Goal: Task Accomplishment & Management: Use online tool/utility

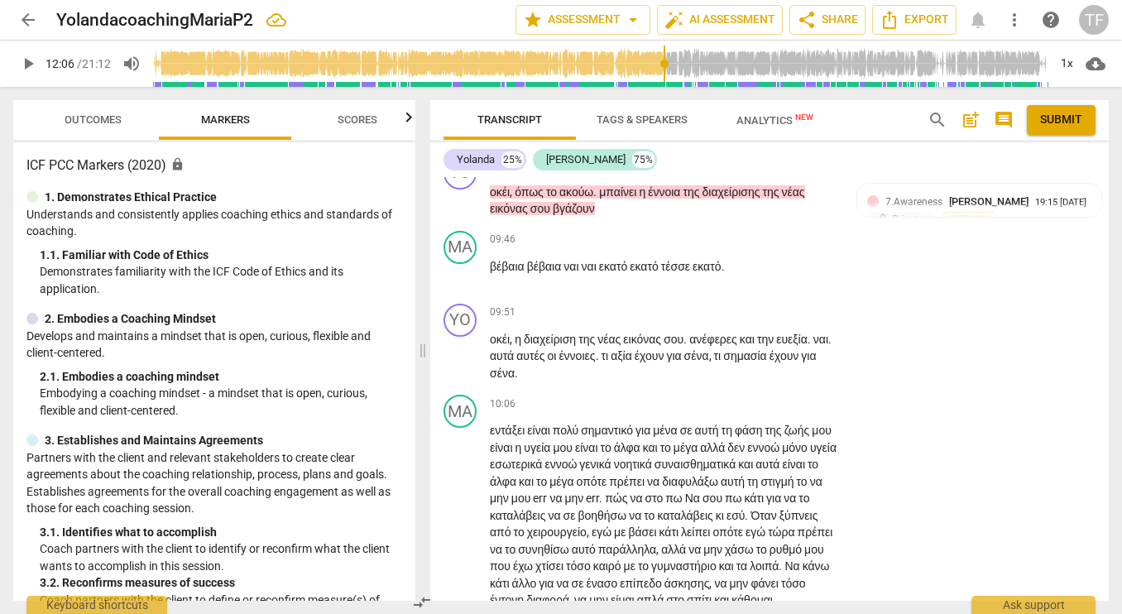
scroll to position [3839, 0]
click at [776, 345] on span "ευεξία" at bounding box center [791, 338] width 31 height 13
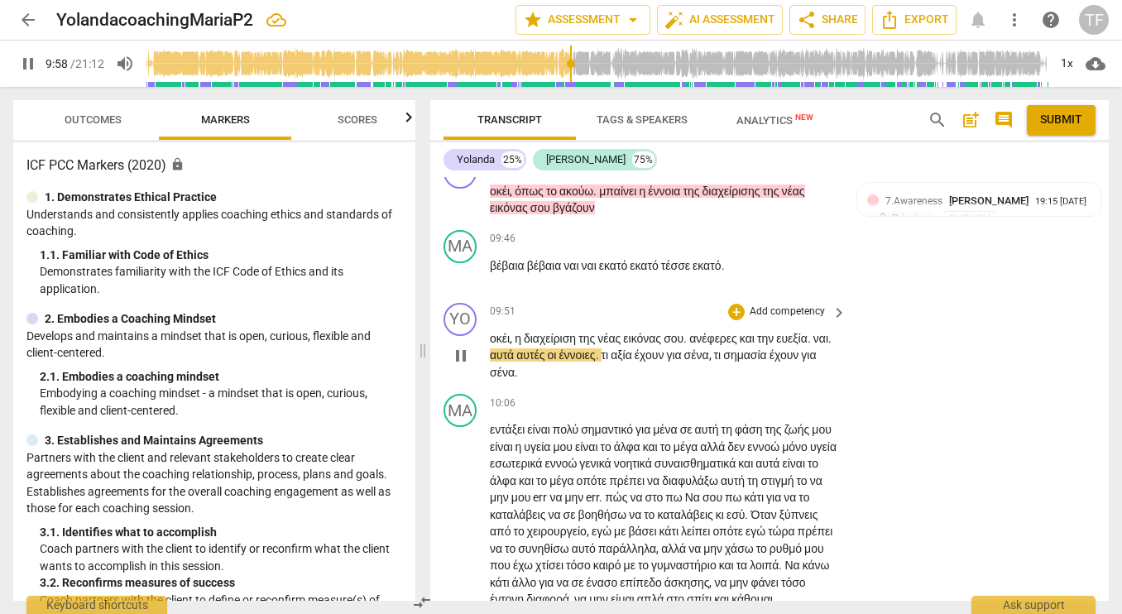
click at [460, 366] on span "pause" at bounding box center [461, 356] width 20 height 20
type input "599"
click at [909, 388] on div "YO play_arrow pause 09:51 + Add competency keyboard_arrow_right οκέι , η διαχεί…" at bounding box center [769, 342] width 678 height 92
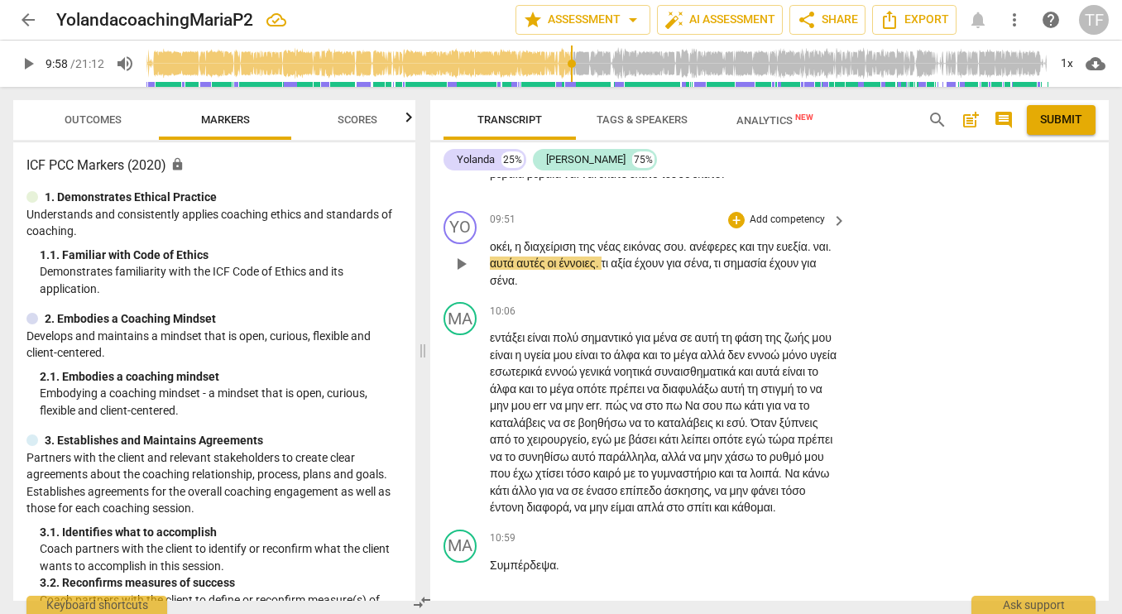
scroll to position [3937, 0]
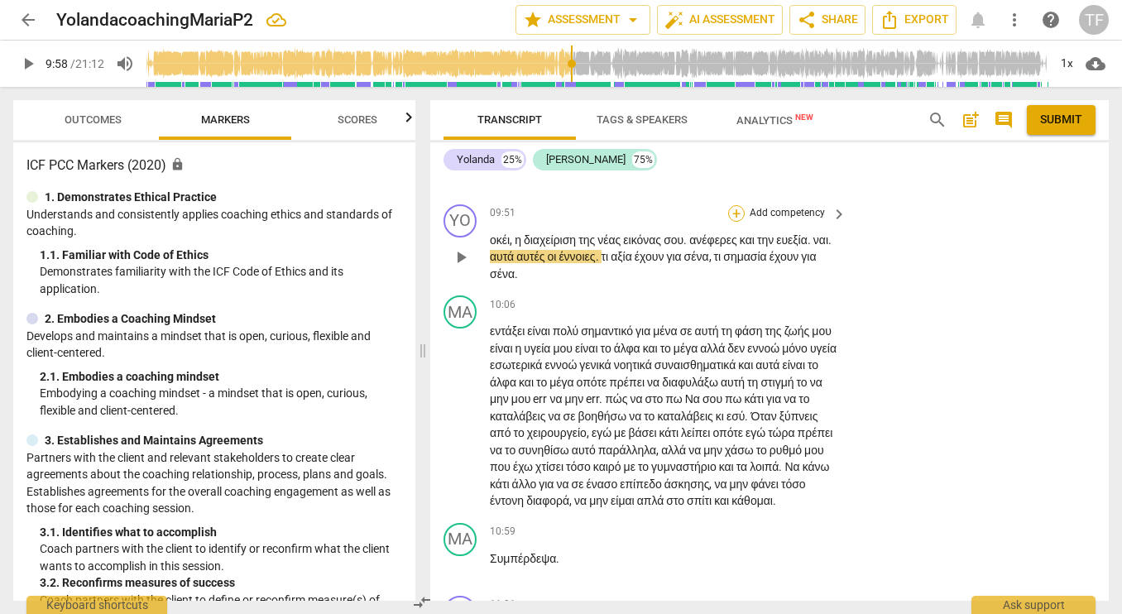
click at [731, 222] on div "+" at bounding box center [736, 213] width 17 height 17
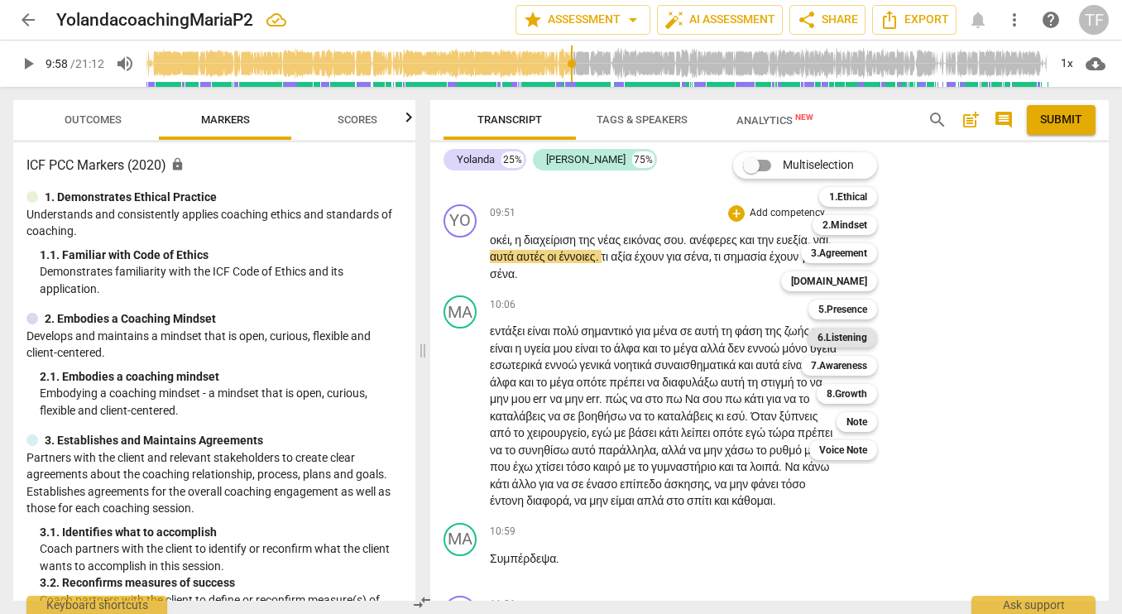
click at [835, 337] on b "6.Listening" at bounding box center [842, 338] width 50 height 20
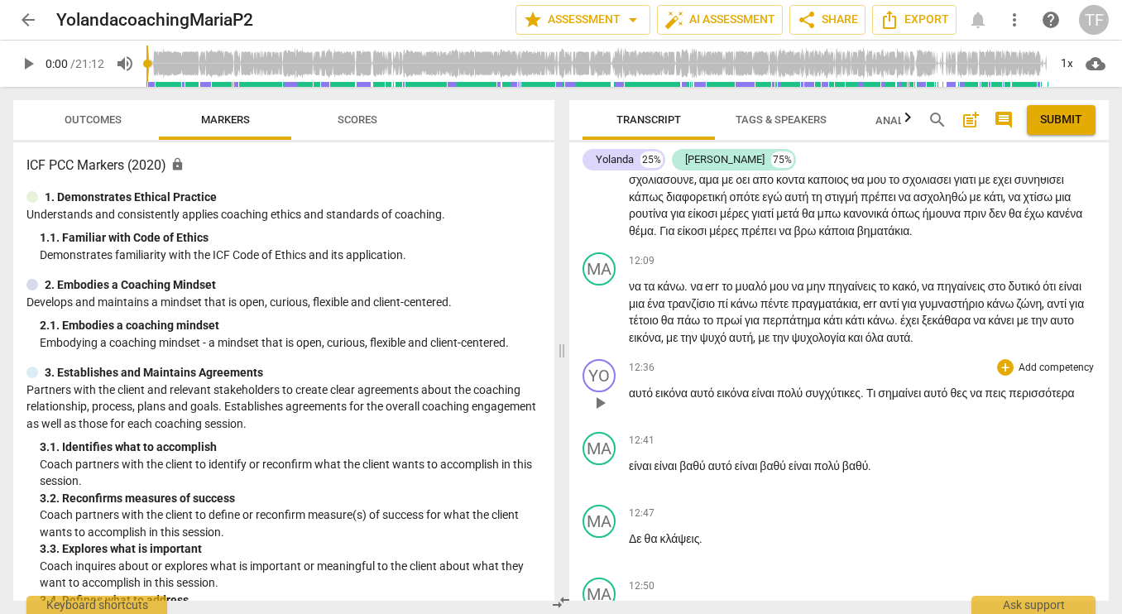
scroll to position [3975, 0]
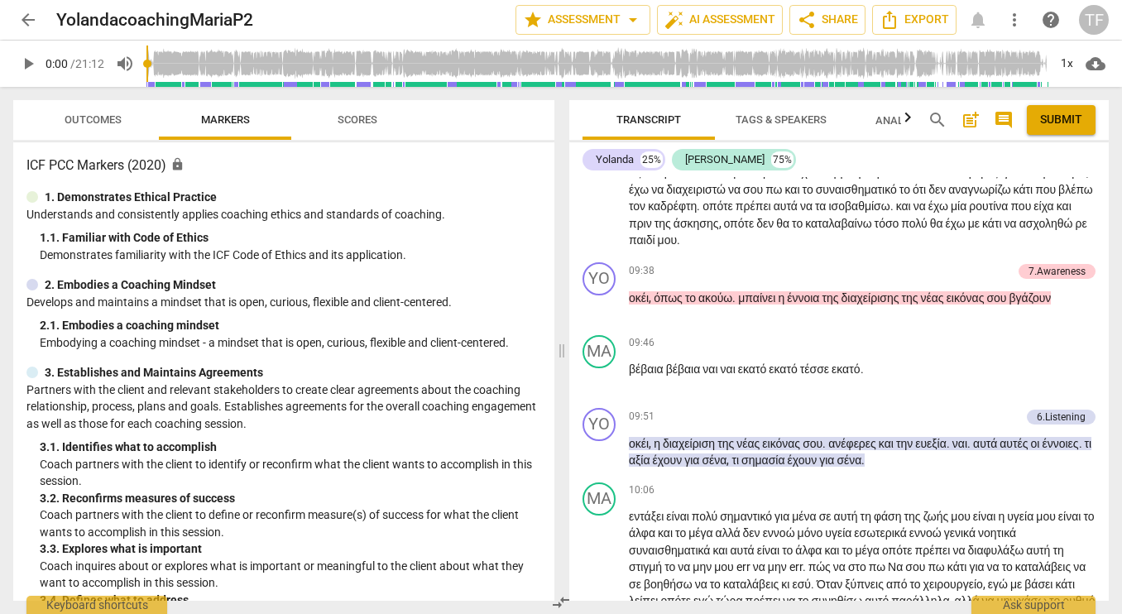
click at [726, 467] on span "σένα" at bounding box center [713, 459] width 25 height 13
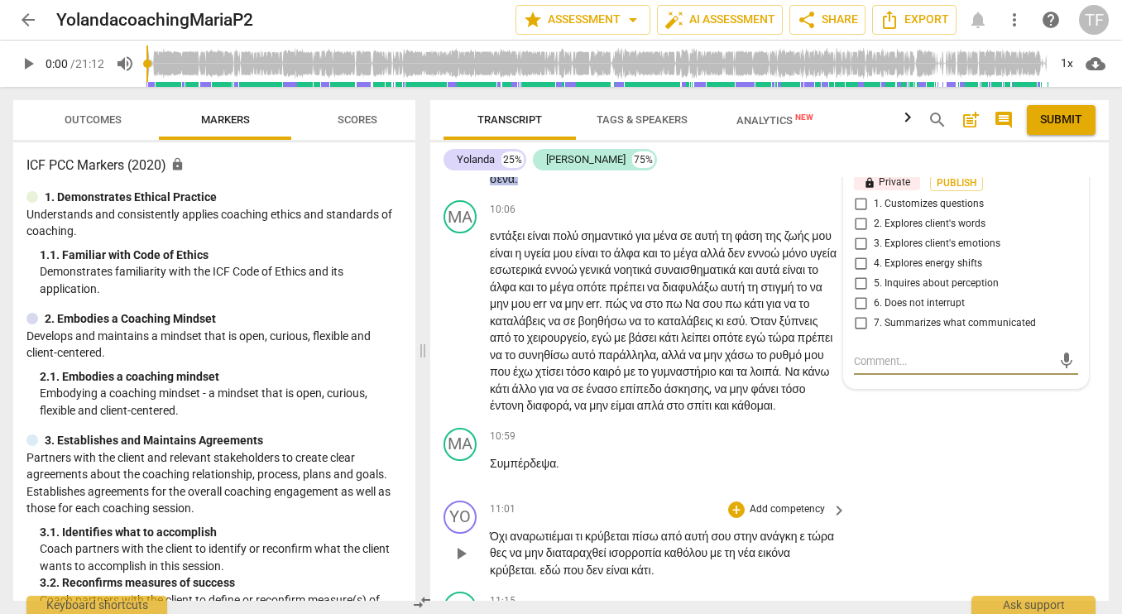
scroll to position [4030, 0]
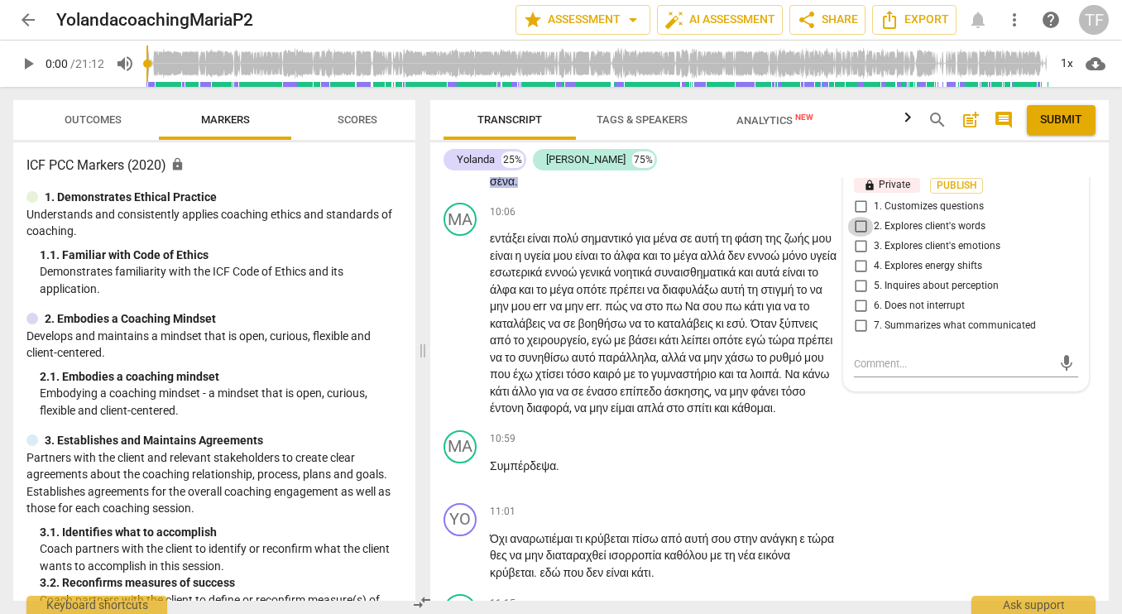
click at [859, 237] on input "2. Explores client's words" at bounding box center [860, 227] width 26 height 20
checkbox input "true"
click at [876, 371] on textarea at bounding box center [953, 364] width 198 height 16
type textarea "E"
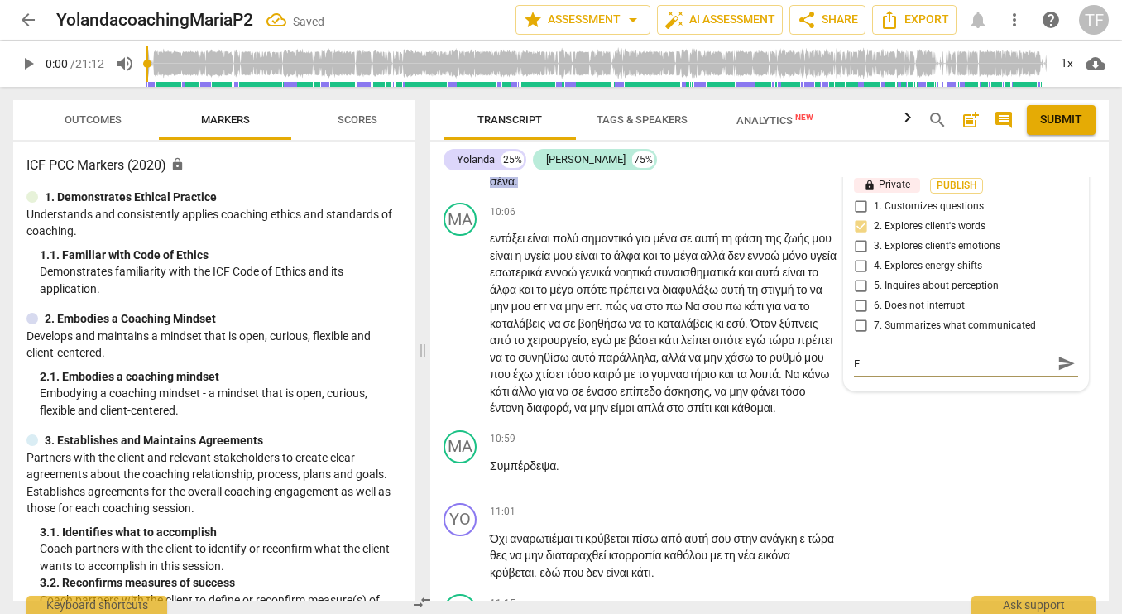
type textarea "Es"
type textarea "E"
type textarea "C"
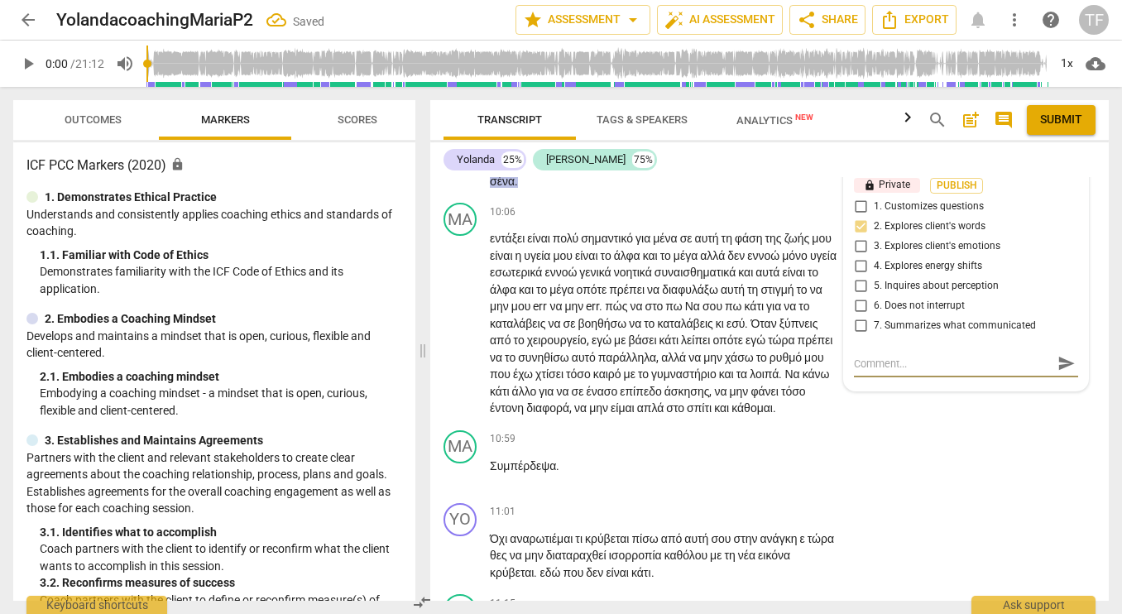
type textarea "C"
type textarea "Co"
type textarea "Coa"
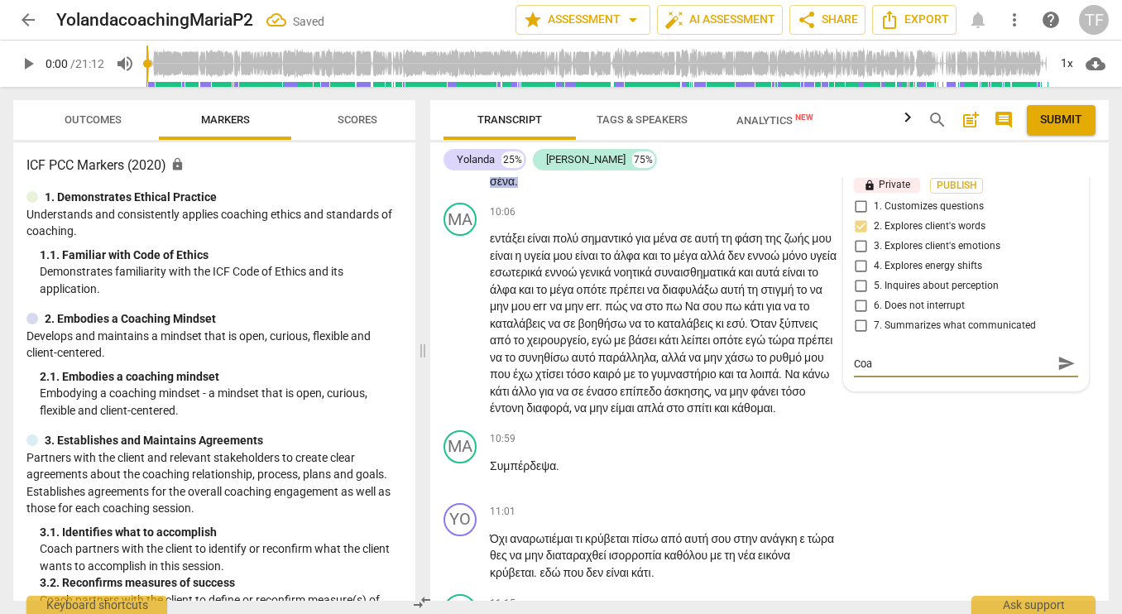
type textarea "Coac"
type textarea "Coach"
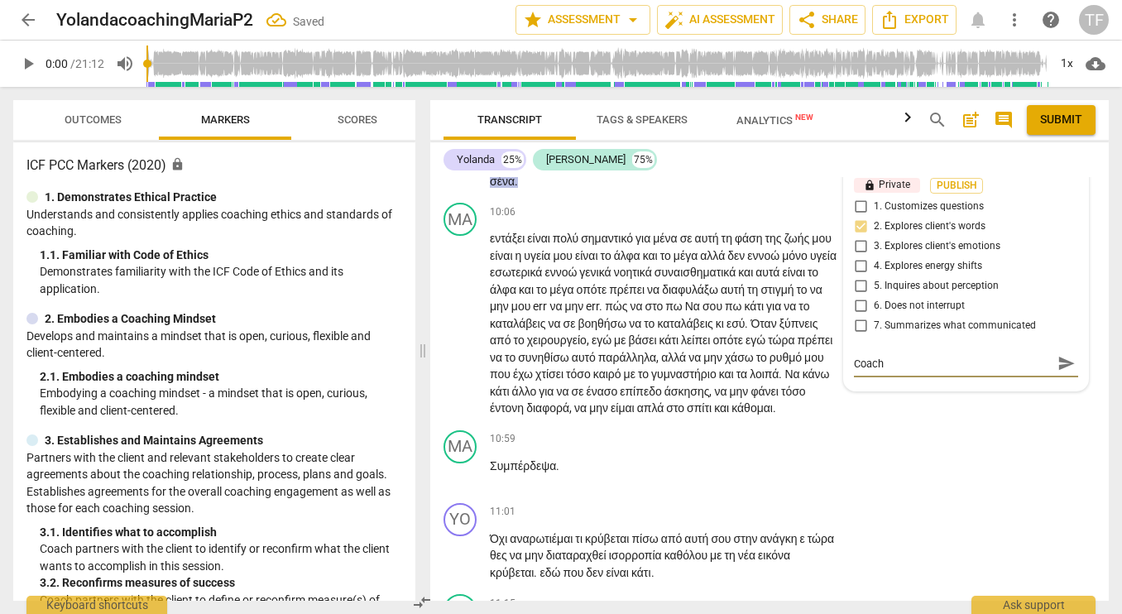
type textarea "Coach"
type textarea "Coach e"
type textarea "Coach ex"
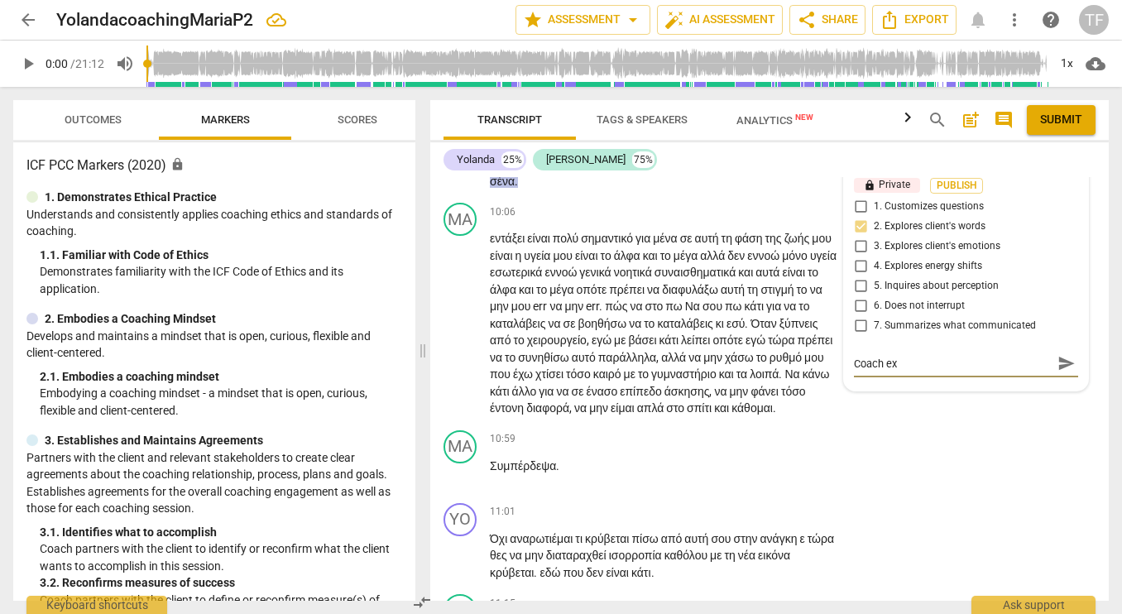
type textarea "Coach exp"
type textarea "Coach expl"
type textarea "Coach explo"
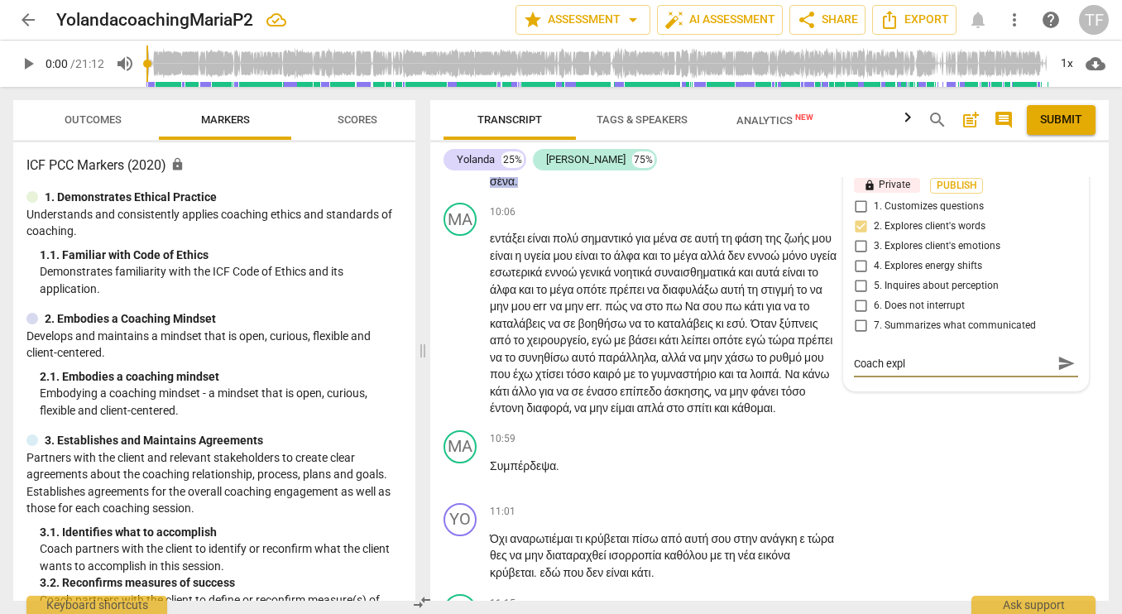
type textarea "Coach explo"
type textarea "Coach explor"
type textarea "Coach explore"
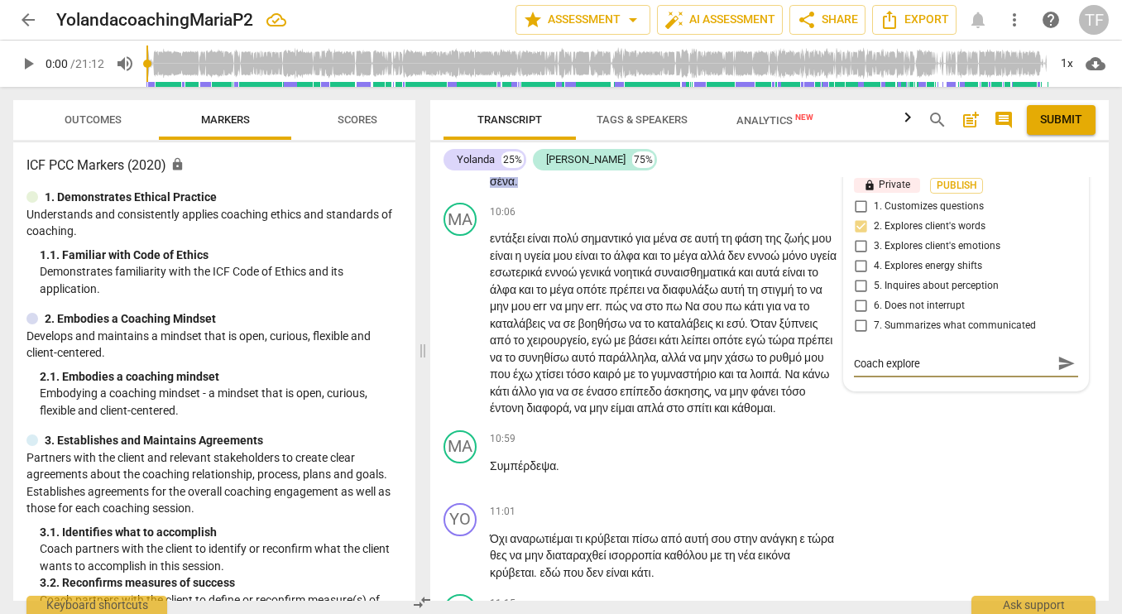
type textarea "Coach explores"
type textarea "Coach explores t"
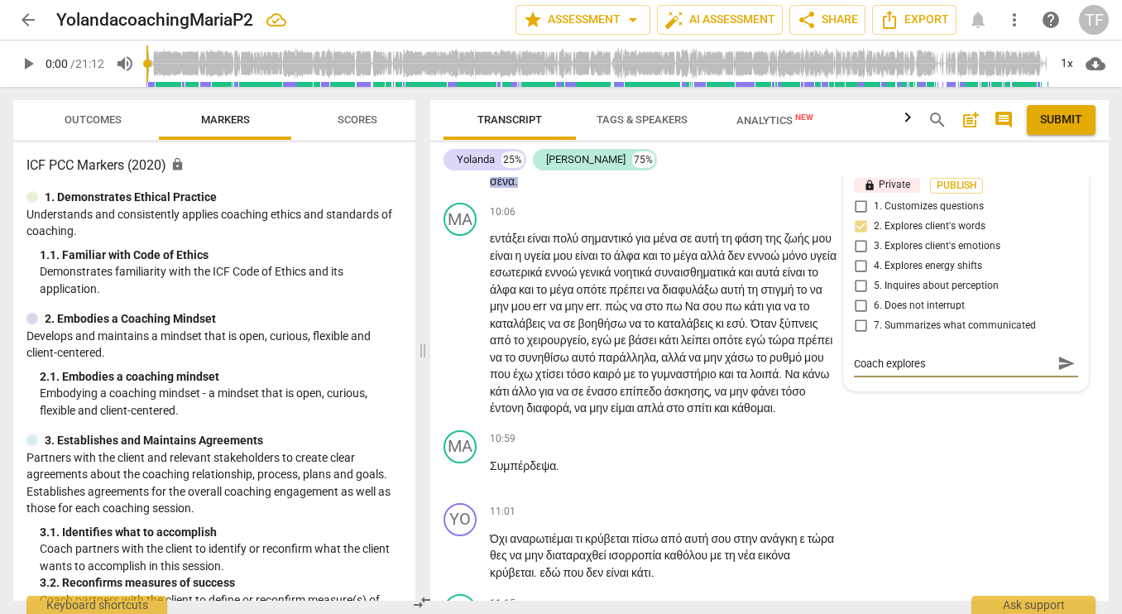
type textarea "Coach explores t"
type textarea "Coach explores th"
type textarea "Coach explores the"
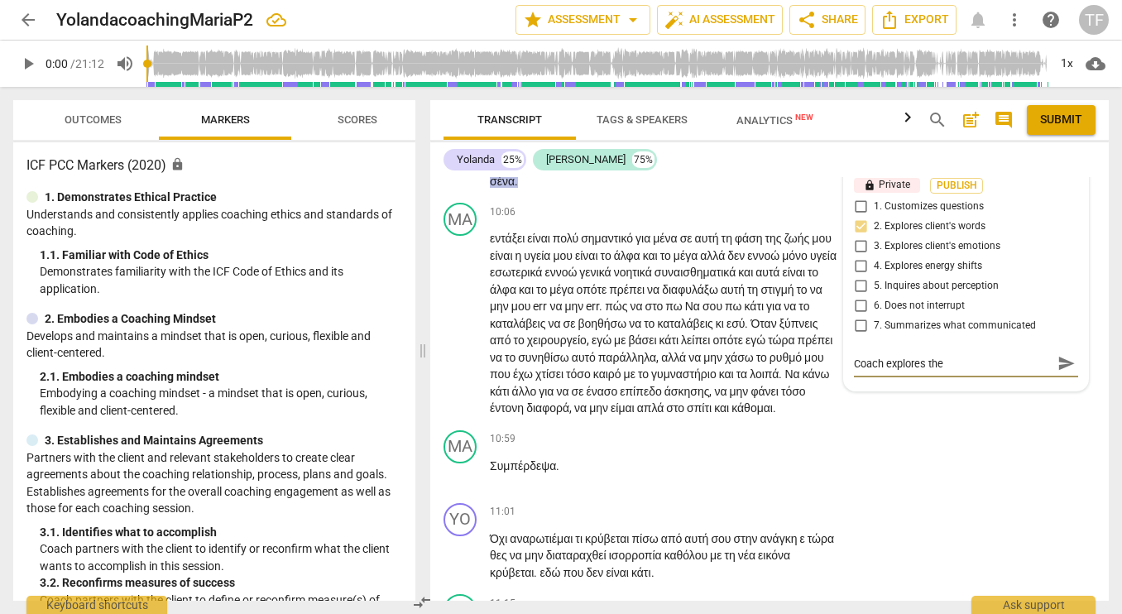
type textarea "Coach explores the w"
type textarea "Coach explores the wo"
type textarea "Coach explores the wor"
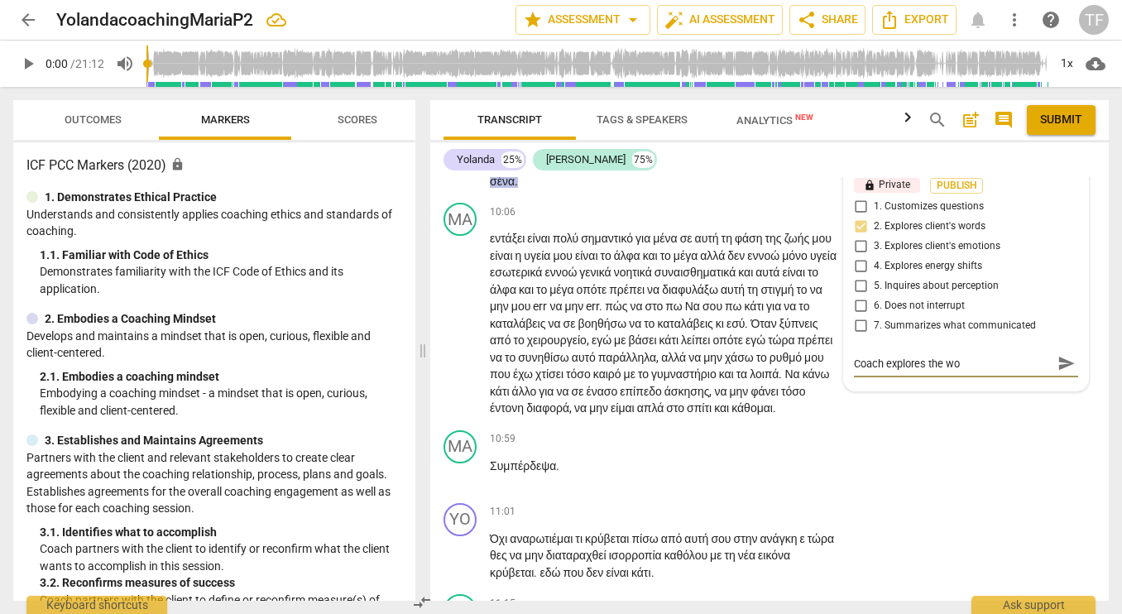
type textarea "Coach explores the wor"
type textarea "Coach explores the word"
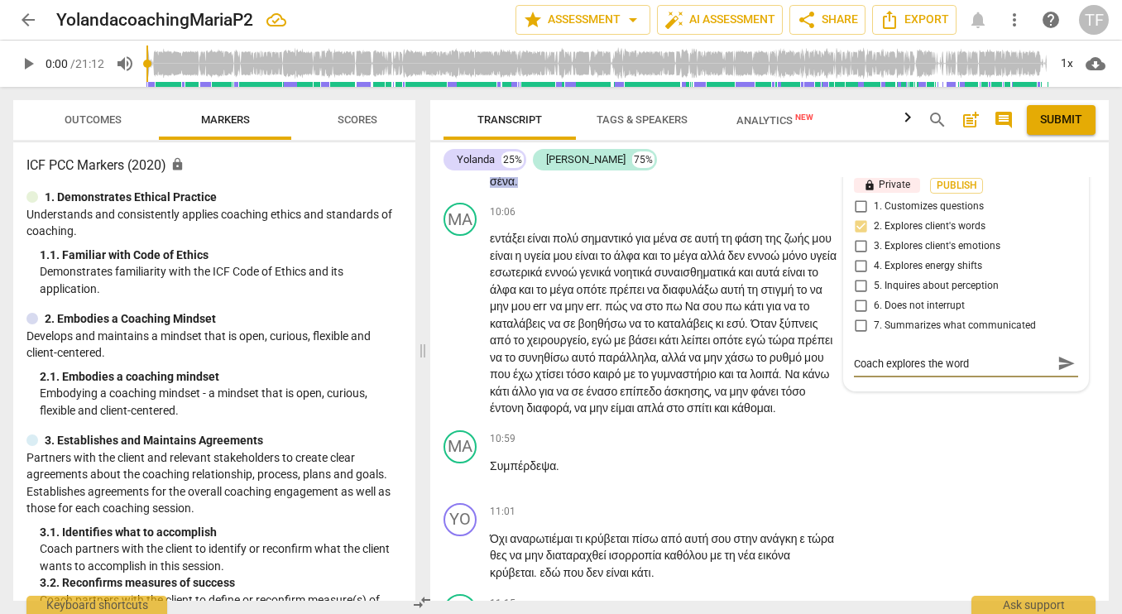
type textarea "Coach explores the word ""
type textarea "Coach explores the word "w"
type textarea "Coach explores the word "we"
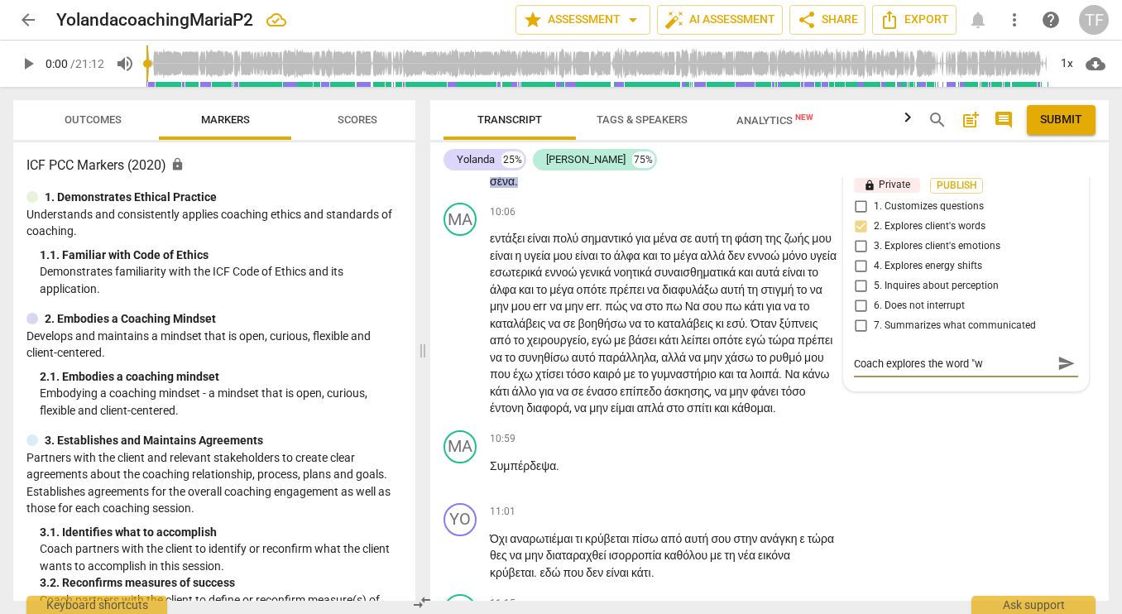
type textarea "Coach explores the word "we"
type textarea "Coach explores the word "wel"
type textarea "Coach explores the word "weln"
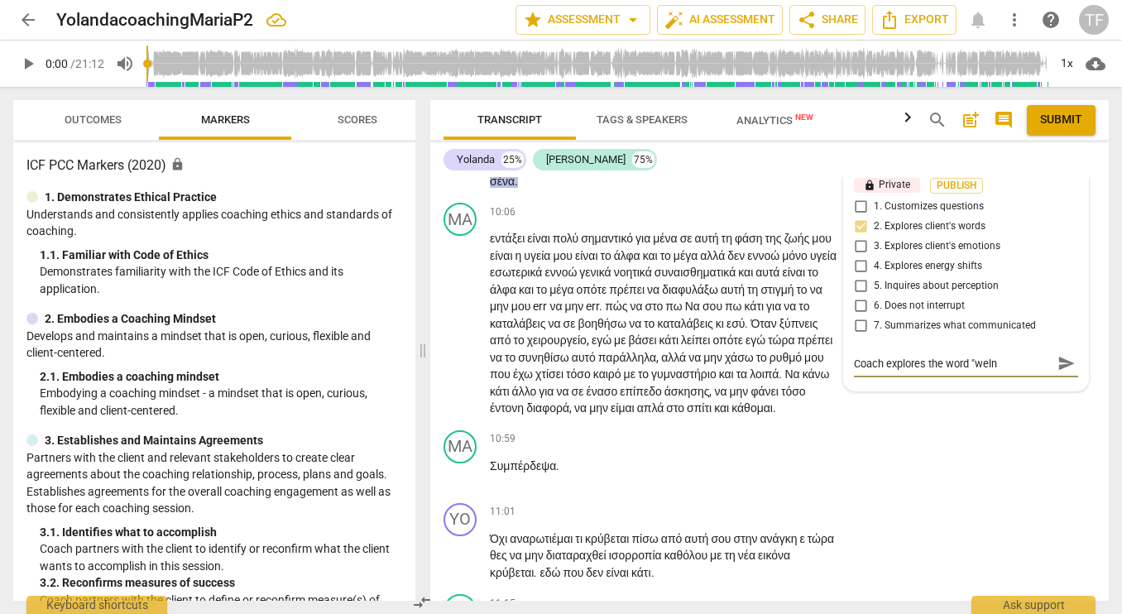
type textarea "Coach explores the word "welne"
type textarea "Coach explores the word "welnes"
type textarea "Coach explores the word "welness"
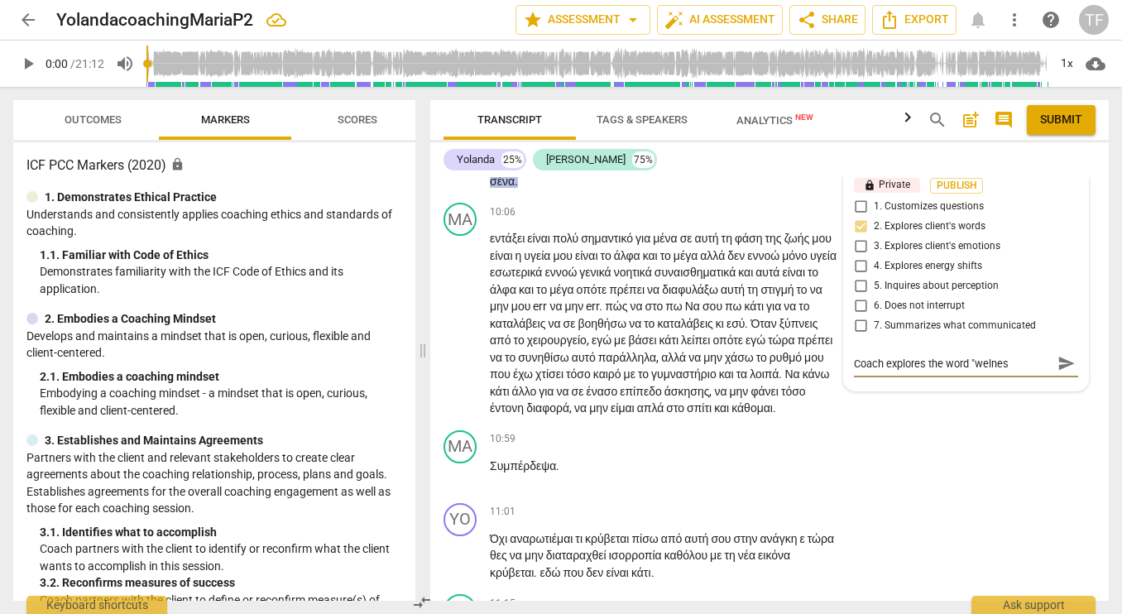
type textarea "Coach explores the word "welness"
type textarea "Coach explores the word "welness""
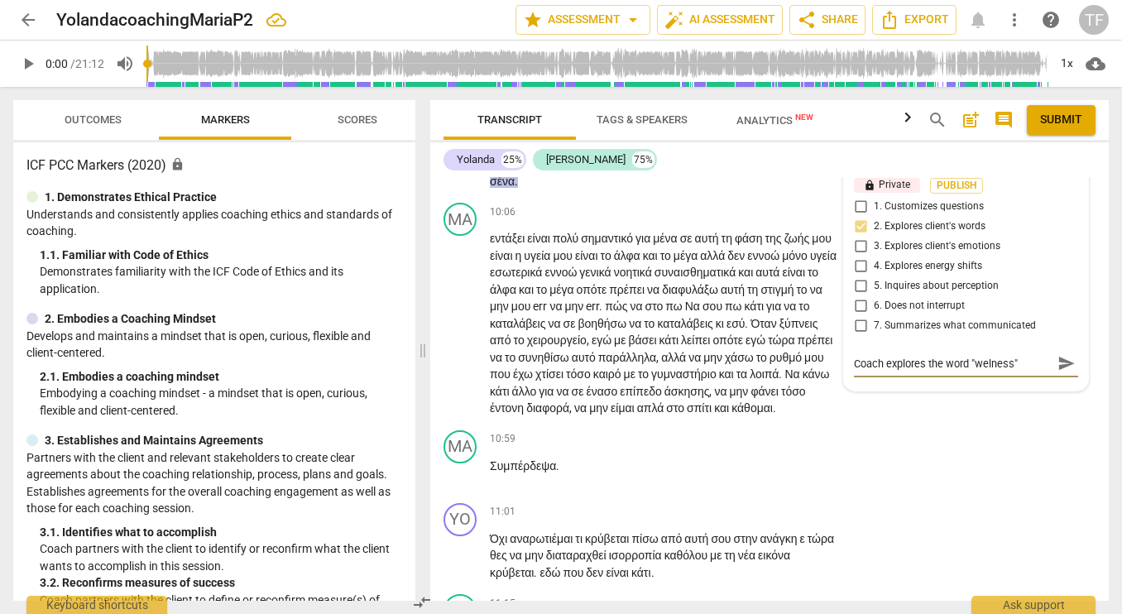
type textarea "Coach explores the word "welness" a"
type textarea "Coach explores the word "welness" an"
drag, startPoint x: 988, startPoint y: 452, endPoint x: 1018, endPoint y: 469, distance: 34.1
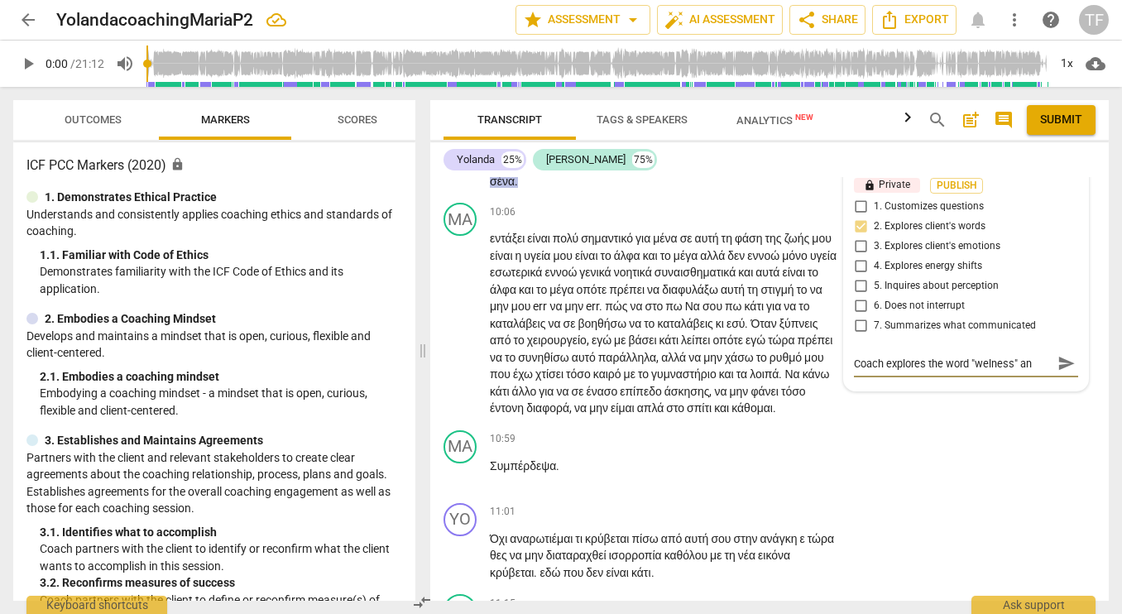
click at [988, 371] on textarea "Coach explores the word "welness" an" at bounding box center [953, 364] width 198 height 16
type textarea "Coach explores the word "wellness" an"
click at [1030, 370] on textarea "Coach explores the word "wellness" an" at bounding box center [953, 362] width 198 height 16
type textarea "Coach explores the word "wellness" a"
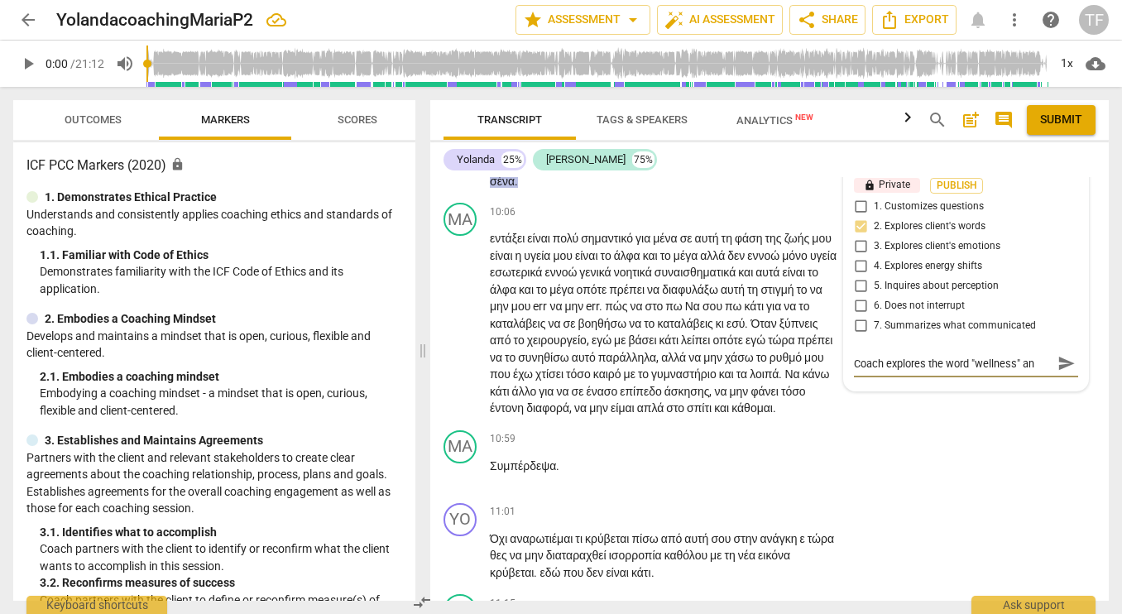
type textarea "Coach explores the word "wellness" a"
type textarea "Coach explores the word "wellness""
click at [1060, 372] on span "send" at bounding box center [1066, 363] width 18 height 18
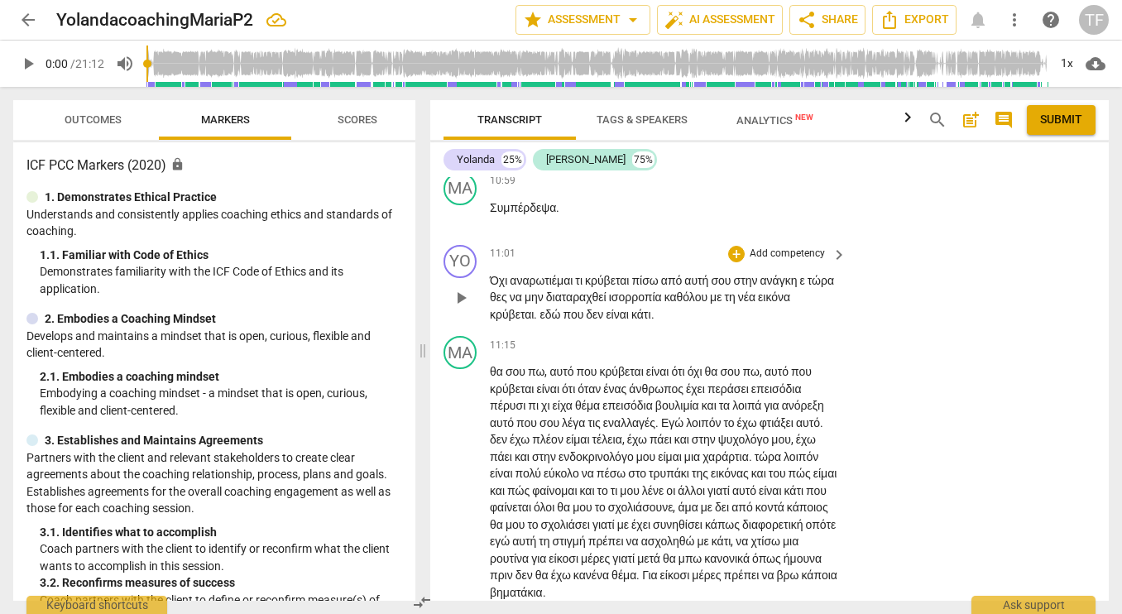
scroll to position [4289, 0]
click at [734, 261] on div "+" at bounding box center [736, 253] width 17 height 17
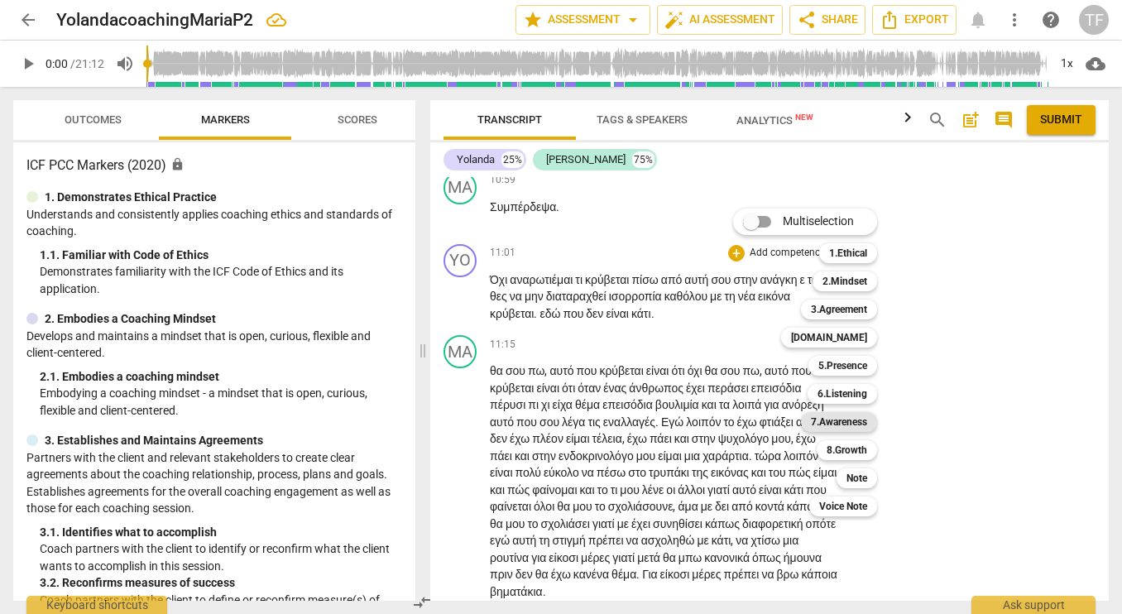
click at [835, 426] on b "7.Awareness" at bounding box center [839, 422] width 56 height 20
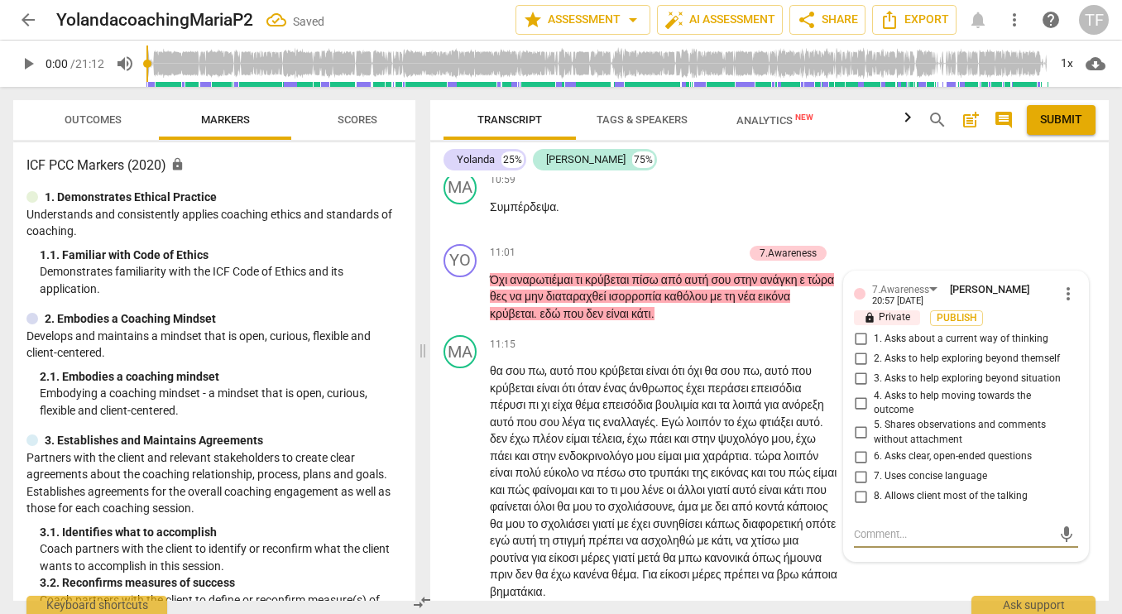
scroll to position [4544, 0]
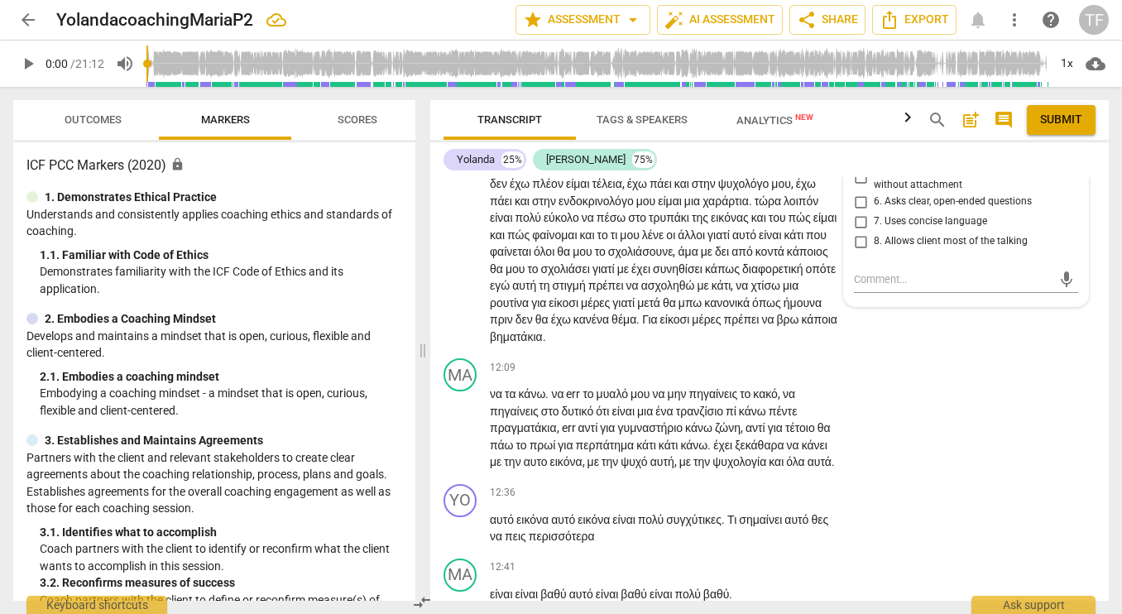
click at [857, 114] on input "2. Asks to help exploring beyond themself" at bounding box center [860, 104] width 26 height 20
checkbox input "true"
click at [875, 287] on textarea at bounding box center [953, 279] width 198 height 16
type textarea "C"
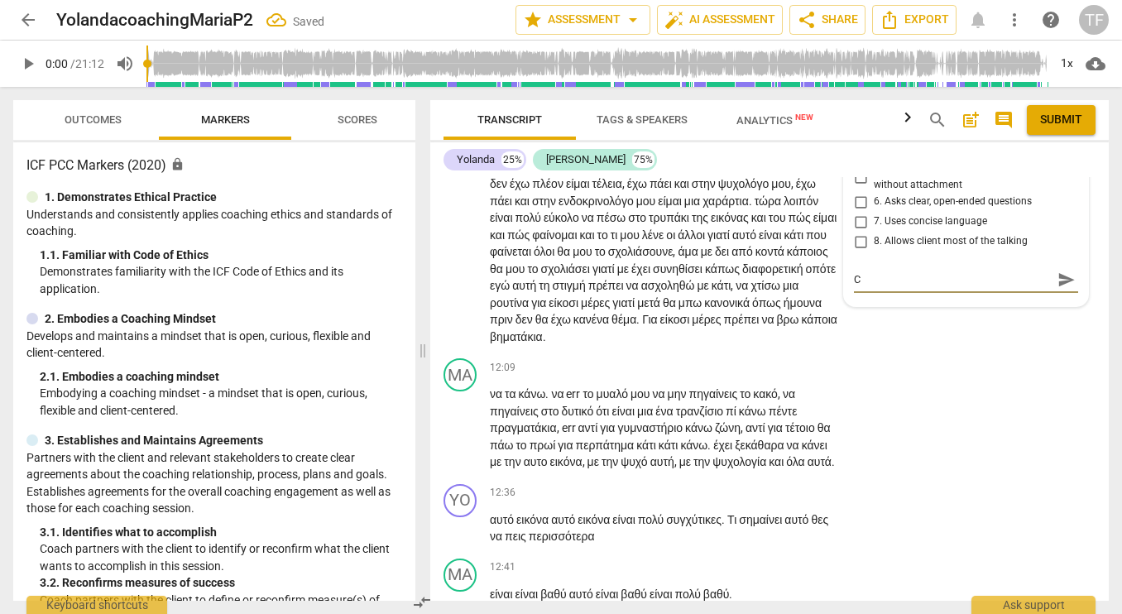
type textarea "Co"
type textarea "Coa"
type textarea "Coac"
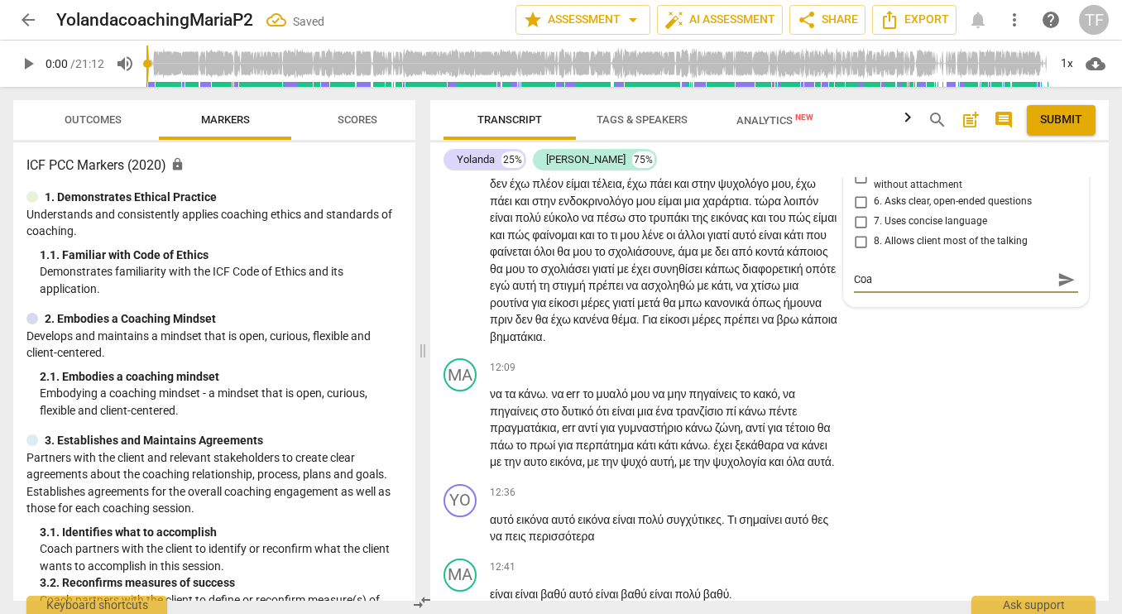
type textarea "Coac"
type textarea "Coach"
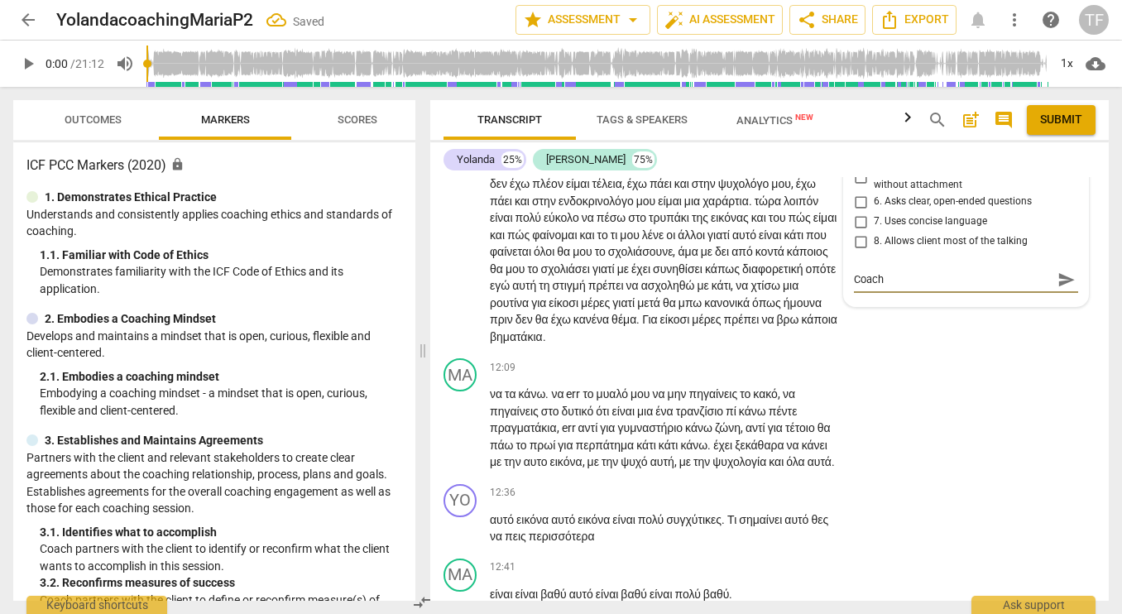
type textarea "Coach e"
type textarea "Coach ex"
type textarea "Coach exp"
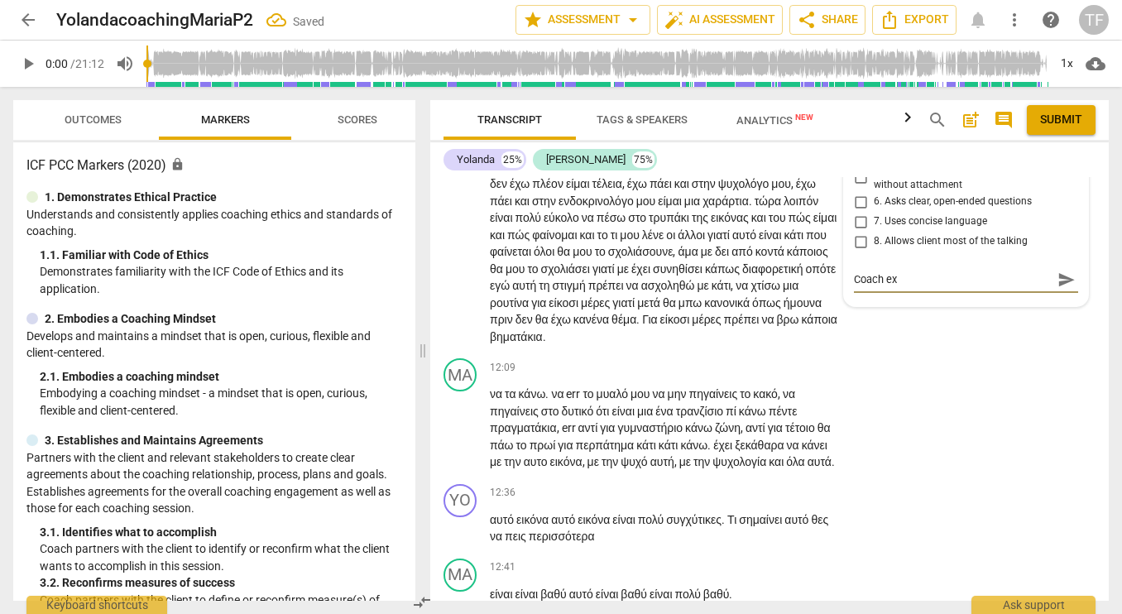
type textarea "Coach exp"
type textarea "Coach expl"
type textarea "Coach explo"
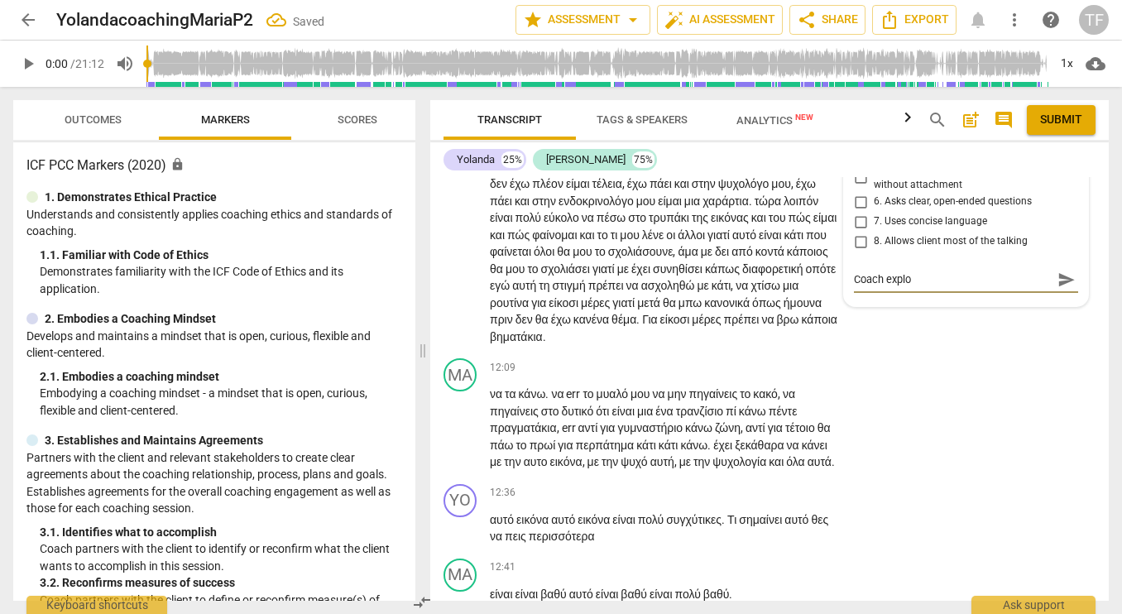
type textarea "Coach explor"
type textarea "Coach explore"
type textarea "Coach explores"
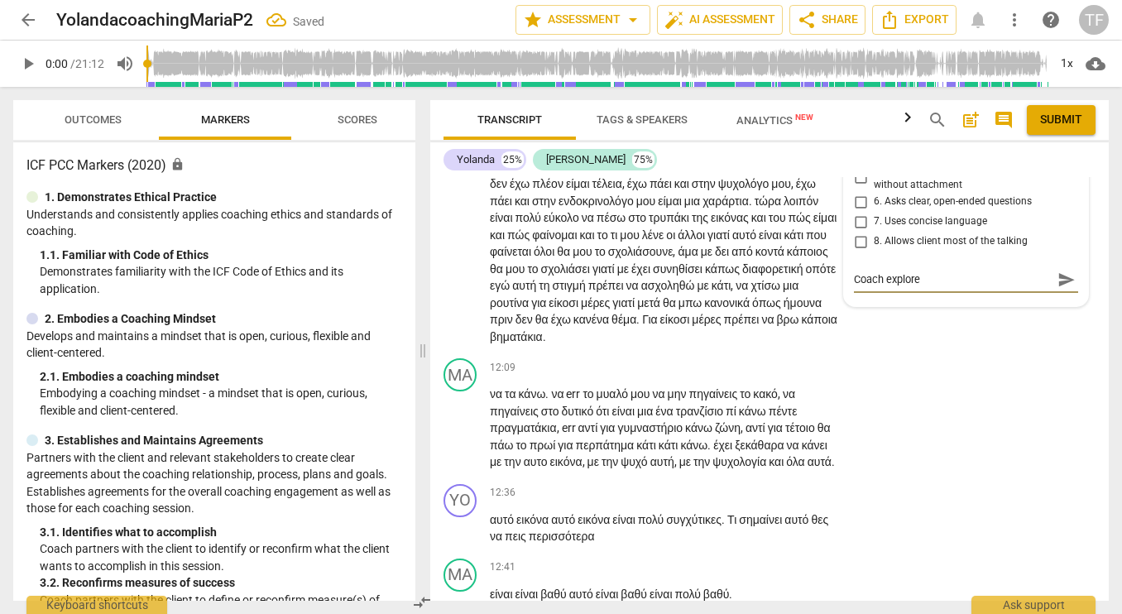
type textarea "Coach explores"
type textarea "Coach explores t"
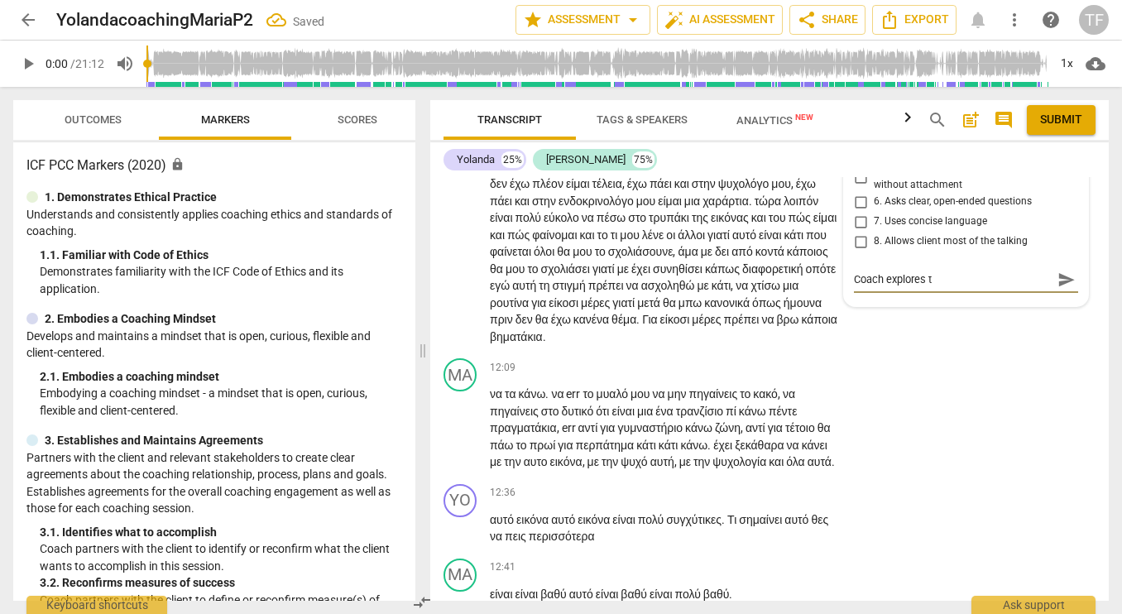
type textarea "Coach explores th"
type textarea "Coach explores the"
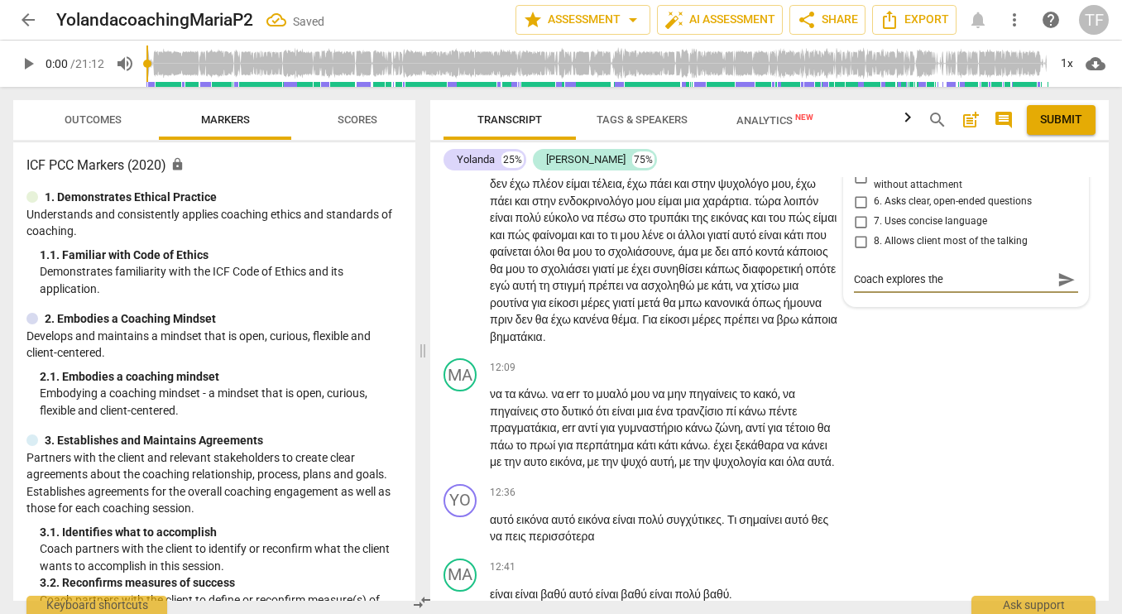
type textarea "Coach explores the"
type textarea "Coach explores the c"
type textarea "Coach explores the cl"
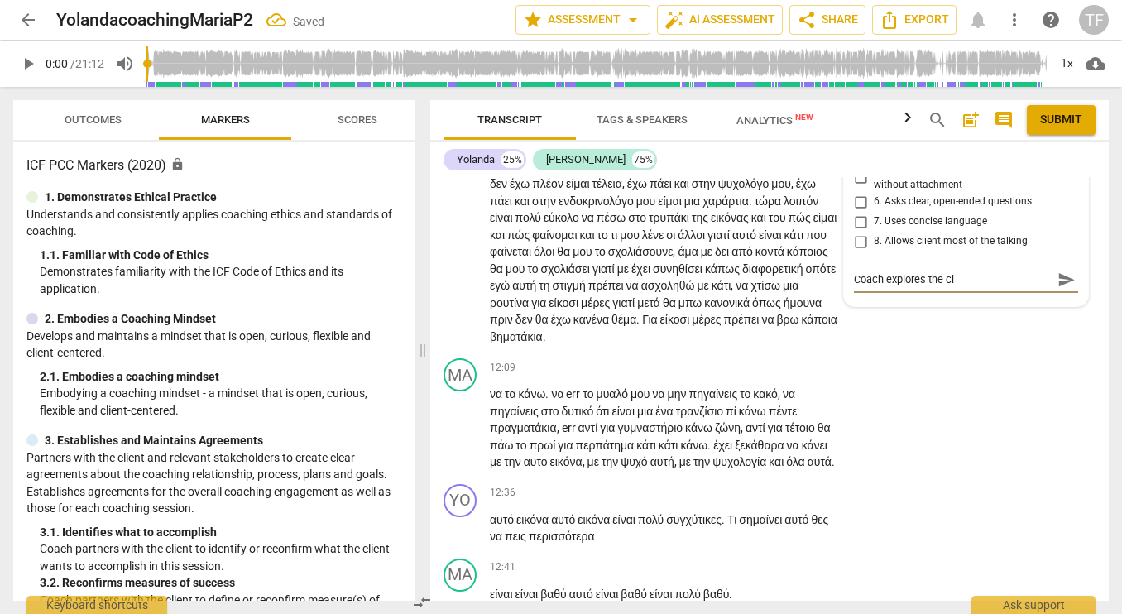
type textarea "Coach explores the cli"
type textarea "Coach explores the clie"
type textarea "Coach explores the clien"
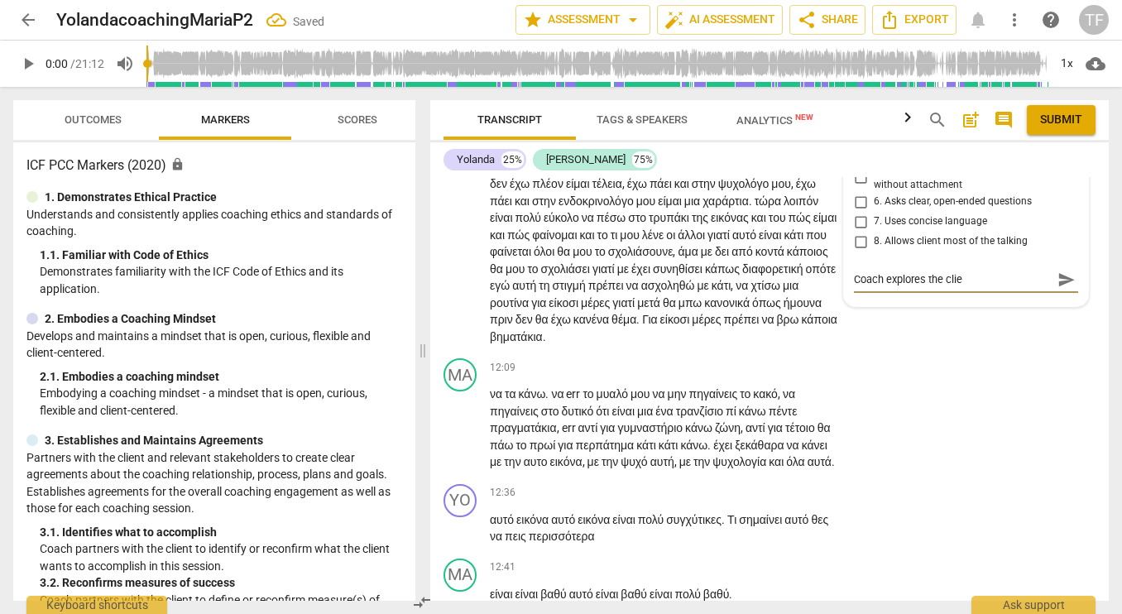
type textarea "Coach explores the clien"
type textarea "Coach explores the client"
type textarea "Coach explores the client'"
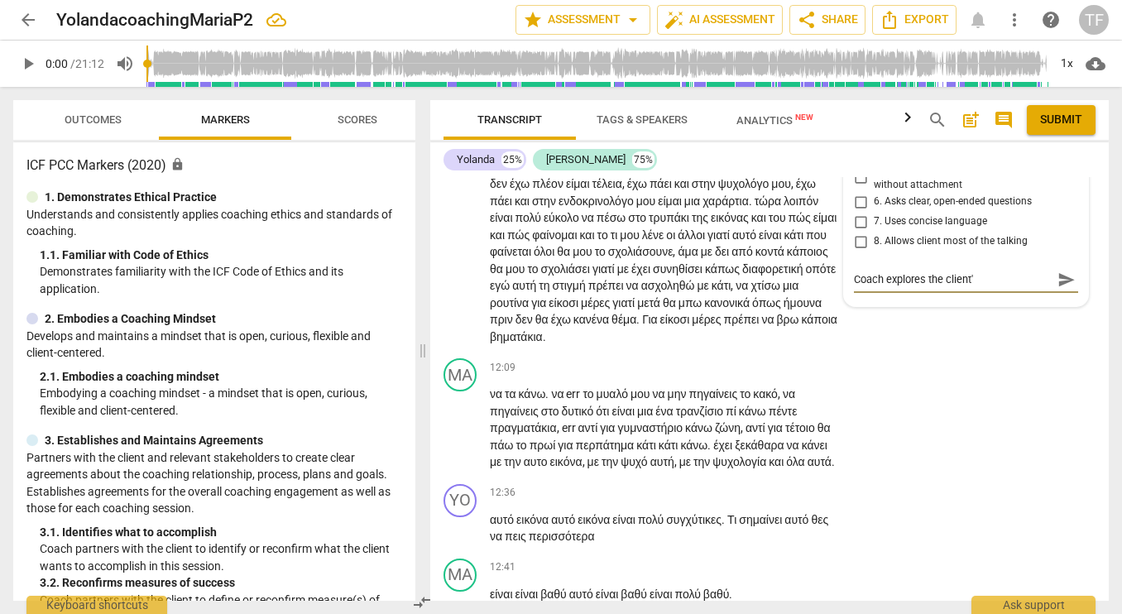
type textarea "Coach explores the client's"
type textarea "Coach explores the client's t"
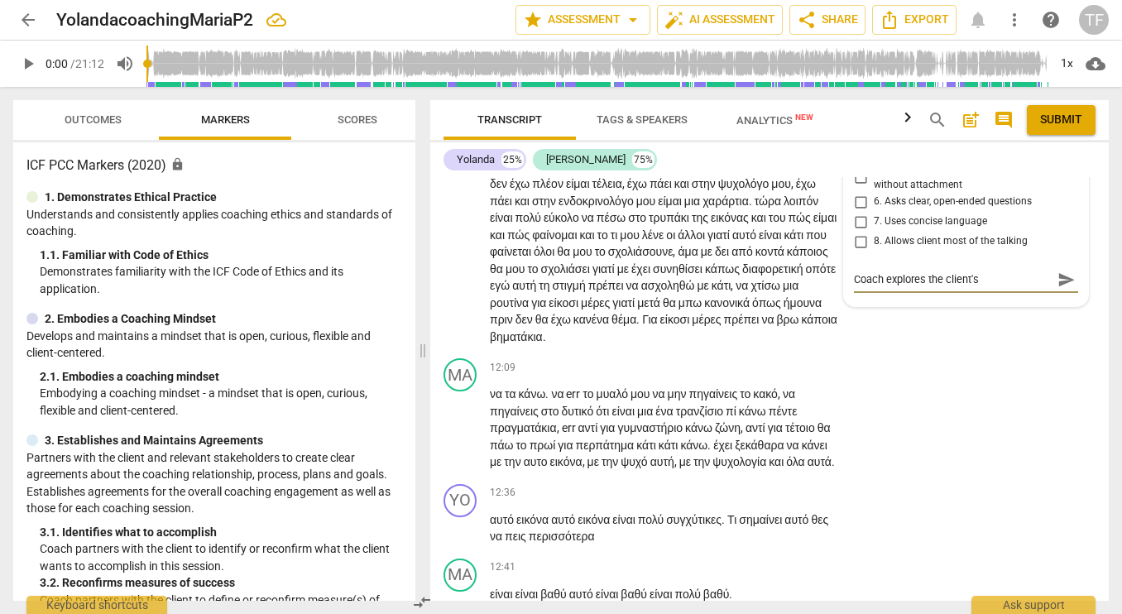
type textarea "Coach explores the client's t"
type textarea "Coach explores the client's th"
type textarea "Coach explores the client's thi"
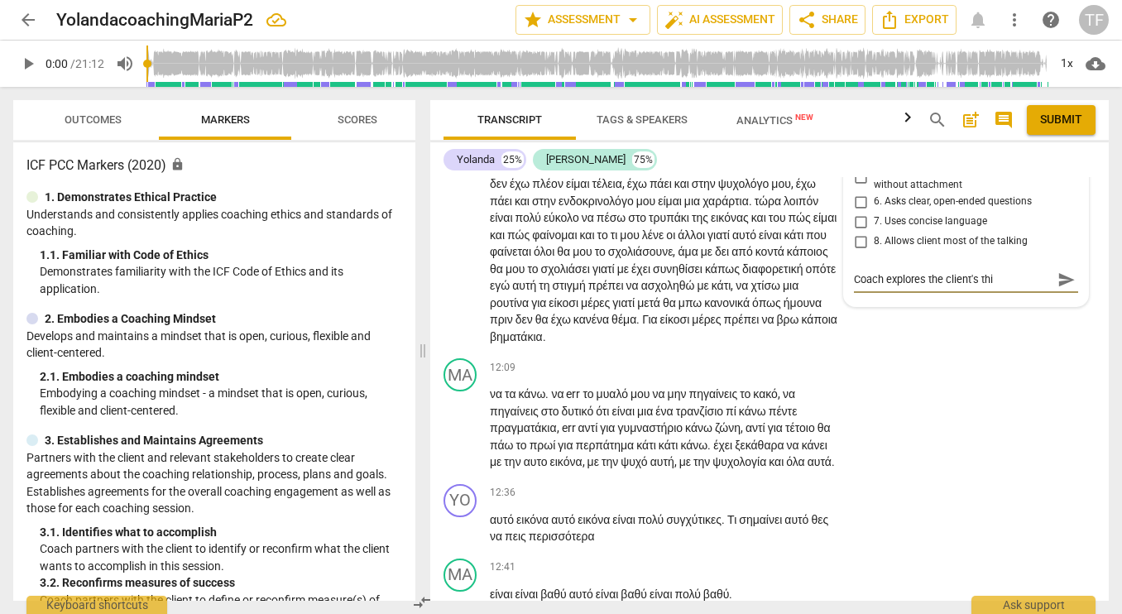
type textarea "Coach explores the client's thin"
type textarea "Coach explores the client's think"
type textarea "Coach explores the client's thinki"
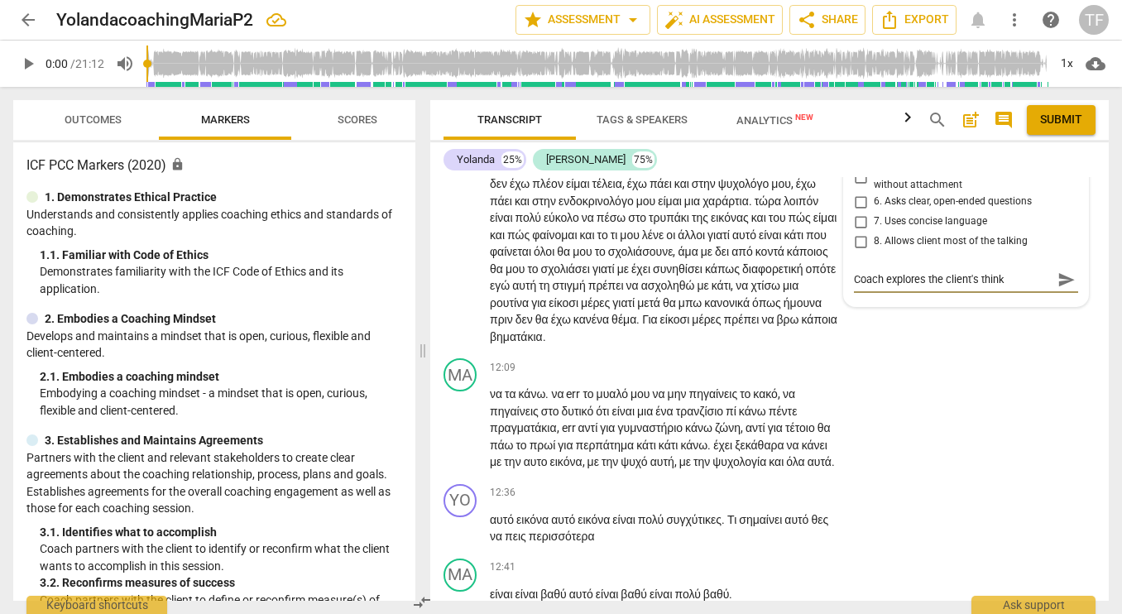
type textarea "Coach explores the client's thinki"
type textarea "Coach explores the client's thinkin"
type textarea "Coach explores the client's thinking"
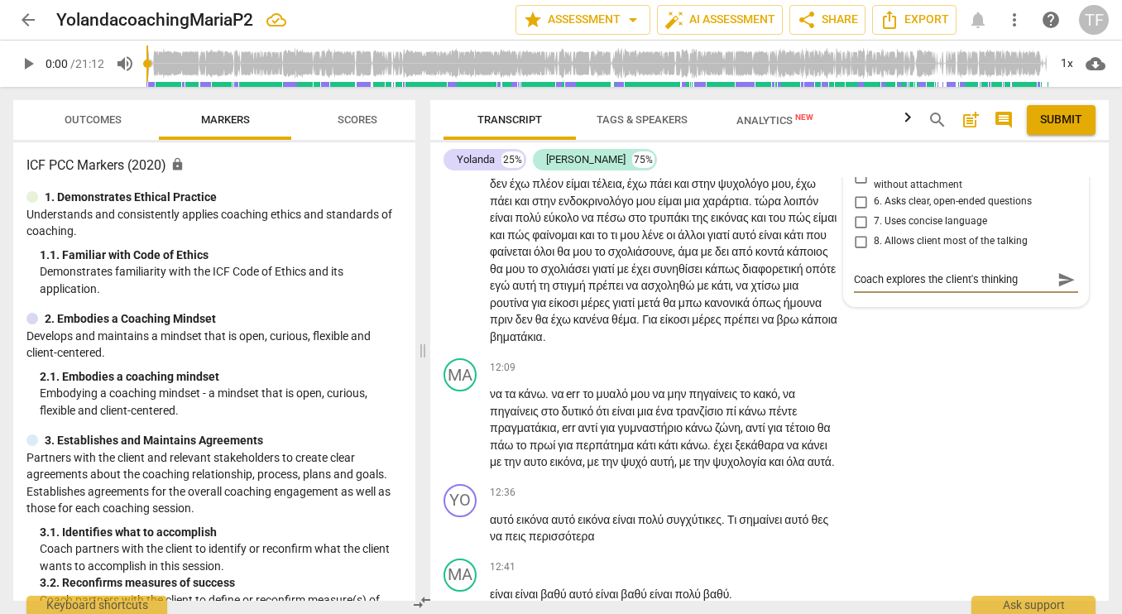
type textarea "Coach explores the client's thinking"
type textarea "Coach explores the client's thinking t"
type textarea "Coach explores the client's thinking to"
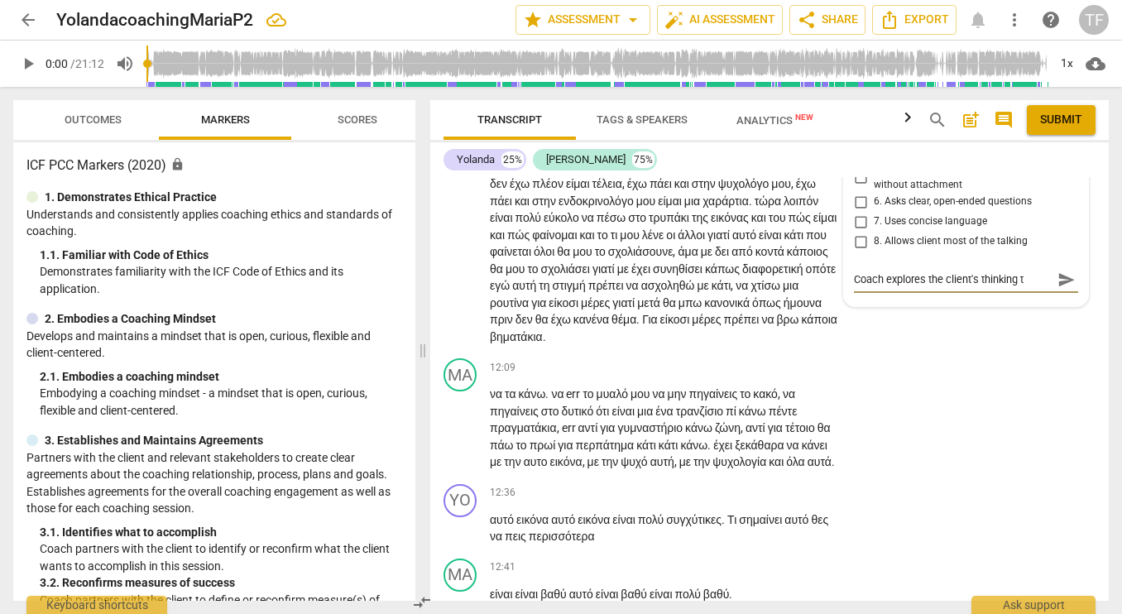
type textarea "Coach explores the client's thinking to"
type textarea "Coach explores the client's thinking to f"
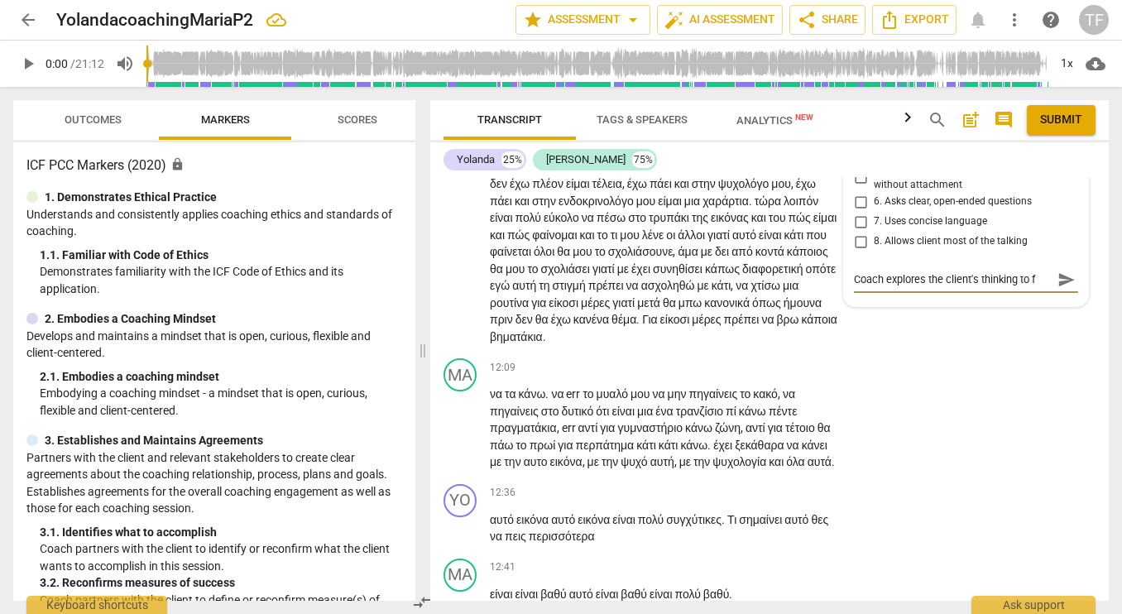
type textarea "Coach explores the client's thinking to fi"
type textarea "Coach explores the client's thinking to fin"
type textarea "Coach explores the client's thinking to find"
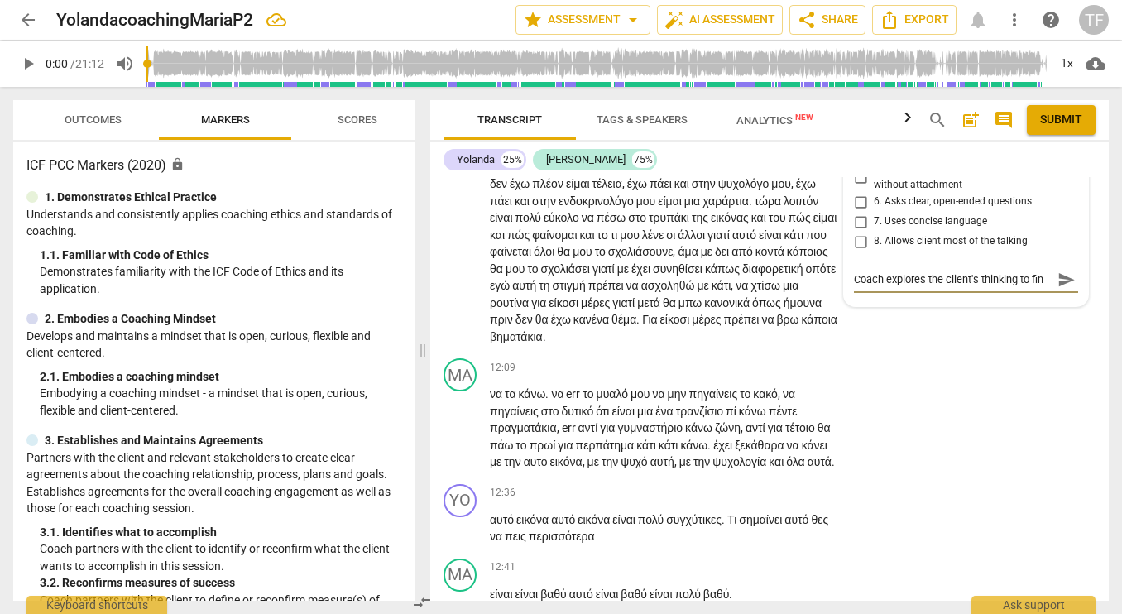
type textarea "Coach explores the client's thinking to find"
type textarea "Coach explores the client's thinking to find o"
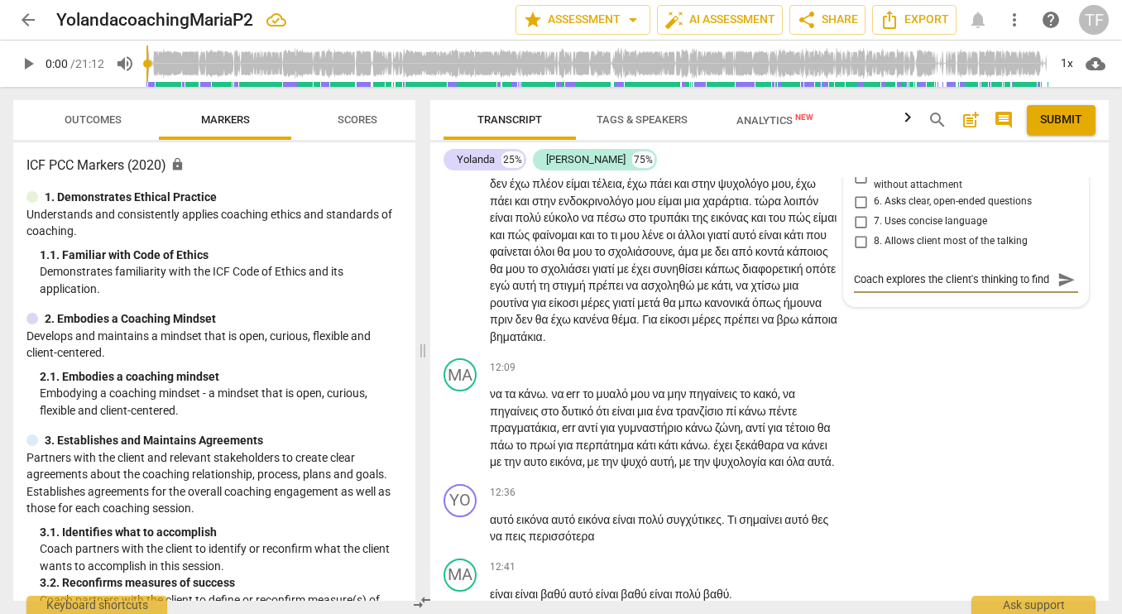
type textarea "Coach explores the client's thinking to find o"
type textarea "Coach explores the client's thinking to find ou"
type textarea "Coach explores the client's thinking to find out"
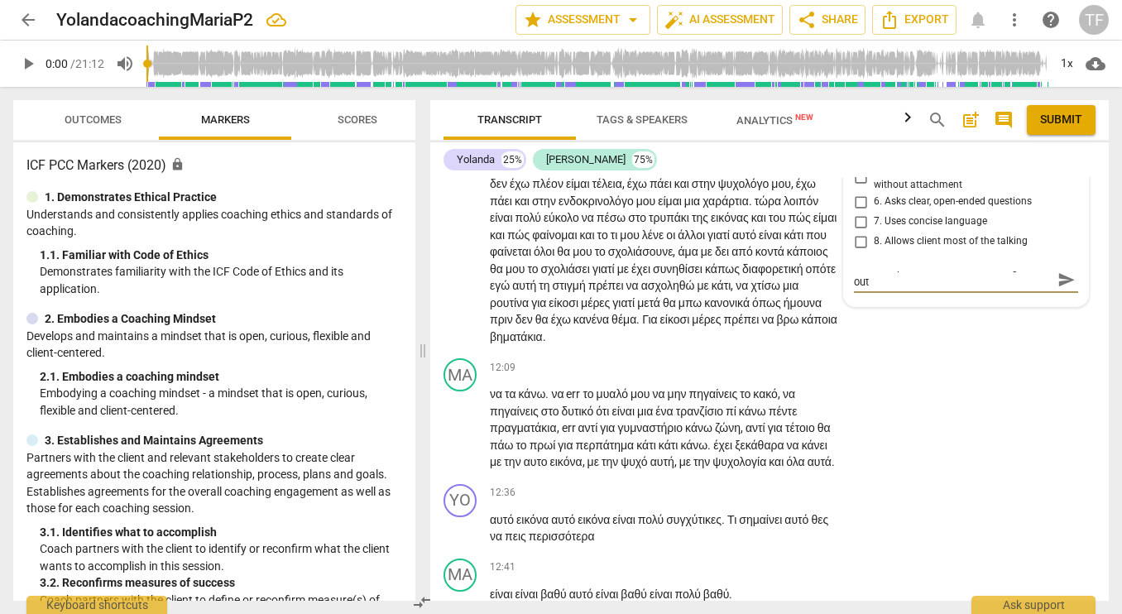
type textarea "Coach explores the client's thinking to find out"
type textarea "Coach explores the client's thinking to find out w"
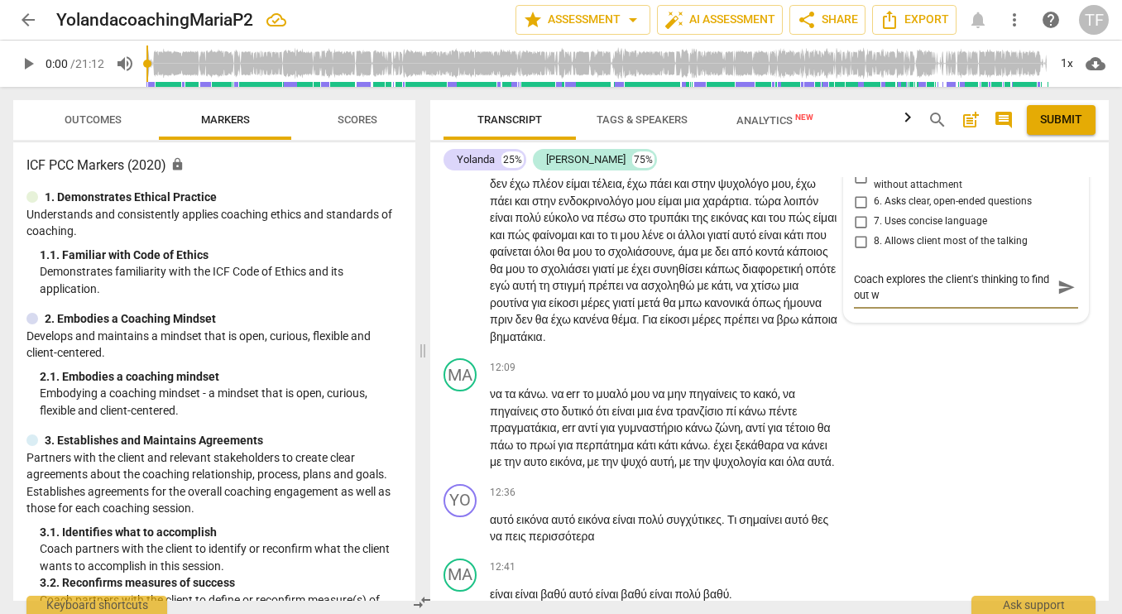
type textarea "Coach explores the client's thinking to find out wh"
type textarea "Coach explores the client's thinking to find out wha"
type textarea "Coach explores the client's thinking to find out what"
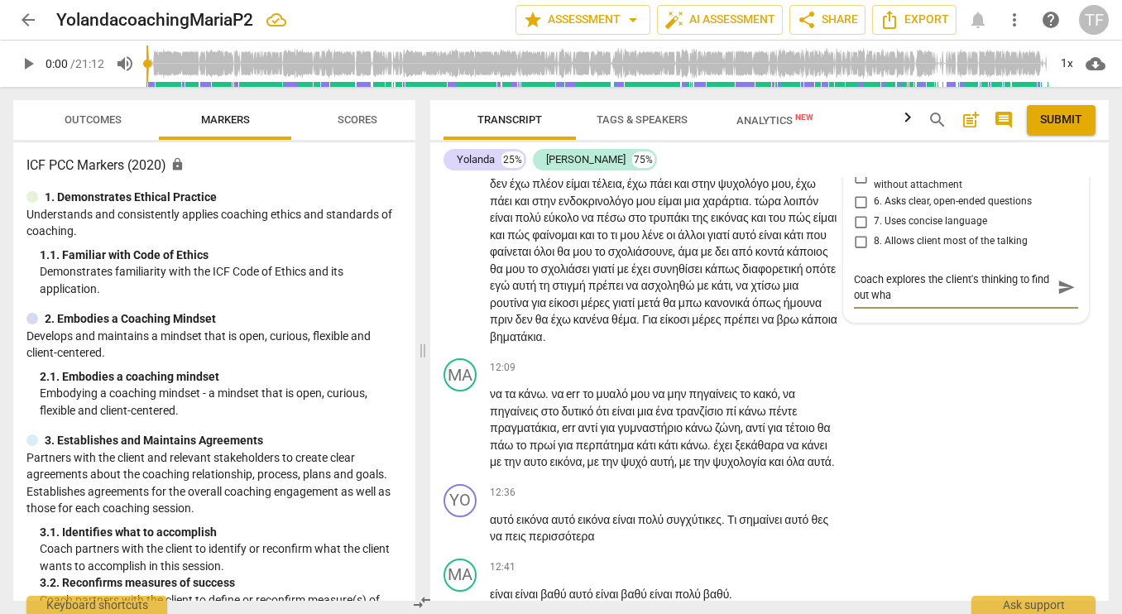
type textarea "Coach explores the client's thinking to find out what"
type textarea "Coach explores the client's thinking to find out what i"
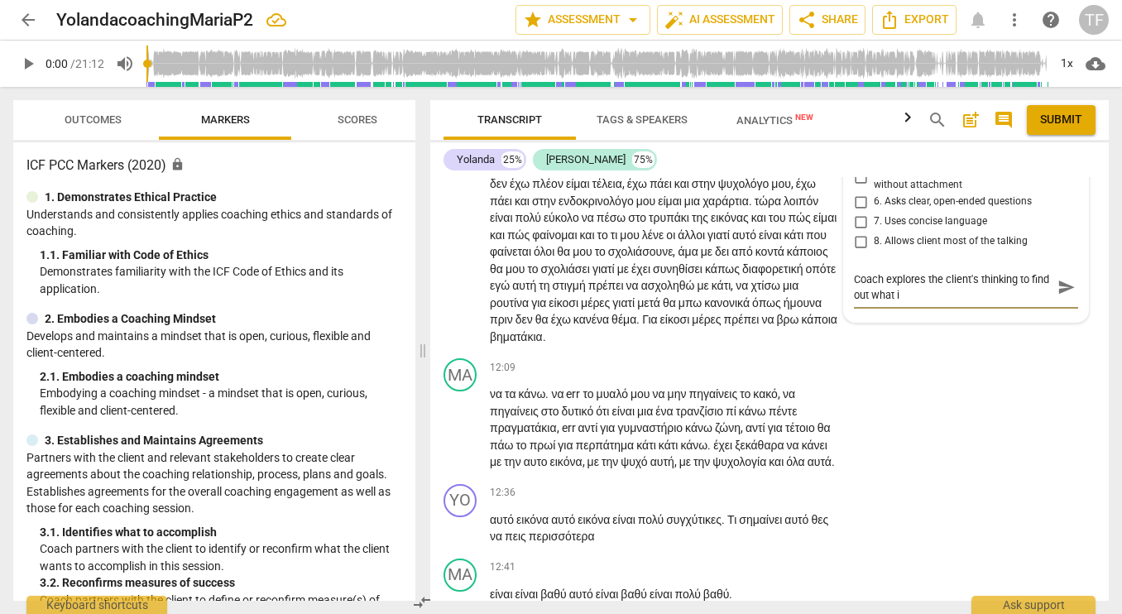
type textarea "Coach explores the client's thinking to find out what is"
click at [1057, 296] on span "send" at bounding box center [1066, 287] width 18 height 18
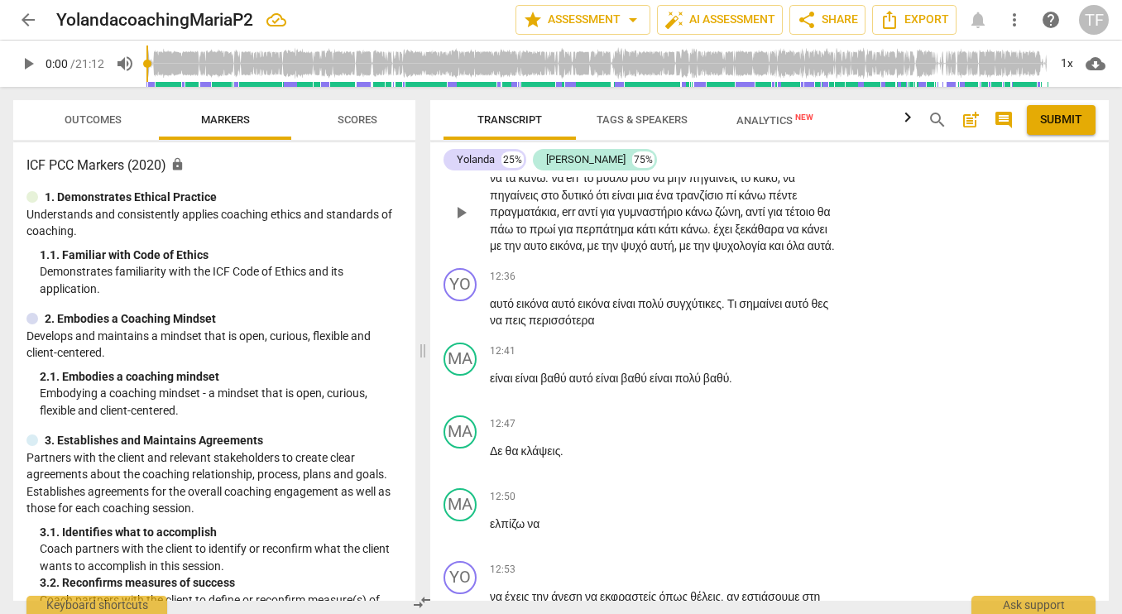
scroll to position [4765, 0]
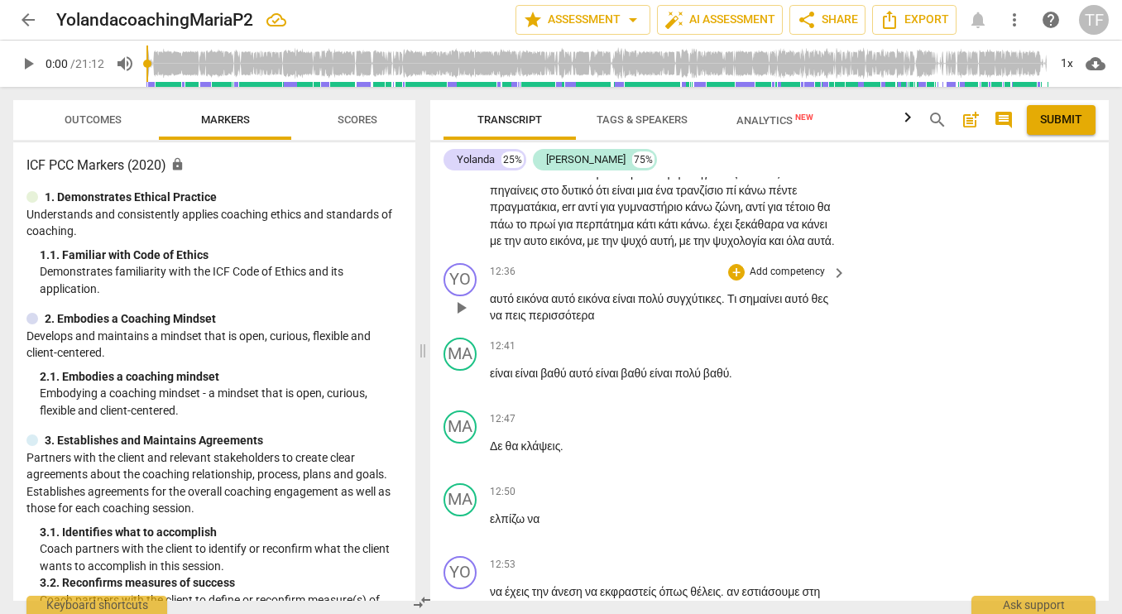
click at [459, 318] on span "play_arrow" at bounding box center [461, 308] width 20 height 20
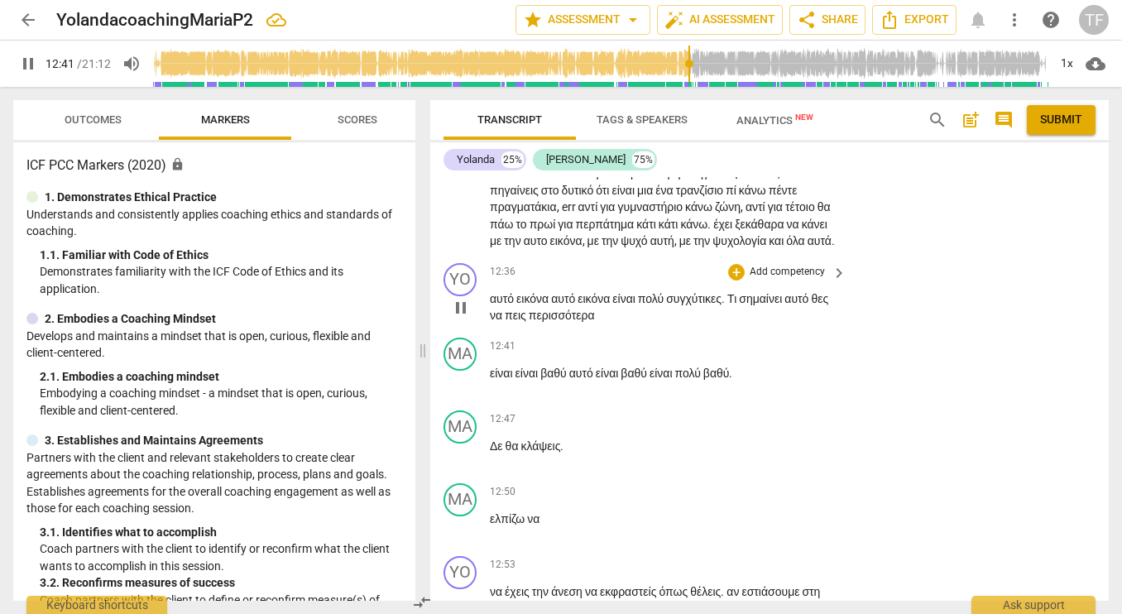
click at [459, 318] on span "pause" at bounding box center [461, 308] width 20 height 20
click at [731, 280] on div "+" at bounding box center [736, 272] width 17 height 17
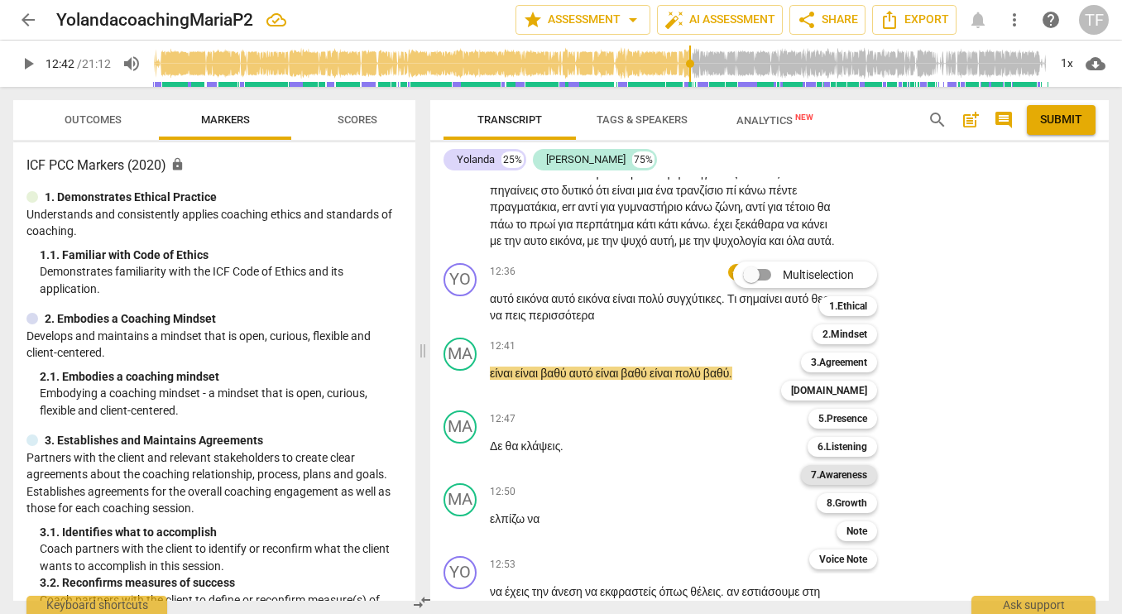
click at [844, 475] on b "7.Awareness" at bounding box center [839, 475] width 56 height 20
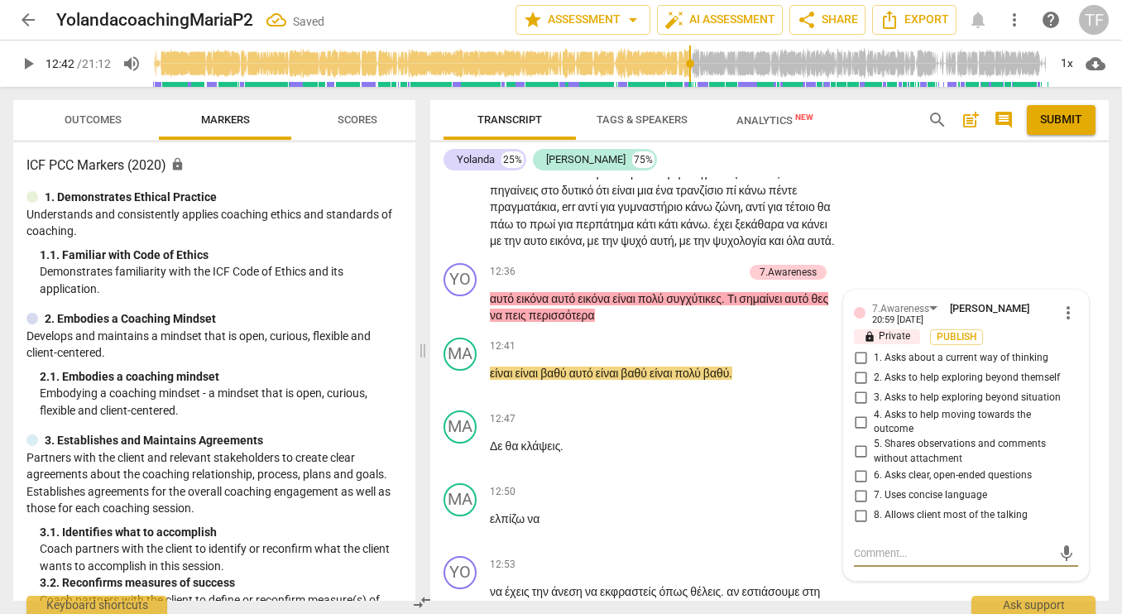
scroll to position [5072, 0]
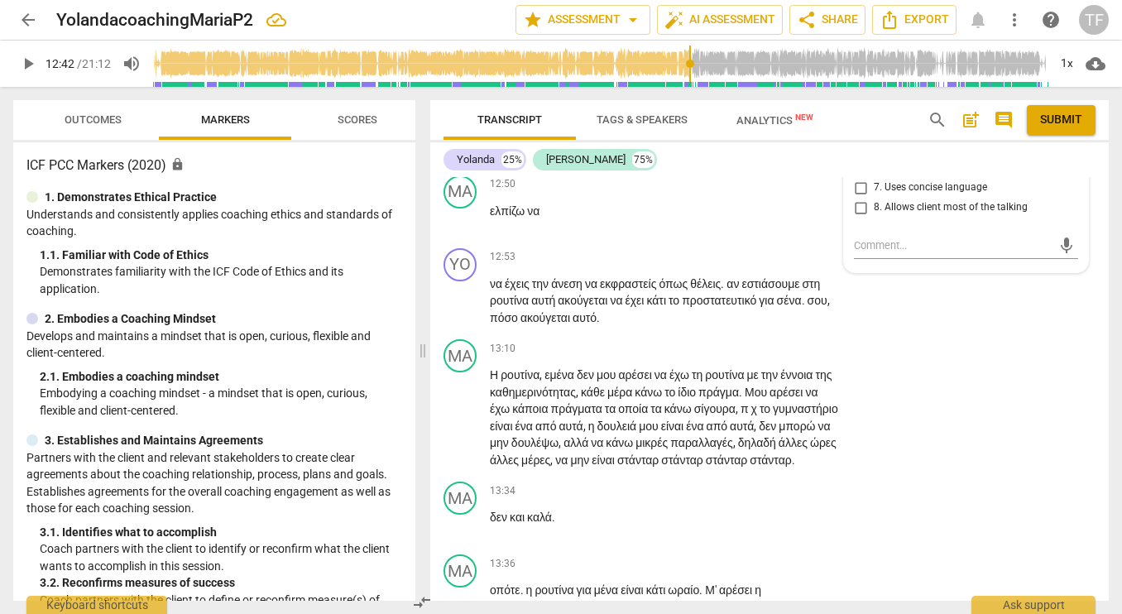
click at [856, 80] on input "2. Asks to help exploring beyond themself" at bounding box center [860, 70] width 26 height 20
click at [864, 253] on textarea at bounding box center [953, 245] width 198 height 16
click at [1066, 255] on span "send" at bounding box center [1066, 246] width 18 height 18
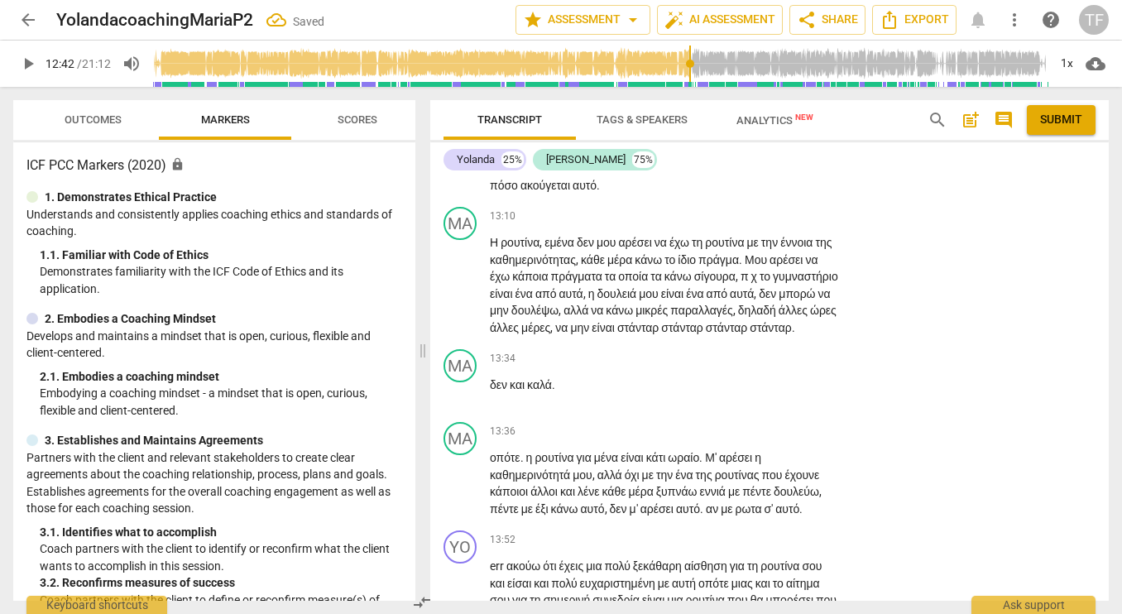
scroll to position [5234, 0]
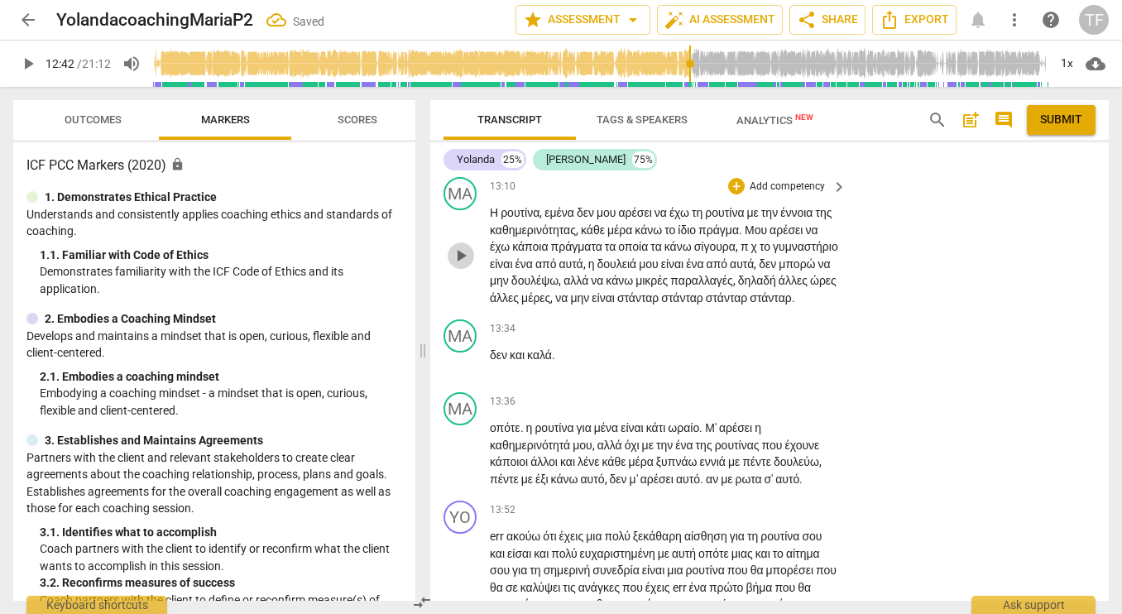
click at [467, 266] on span "play_arrow" at bounding box center [461, 256] width 20 height 20
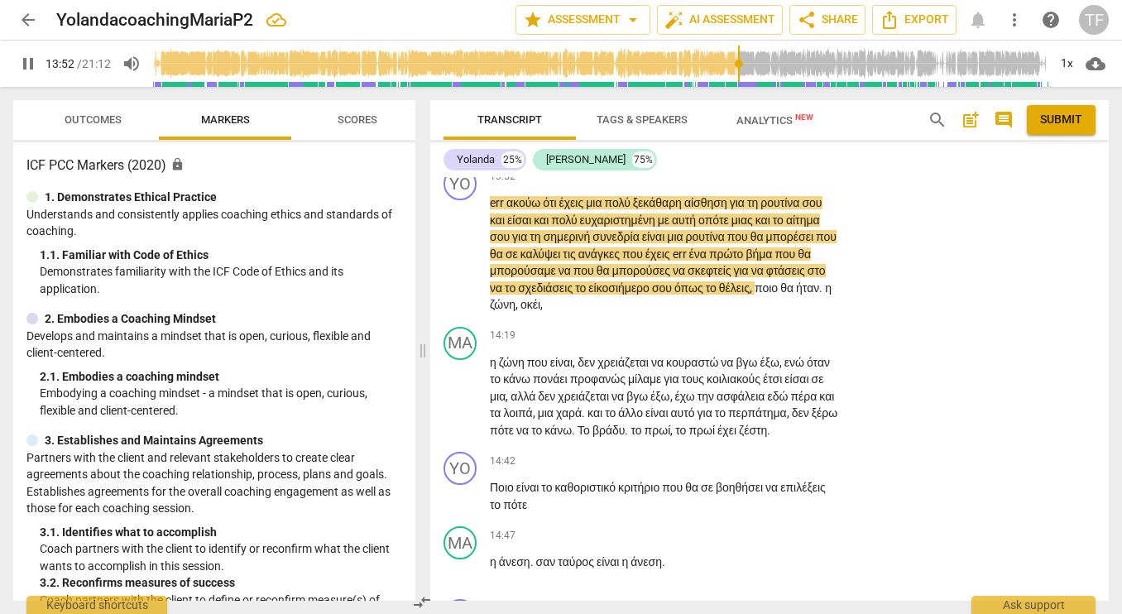
scroll to position [5569, 0]
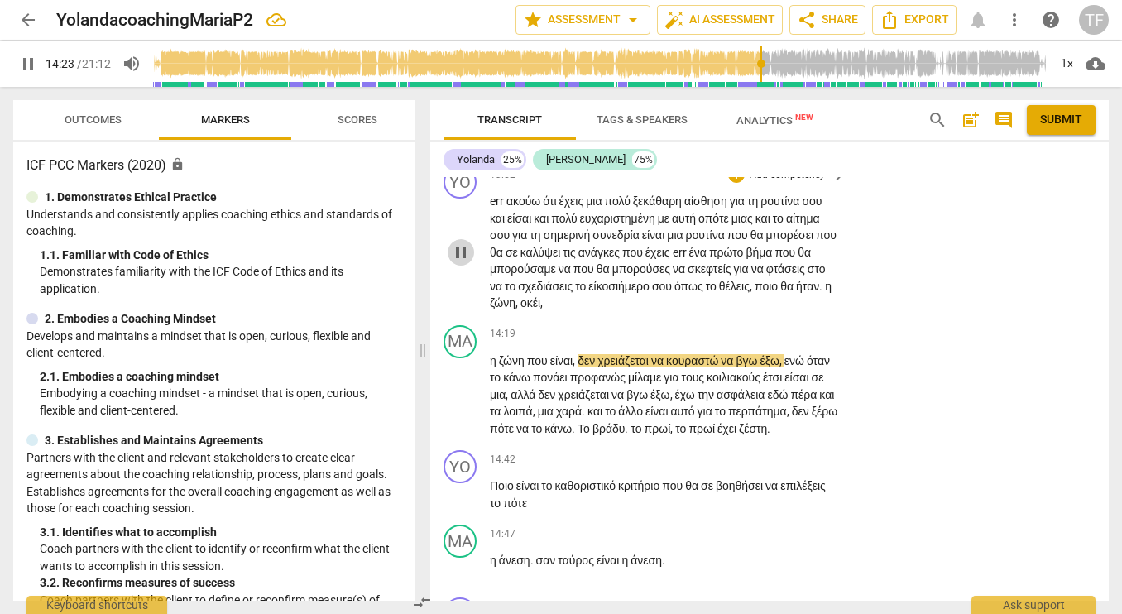
click at [457, 262] on span "pause" at bounding box center [461, 252] width 20 height 20
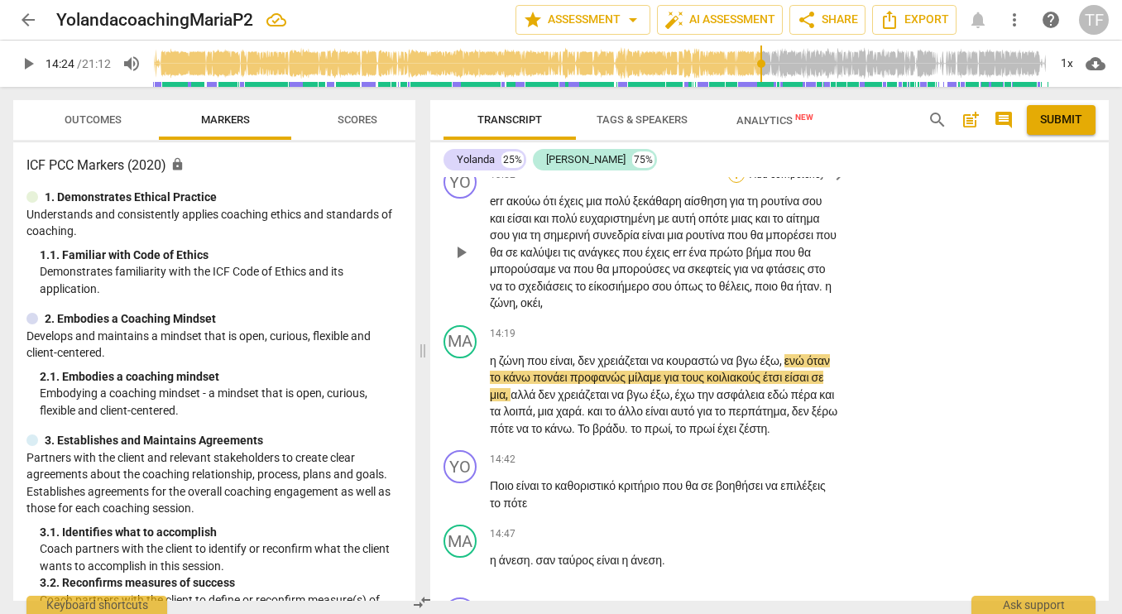
click at [737, 183] on div "+" at bounding box center [736, 174] width 17 height 17
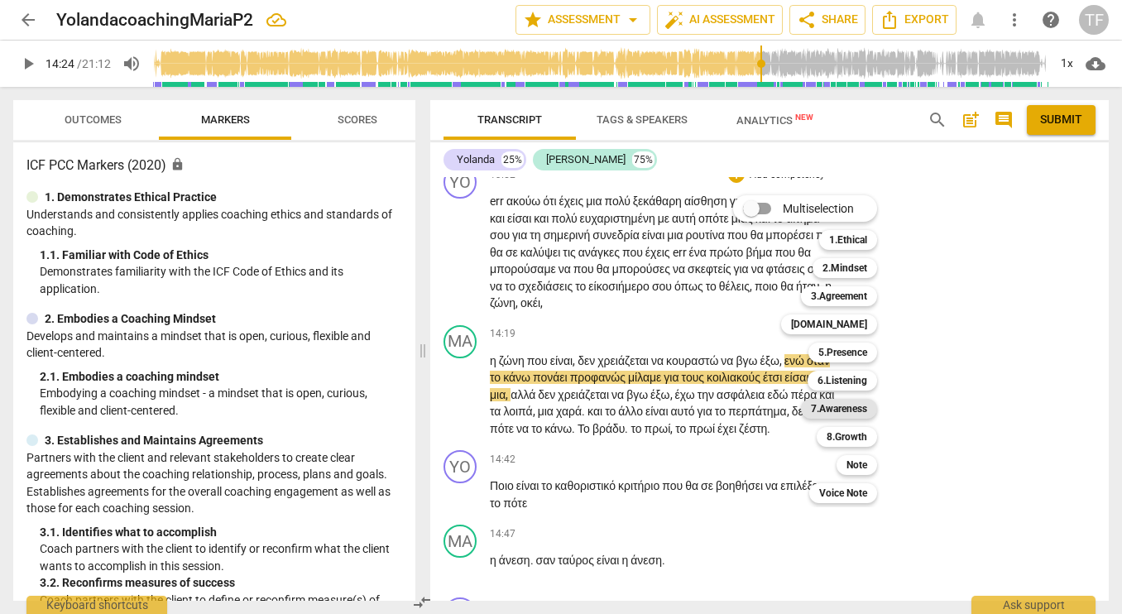
click at [862, 410] on b "7.Awareness" at bounding box center [839, 409] width 56 height 20
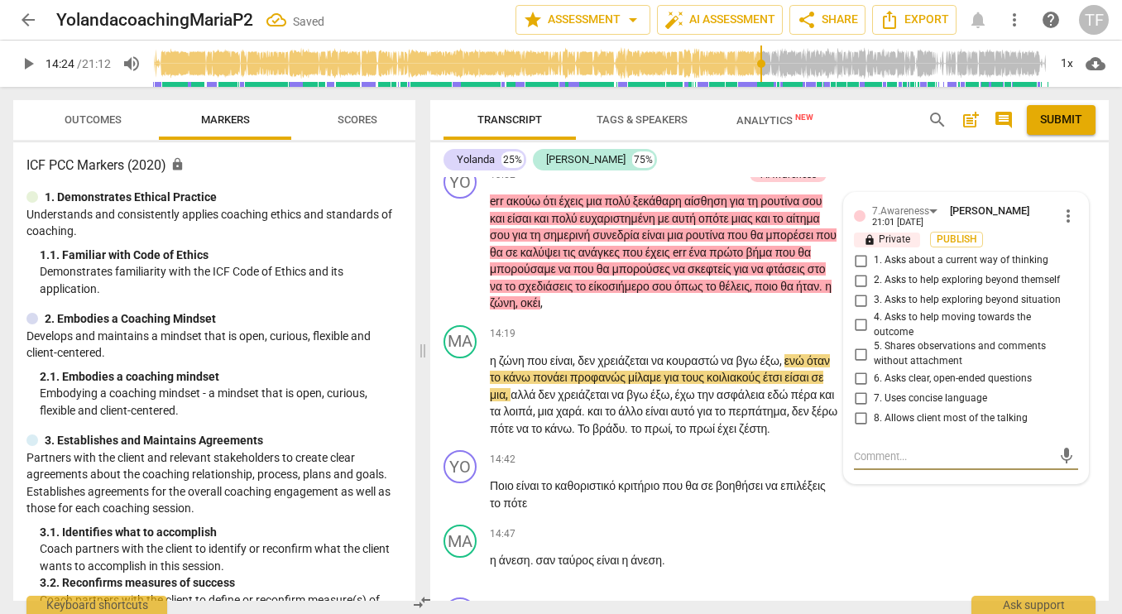
scroll to position [5811, 0]
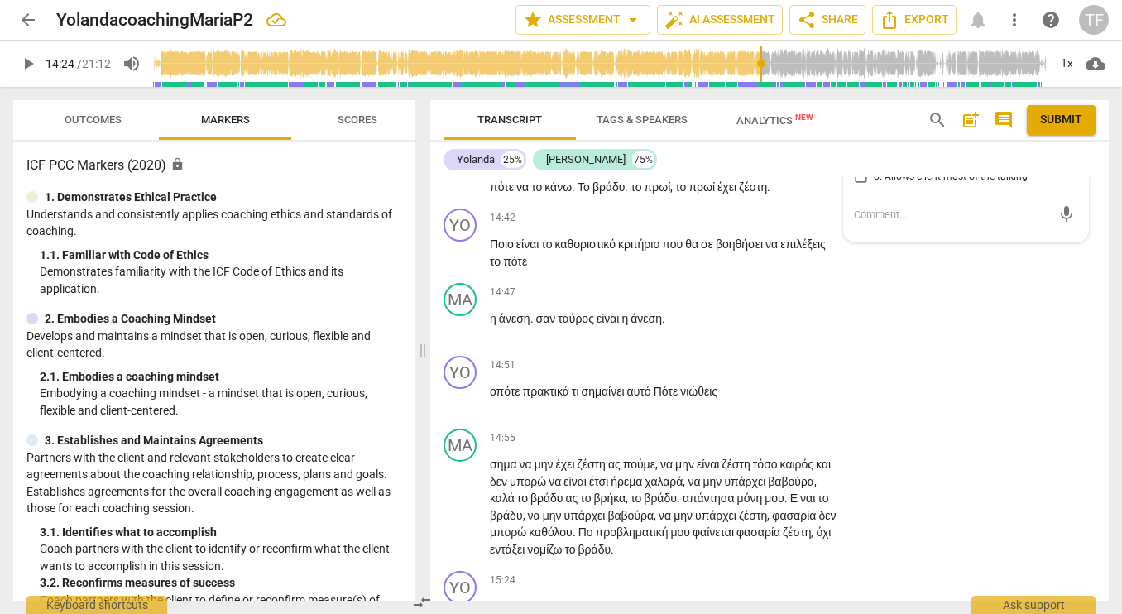
click at [855, 69] on input "3. Asks to help exploring beyond situation" at bounding box center [860, 59] width 26 height 20
click at [897, 223] on textarea at bounding box center [953, 215] width 198 height 16
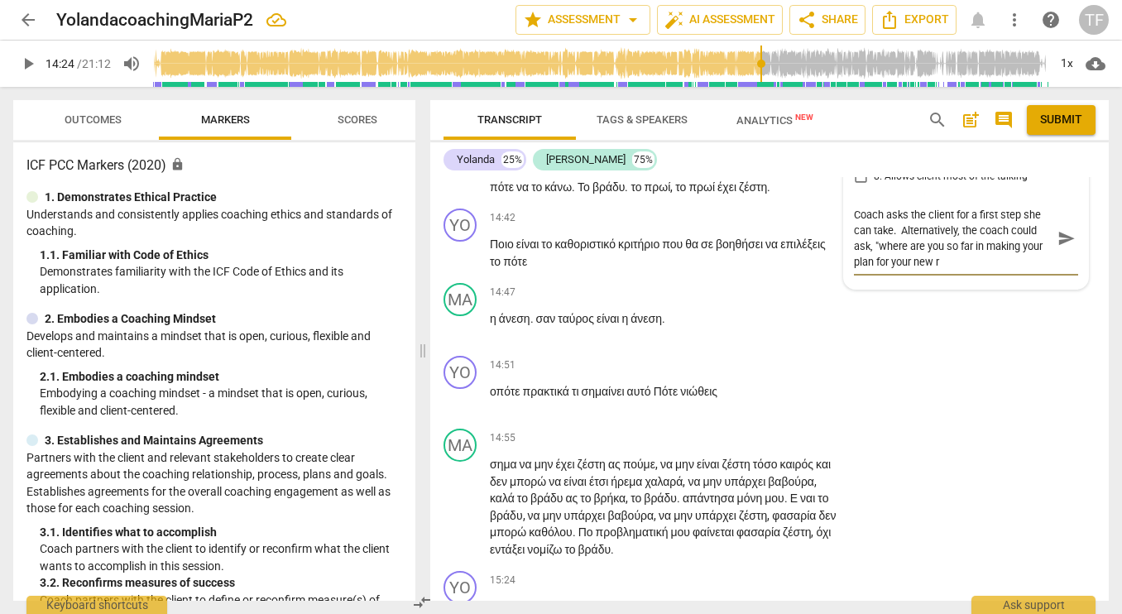
scroll to position [0, 0]
click at [1062, 247] on span "send" at bounding box center [1066, 238] width 18 height 18
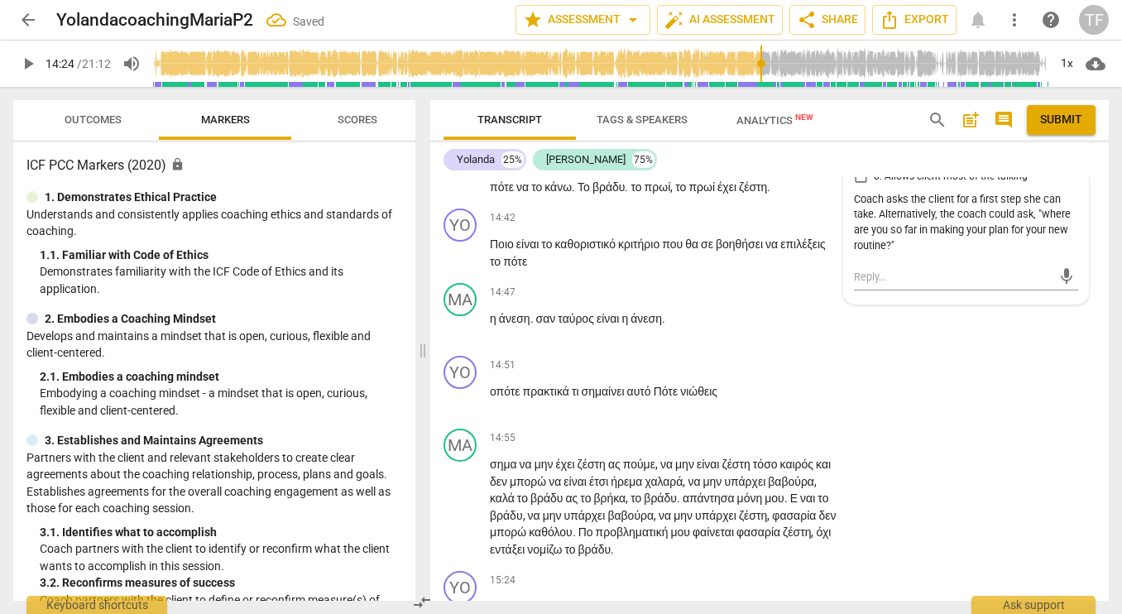
click at [462, 163] on span "play_arrow" at bounding box center [461, 153] width 20 height 20
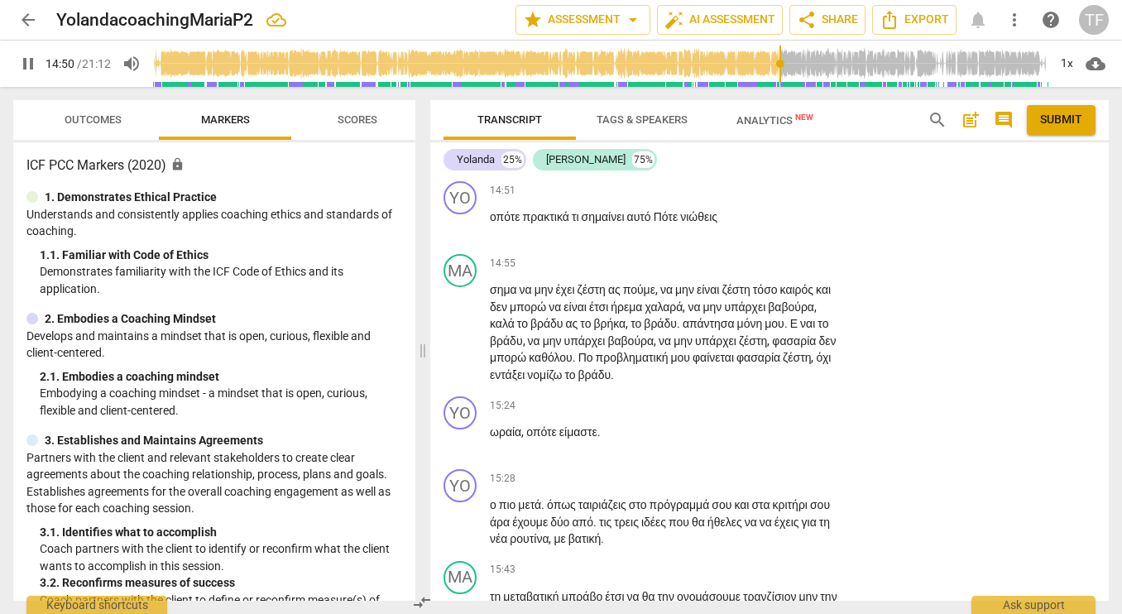
scroll to position [5990, 0]
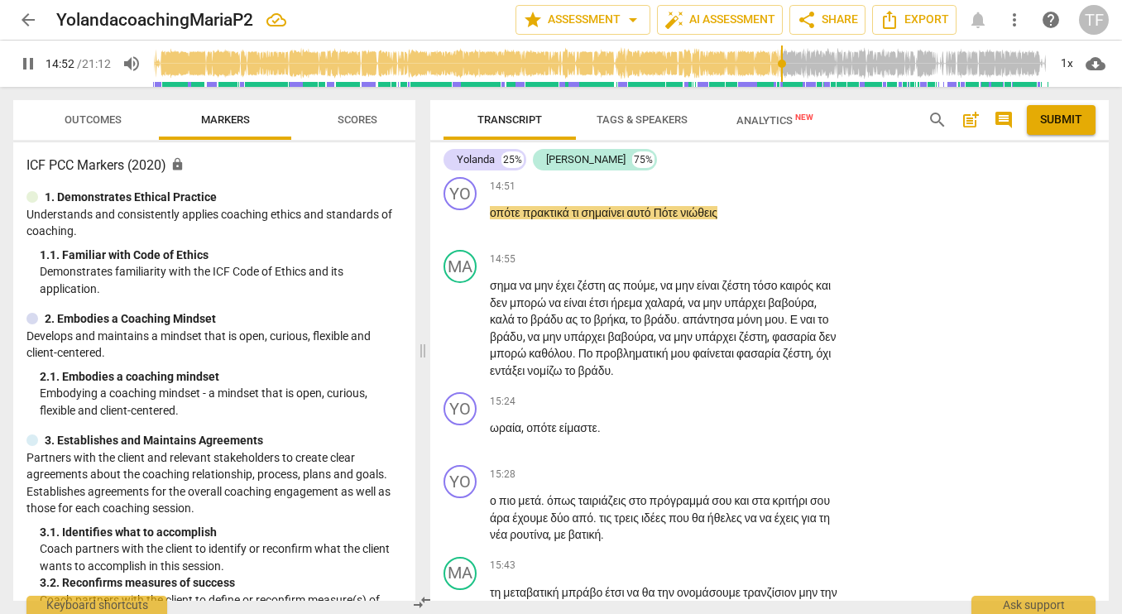
click at [735, 47] on div "+" at bounding box center [736, 39] width 17 height 17
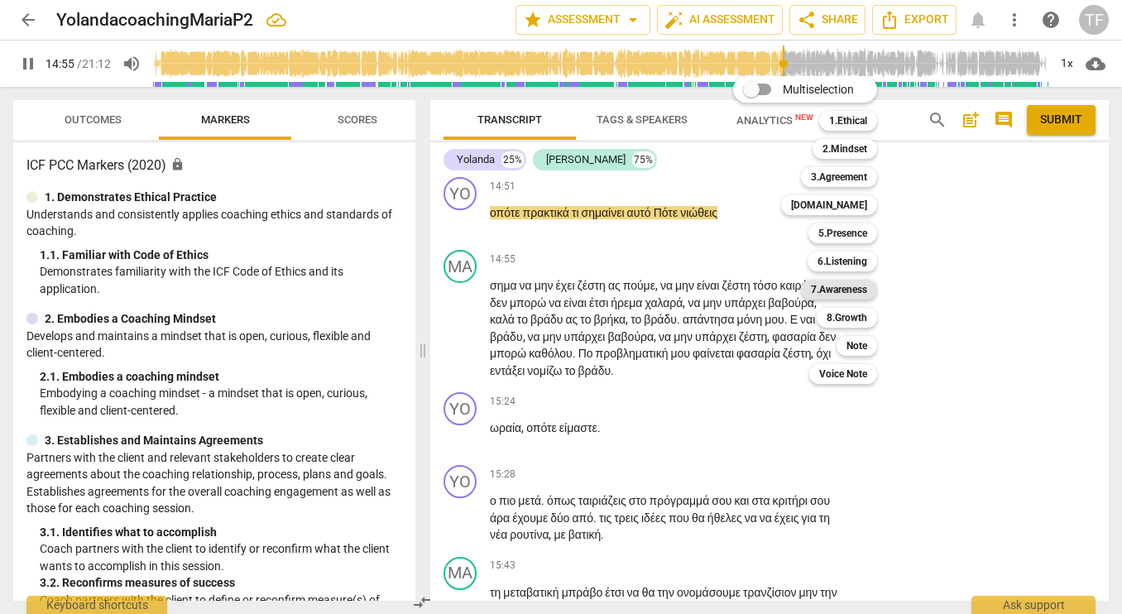
click at [826, 287] on b "7.Awareness" at bounding box center [839, 290] width 56 height 20
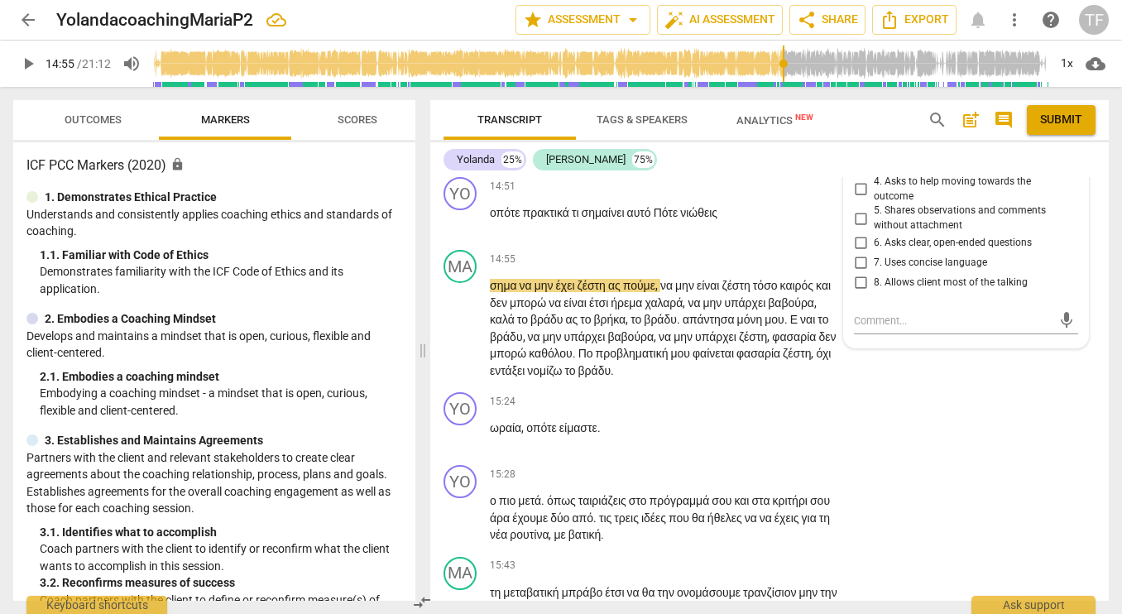
click at [856, 175] on input "3. Asks to help exploring beyond situation" at bounding box center [860, 165] width 26 height 20
click at [868, 328] on textarea at bounding box center [953, 321] width 198 height 16
click at [1057, 337] on span "send" at bounding box center [1066, 328] width 18 height 18
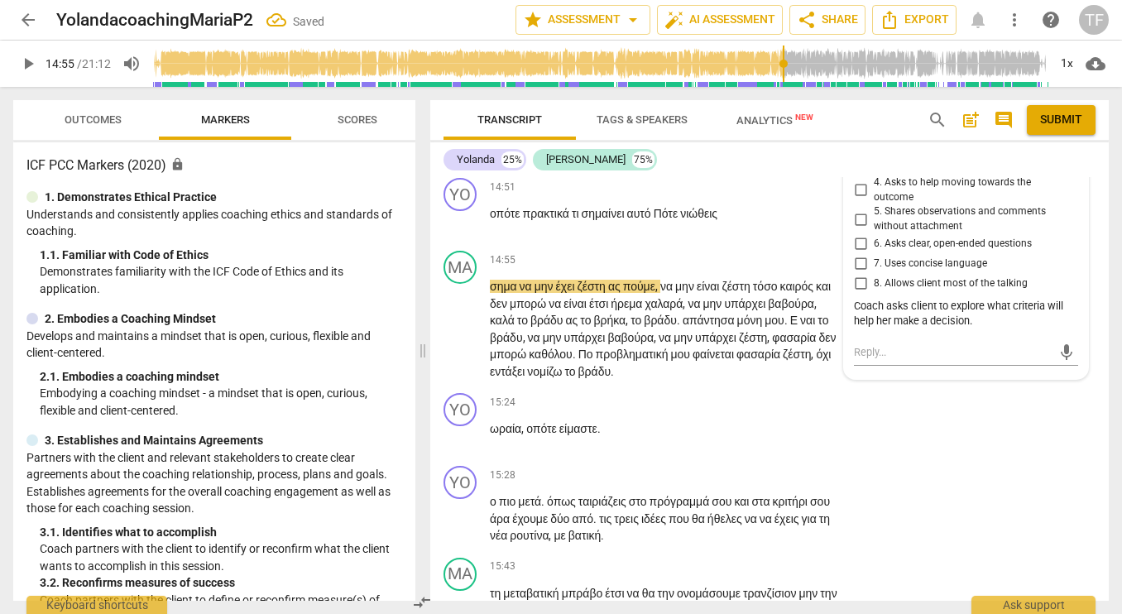
click at [448, 159] on span "play_arrow" at bounding box center [461, 149] width 26 height 20
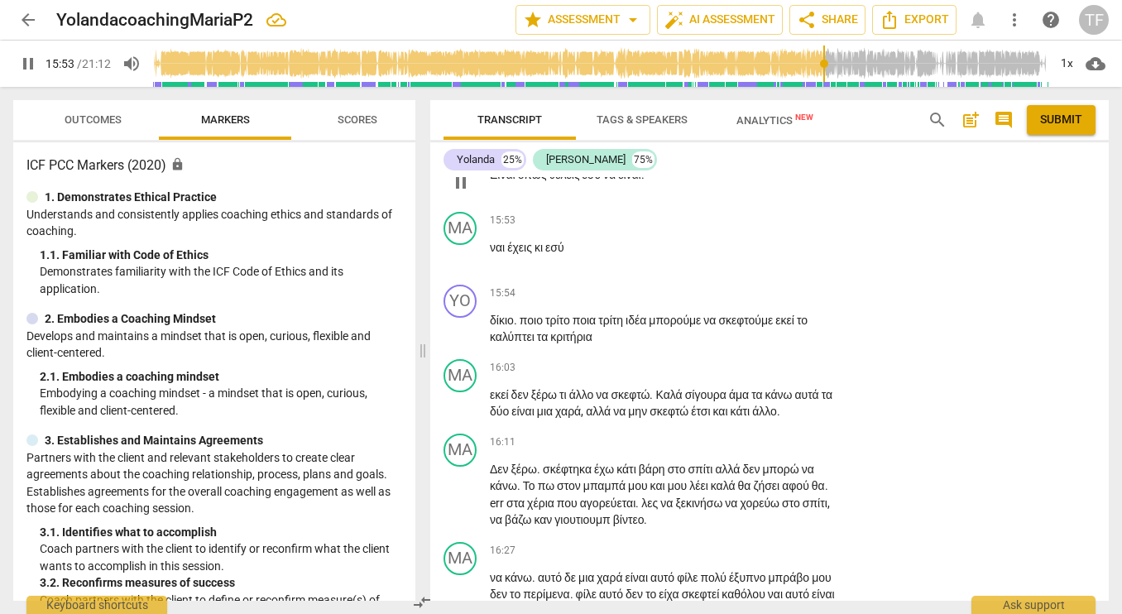
scroll to position [6483, 0]
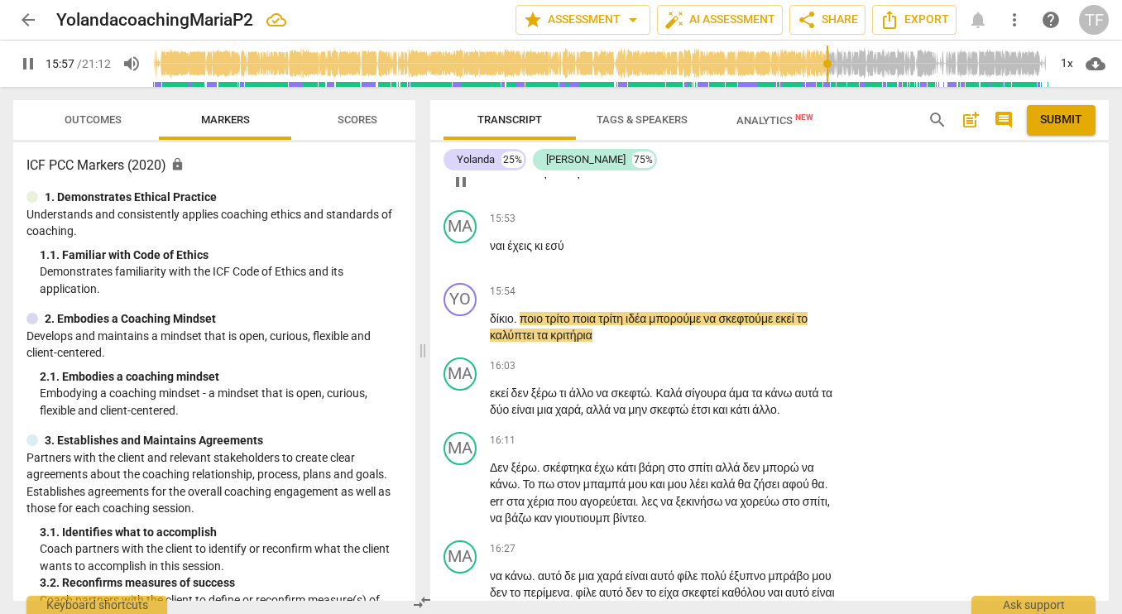
click at [736, 155] on div "+" at bounding box center [736, 146] width 17 height 17
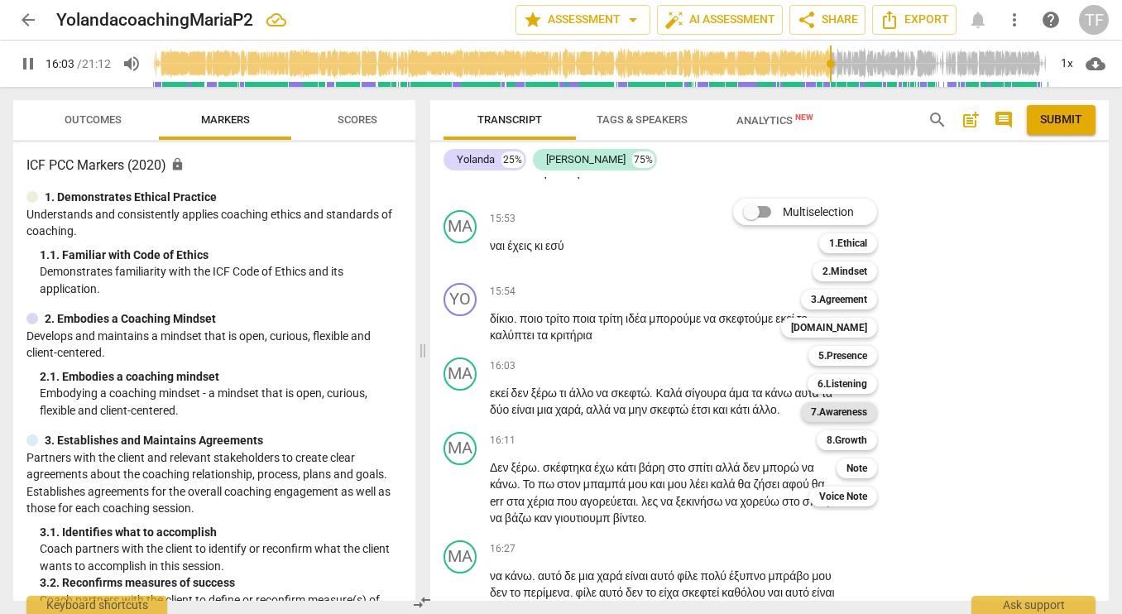
click at [854, 412] on b "7.Awareness" at bounding box center [839, 412] width 56 height 20
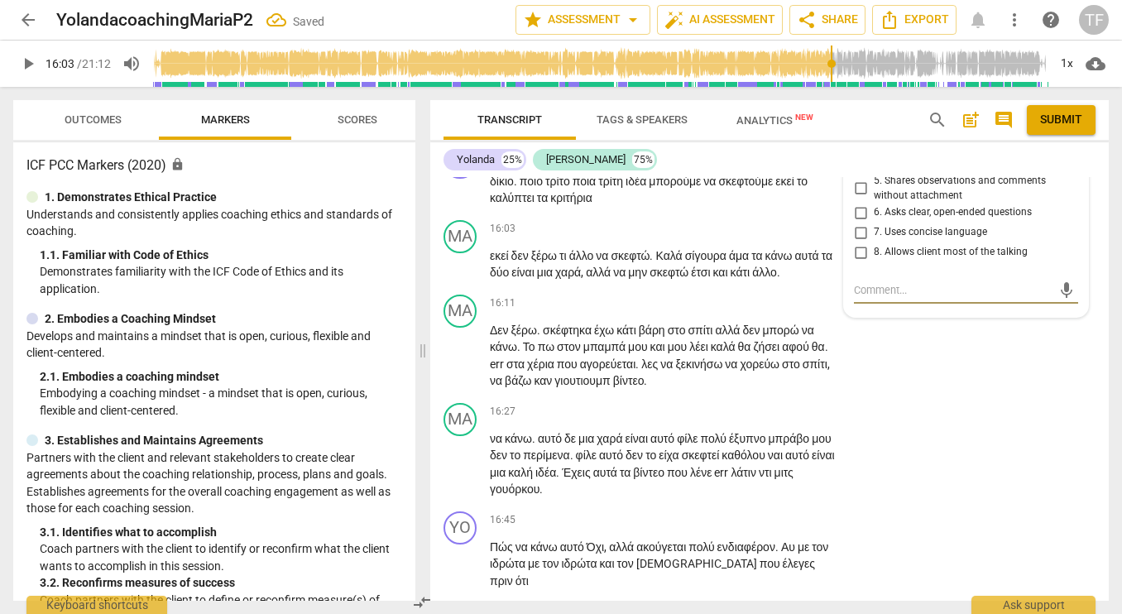
scroll to position [6615, 0]
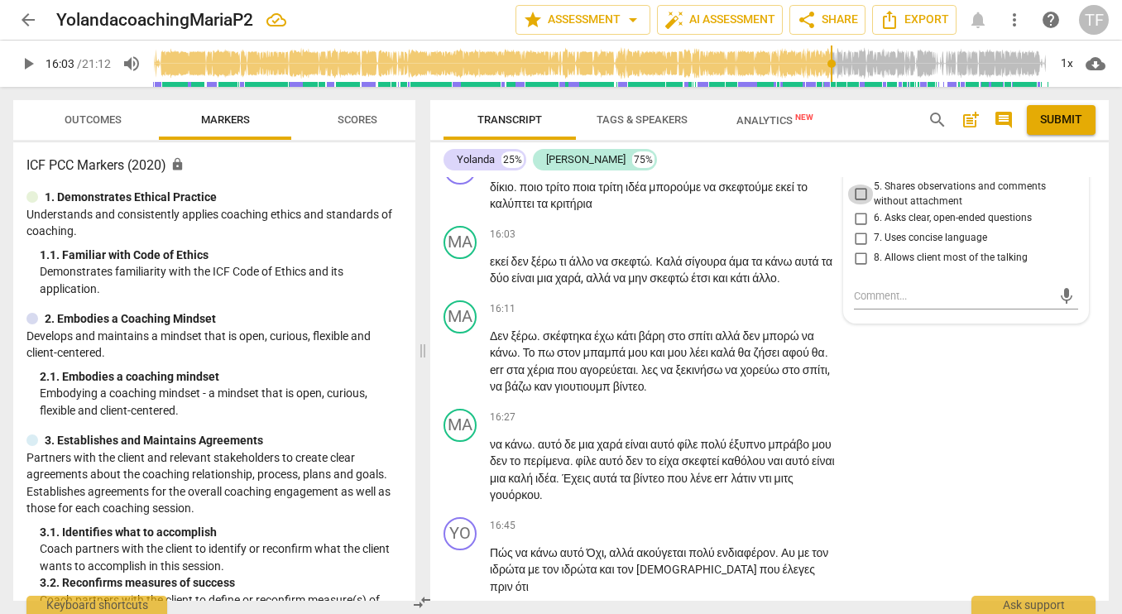
click at [855, 204] on input "5. Shares observations and comments without attachment" at bounding box center [860, 194] width 26 height 20
click at [870, 304] on textarea at bounding box center [953, 296] width 198 height 16
click at [855, 204] on input "5. Shares observations and comments without attachment" at bounding box center [860, 194] width 26 height 20
click at [912, 289] on div "Coach" at bounding box center [966, 281] width 224 height 16
click at [1068, 65] on span "more_vert" at bounding box center [1068, 55] width 20 height 20
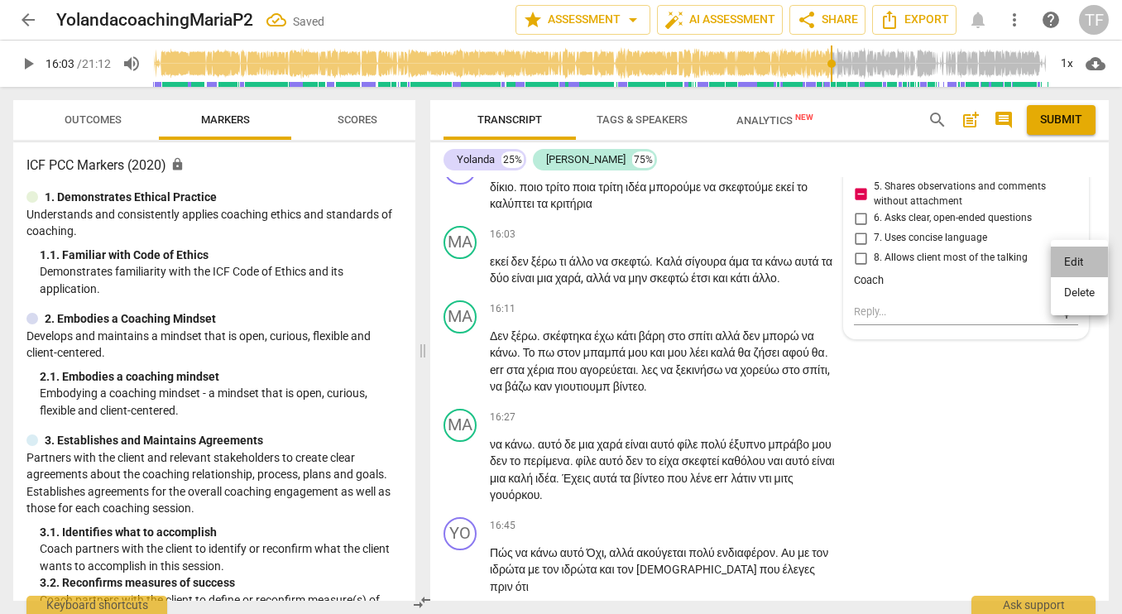
click at [1071, 265] on li "Edit" at bounding box center [1079, 261] width 57 height 31
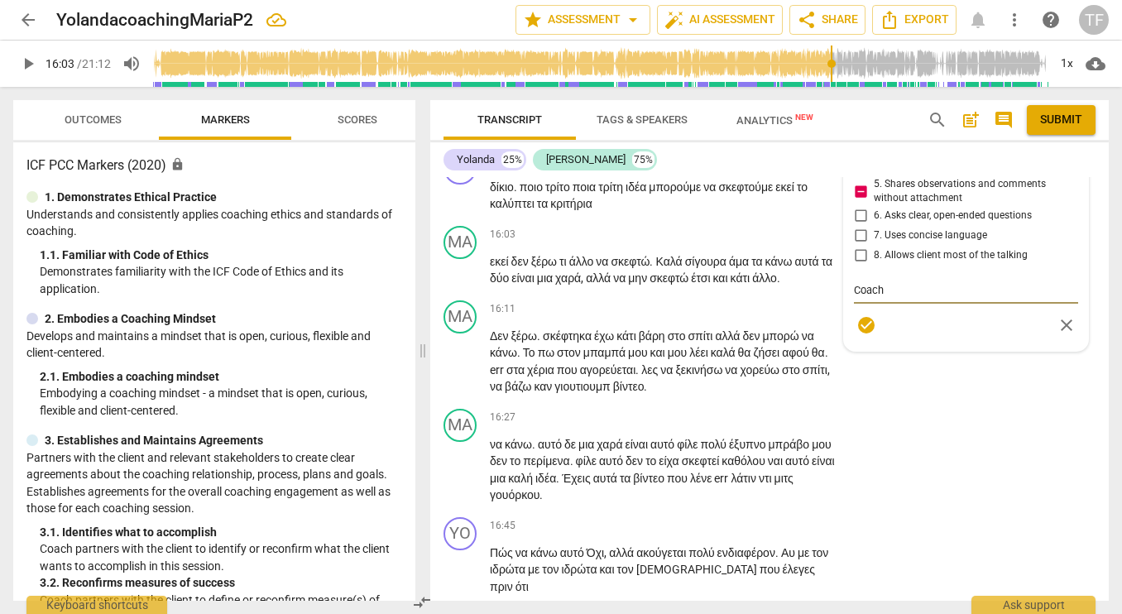
scroll to position [6621, 0]
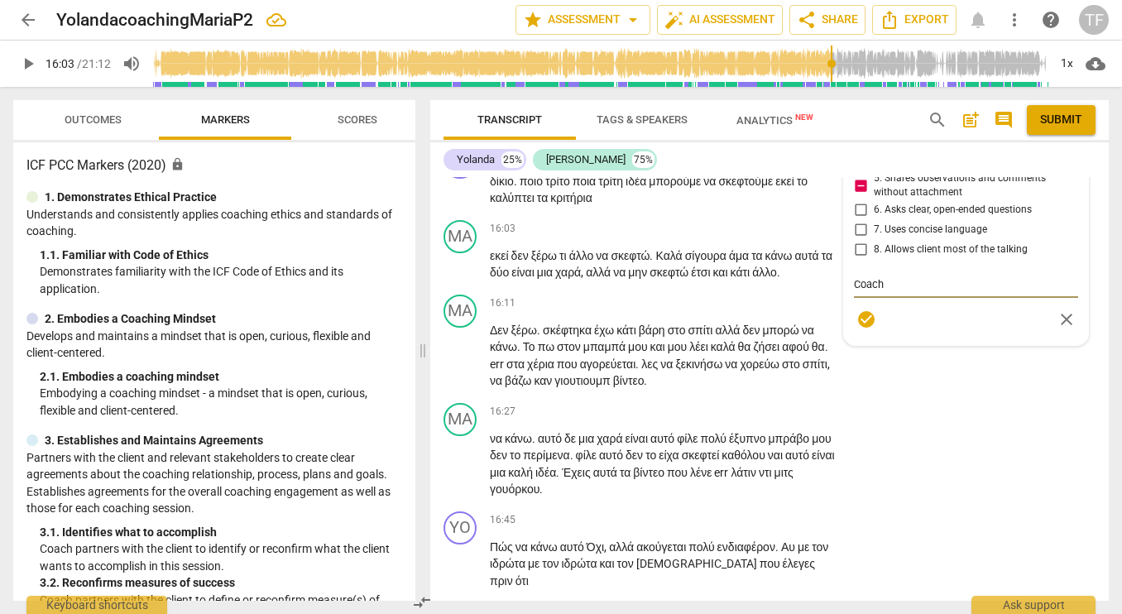
click at [883, 292] on textarea "Coach" at bounding box center [966, 284] width 224 height 16
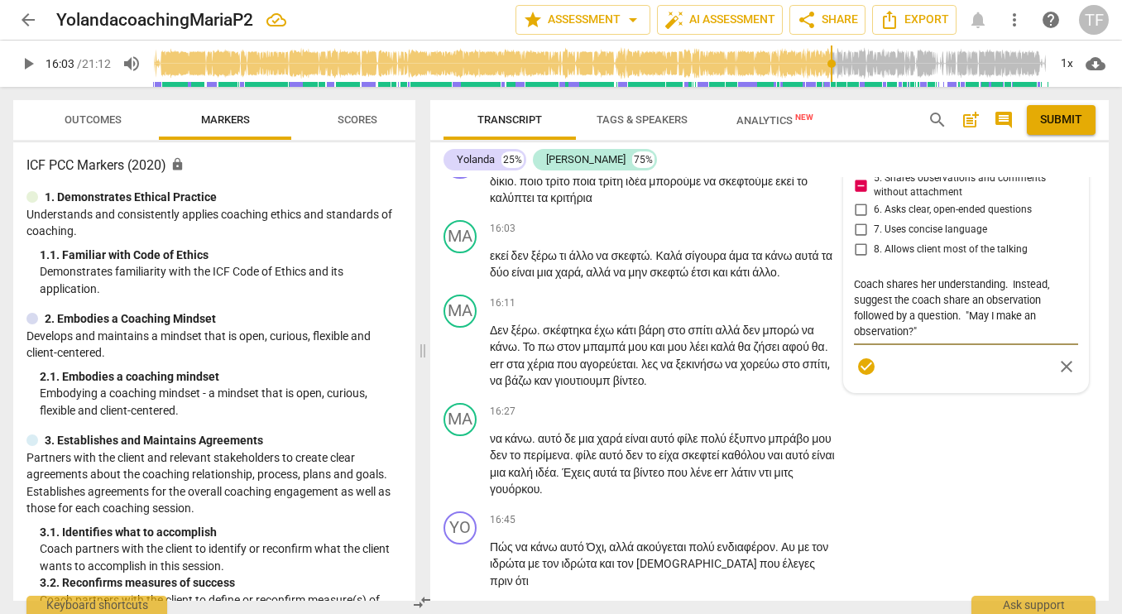
click at [930, 339] on textarea "Coach shares her understanding. Instead, suggest the coach share an observation…" at bounding box center [966, 307] width 224 height 63
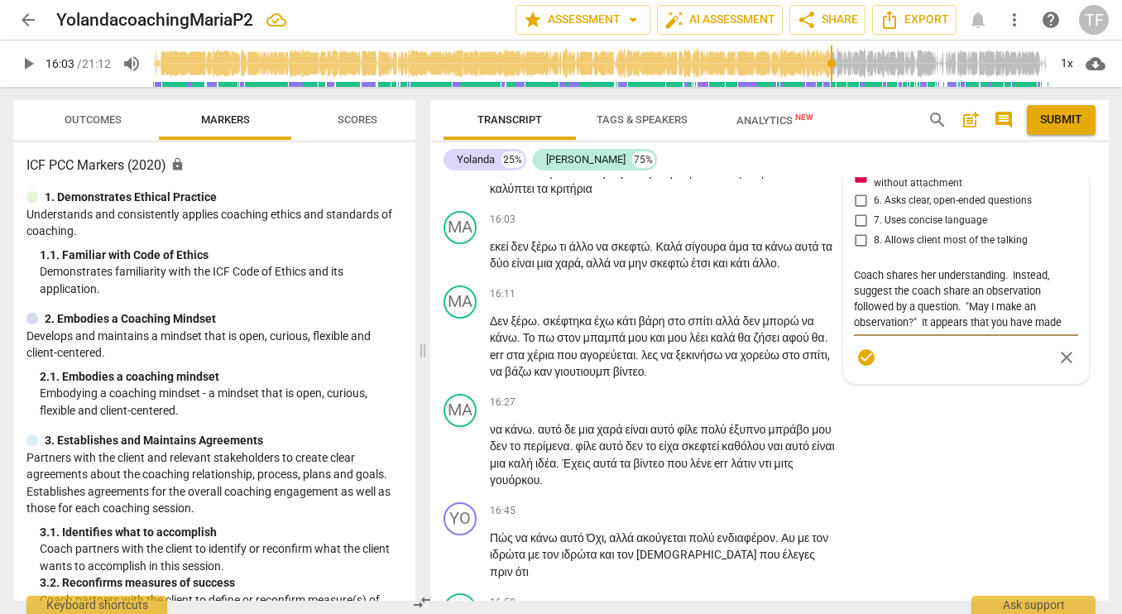
drag, startPoint x: 1069, startPoint y: 537, endPoint x: 969, endPoint y: 506, distance: 103.9
click at [969, 330] on textarea "Coach shares her understanding. Instead, suggest the coach share an observation…" at bounding box center [966, 298] width 224 height 63
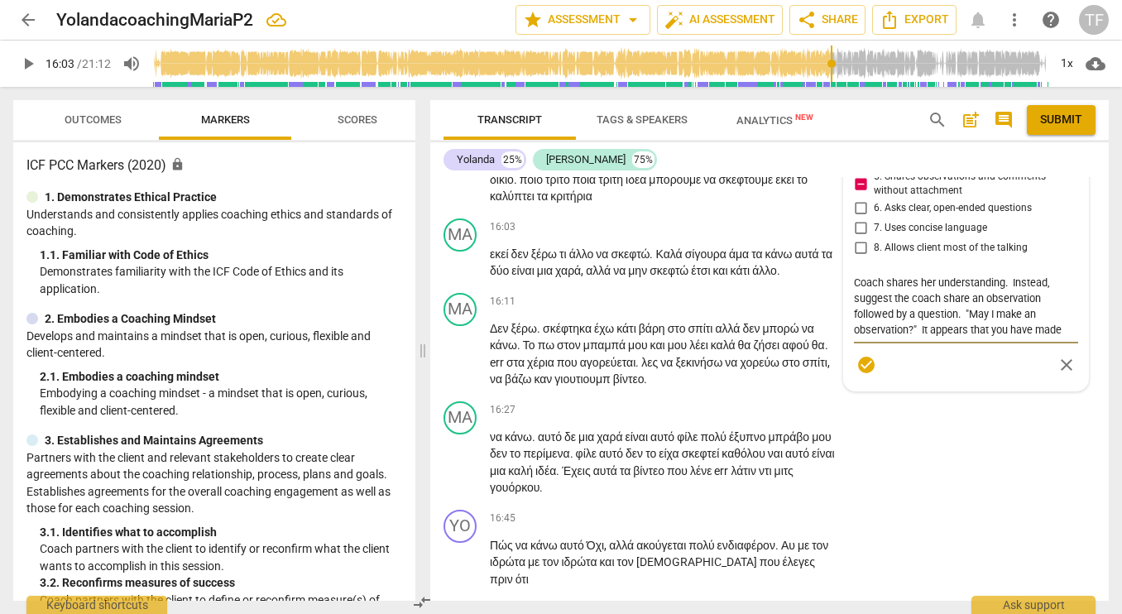
scroll to position [6621, 0]
click at [1022, 339] on textarea "Coach shares her understanding. Instead, suggest the coach share an observation…" at bounding box center [966, 307] width 224 height 63
click at [858, 382] on div "7.Awareness [PERSON_NAME] more_vert lock Private Publish 1. Asks about a curren…" at bounding box center [966, 209] width 224 height 345
click at [857, 382] on div "7.Awareness [PERSON_NAME] more_vert lock Private Publish 1. Asks about a curren…" at bounding box center [966, 209] width 224 height 345
click at [1068, 59] on span "more_vert" at bounding box center [1068, 49] width 20 height 20
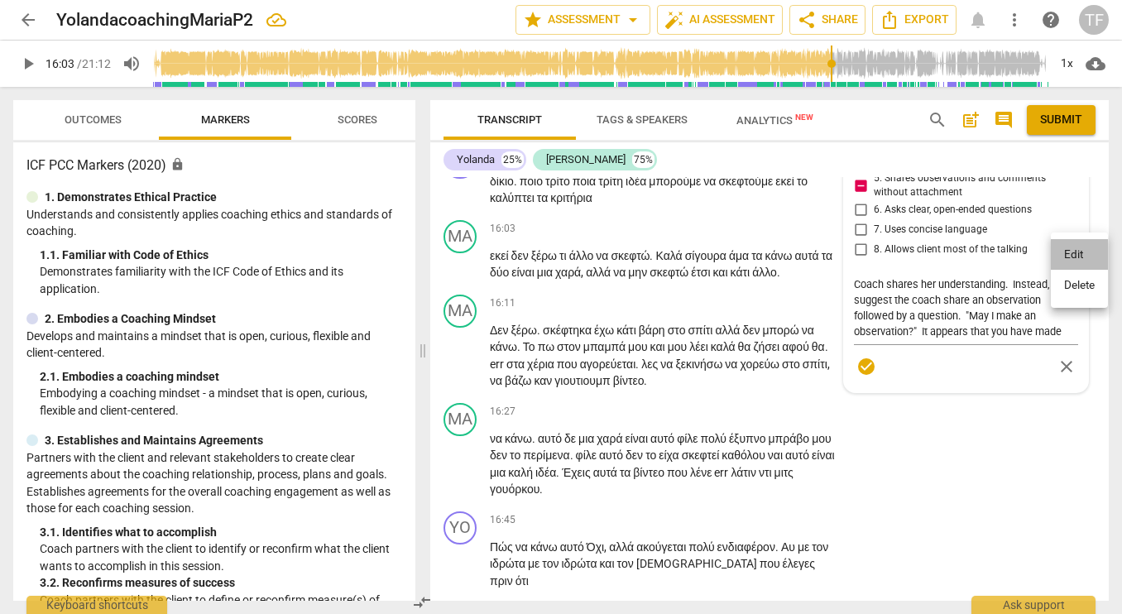
click at [1068, 256] on li "Edit" at bounding box center [1079, 254] width 57 height 31
click at [980, 339] on textarea "Coach shares her understanding. Instead, suggest the coach share an observation…" at bounding box center [966, 307] width 224 height 63
drag, startPoint x: 1058, startPoint y: 531, endPoint x: 969, endPoint y: 527, distance: 89.4
click at [969, 339] on textarea "Coach shares her understanding. Instead, suggest the coach share an observation…" at bounding box center [966, 307] width 224 height 63
click at [1059, 59] on span "more_vert" at bounding box center [1068, 49] width 20 height 20
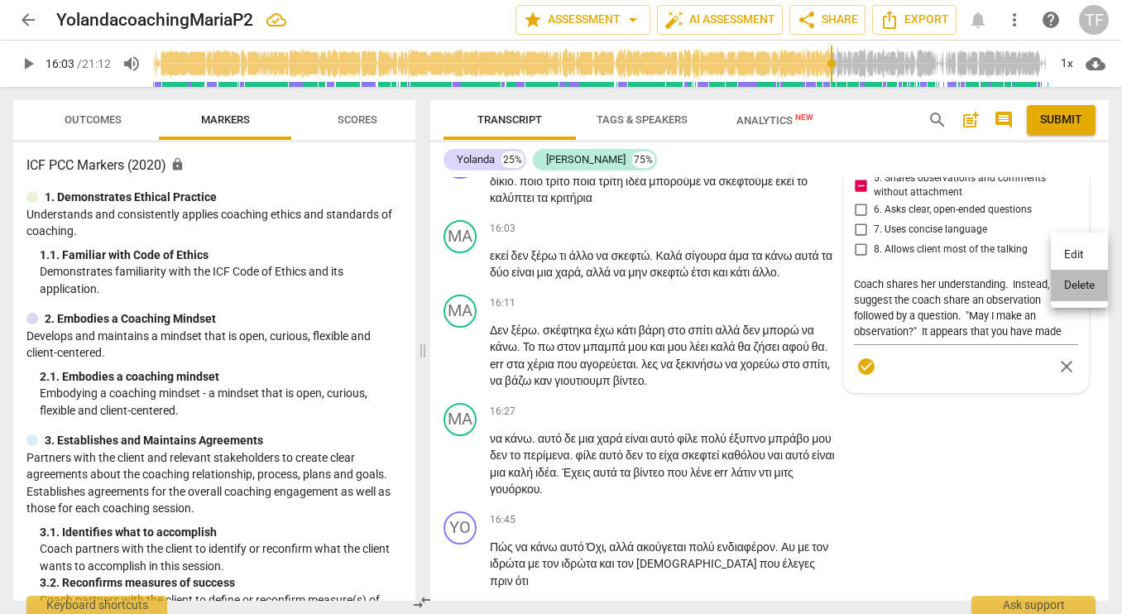
click at [1071, 285] on li "Delete" at bounding box center [1079, 285] width 57 height 31
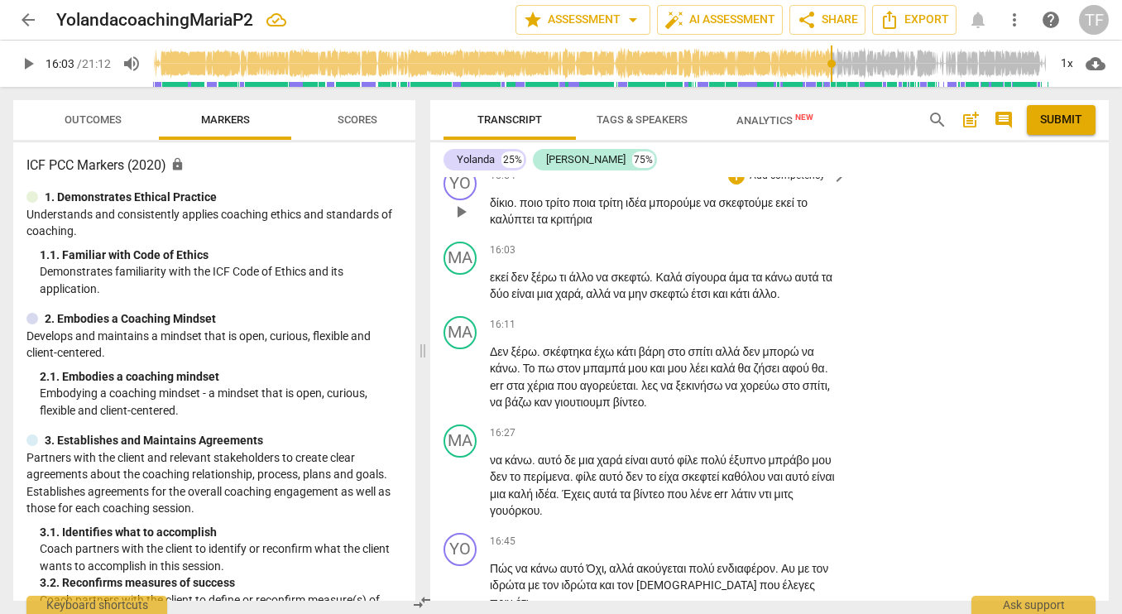
scroll to position [6593, 0]
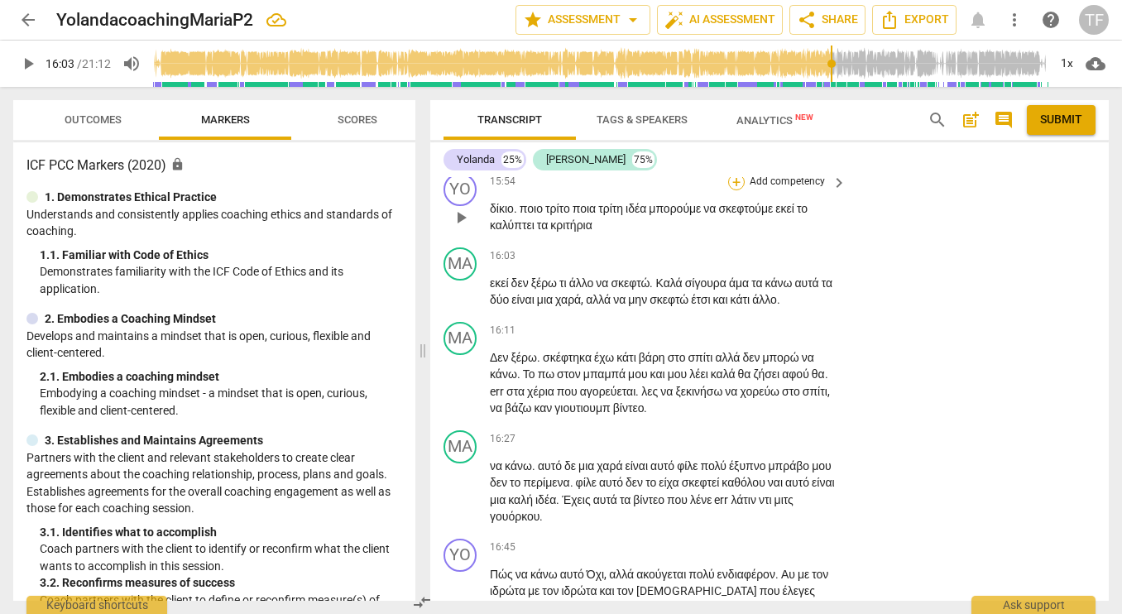
click at [739, 190] on div "+" at bounding box center [736, 182] width 17 height 17
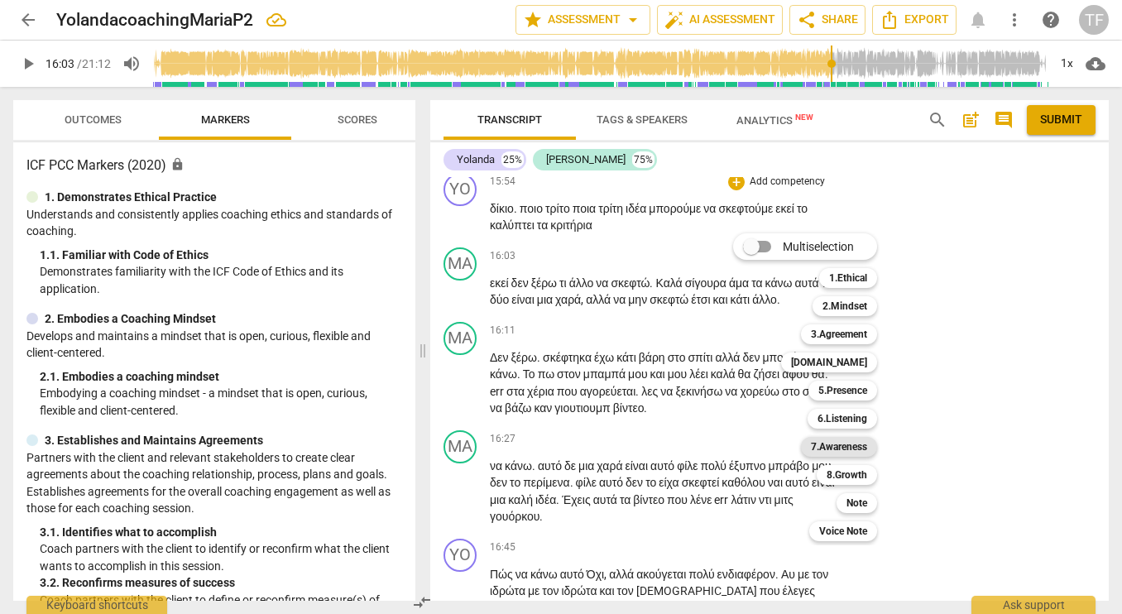
click at [856, 444] on b "7.Awareness" at bounding box center [839, 447] width 56 height 20
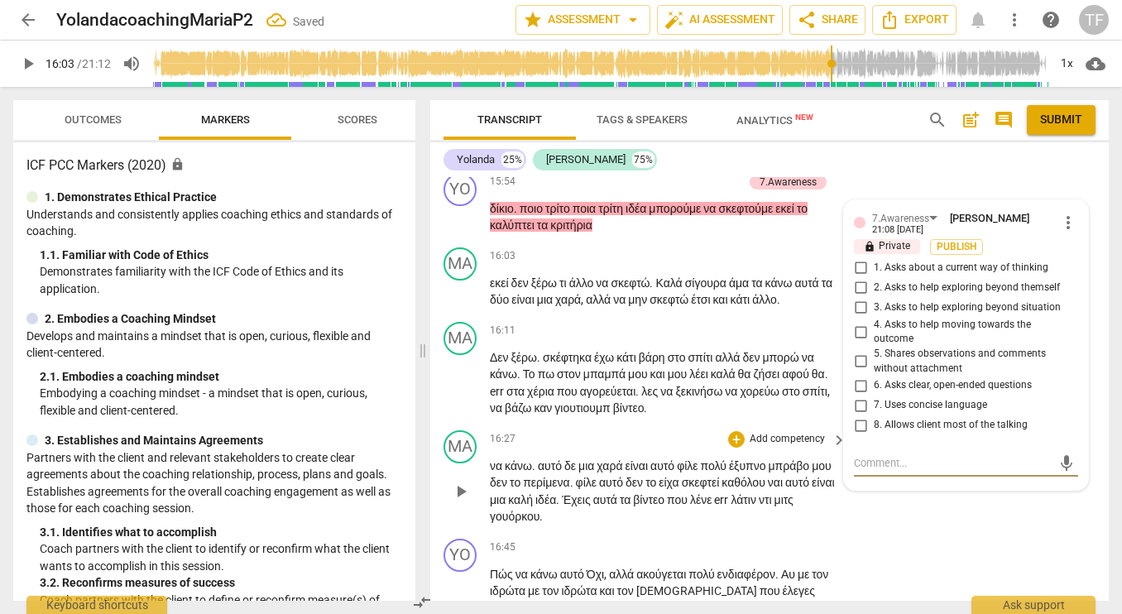
scroll to position [6873, 0]
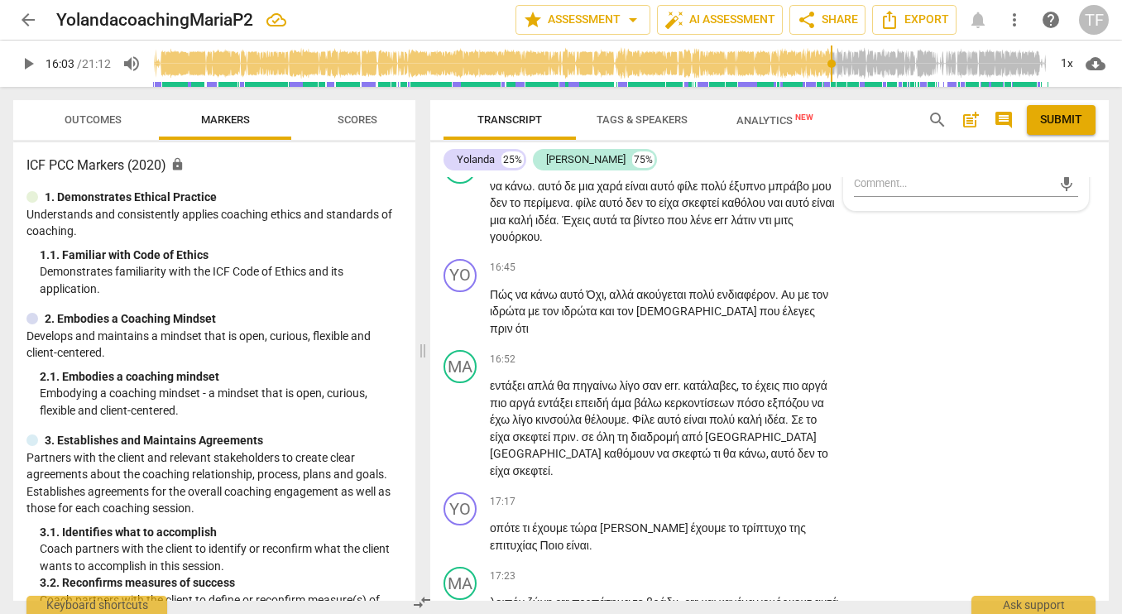
click at [856, 62] on input "4. Asks to help moving towards the outcome" at bounding box center [860, 52] width 26 height 20
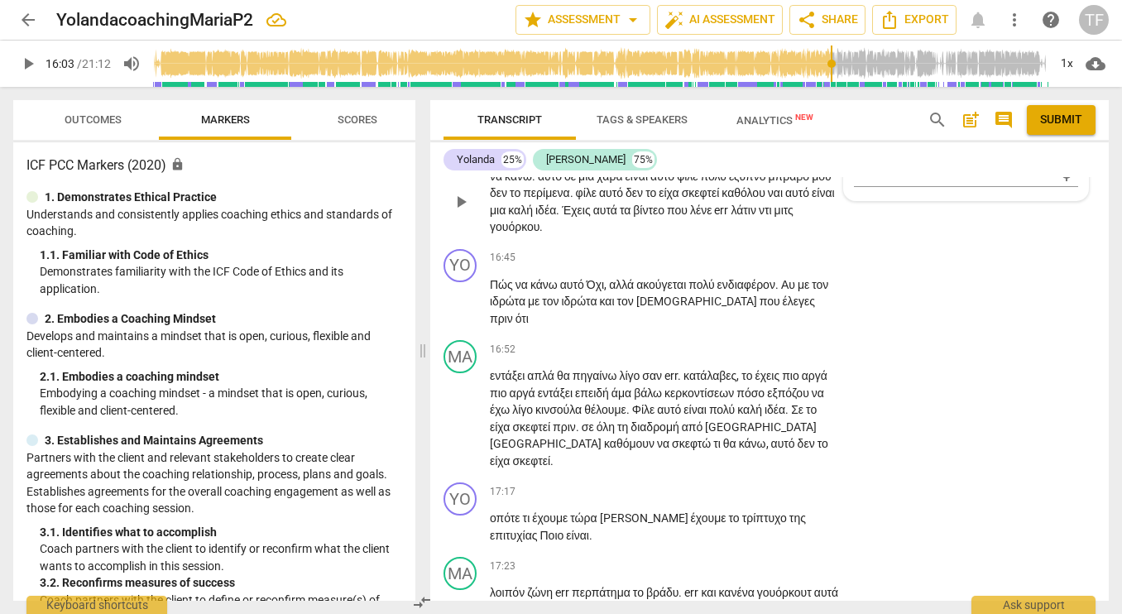
click at [995, 242] on div "MA play_arrow pause 16:27 + Add competency keyboard_arrow_right να κάνω . αυτό …" at bounding box center [769, 188] width 678 height 108
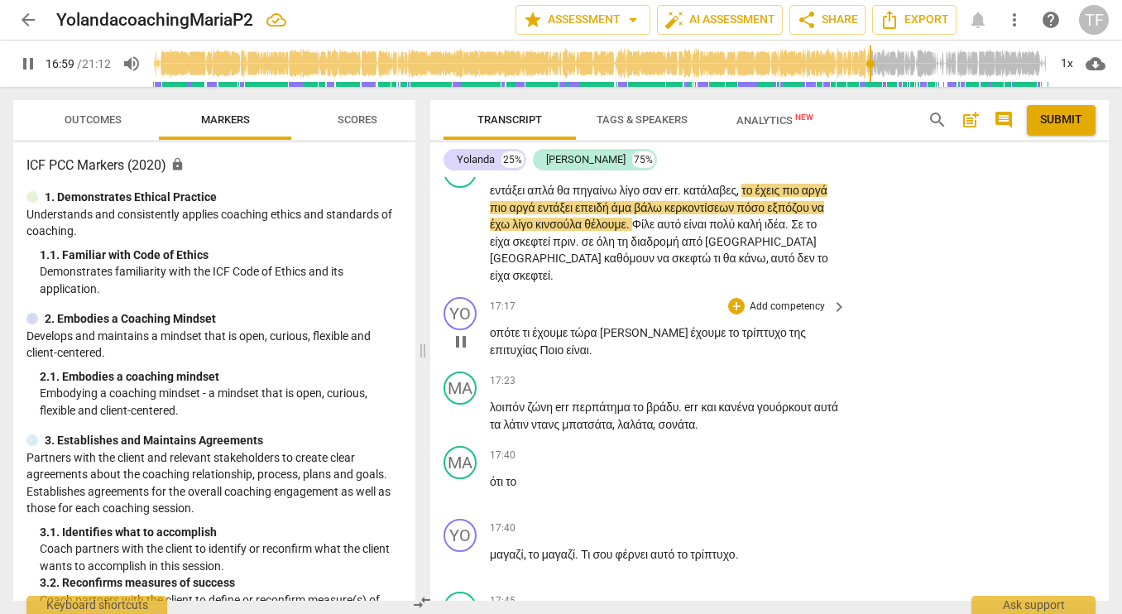
scroll to position [7091, 0]
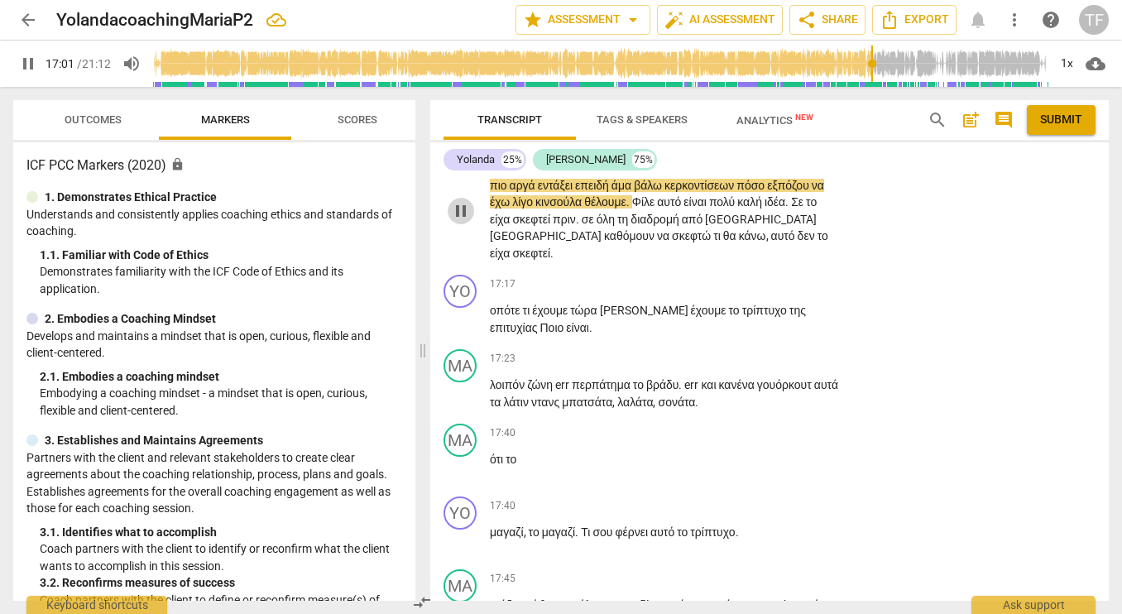
click at [462, 221] on span "pause" at bounding box center [461, 211] width 20 height 20
click at [460, 221] on span "play_arrow" at bounding box center [461, 211] width 20 height 20
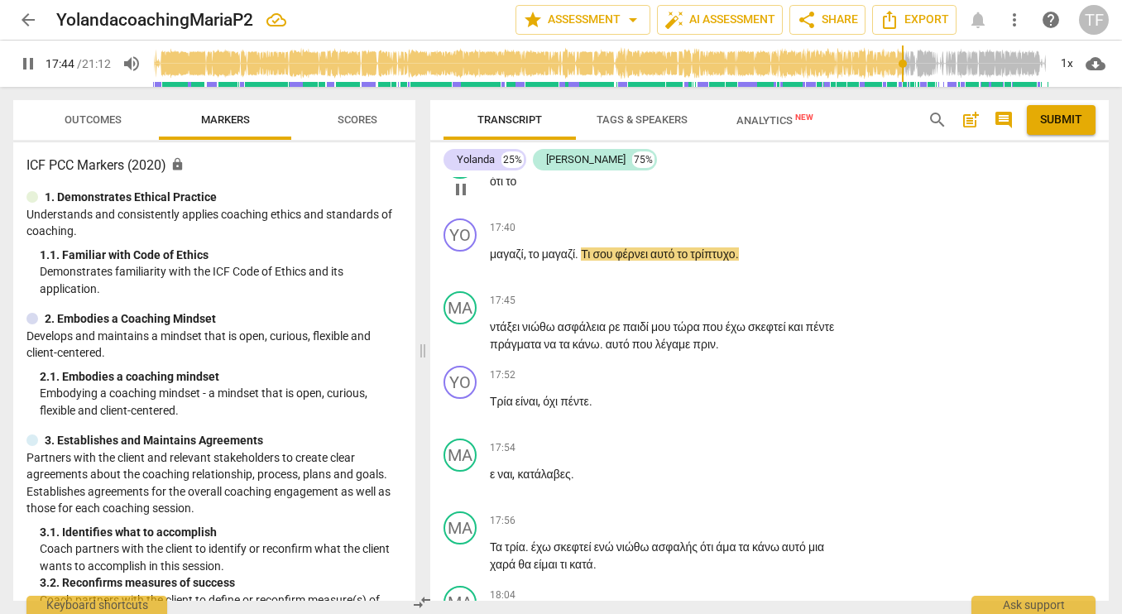
scroll to position [7369, 0]
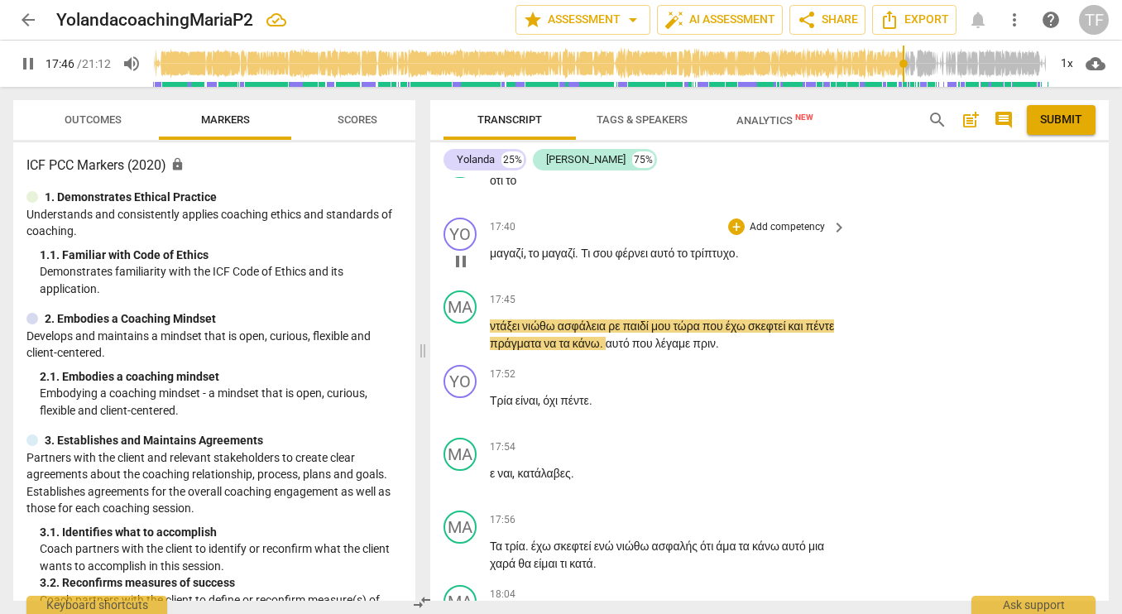
click at [677, 260] on span "αυτό" at bounding box center [663, 252] width 26 height 13
click at [732, 235] on div "+" at bounding box center [736, 226] width 17 height 17
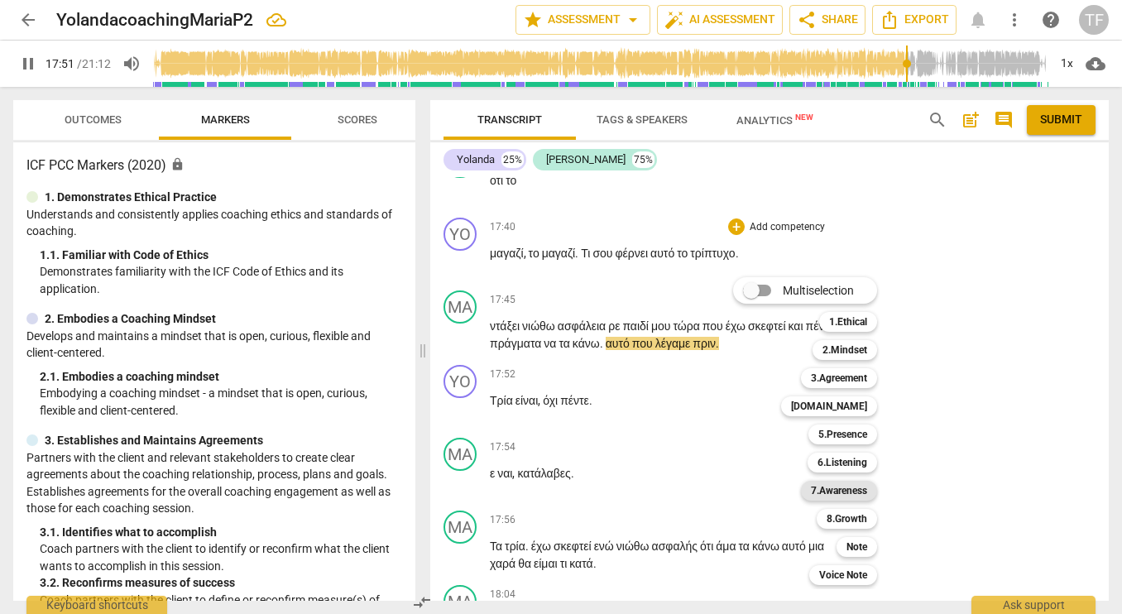
click at [844, 487] on b "7.Awareness" at bounding box center [839, 491] width 56 height 20
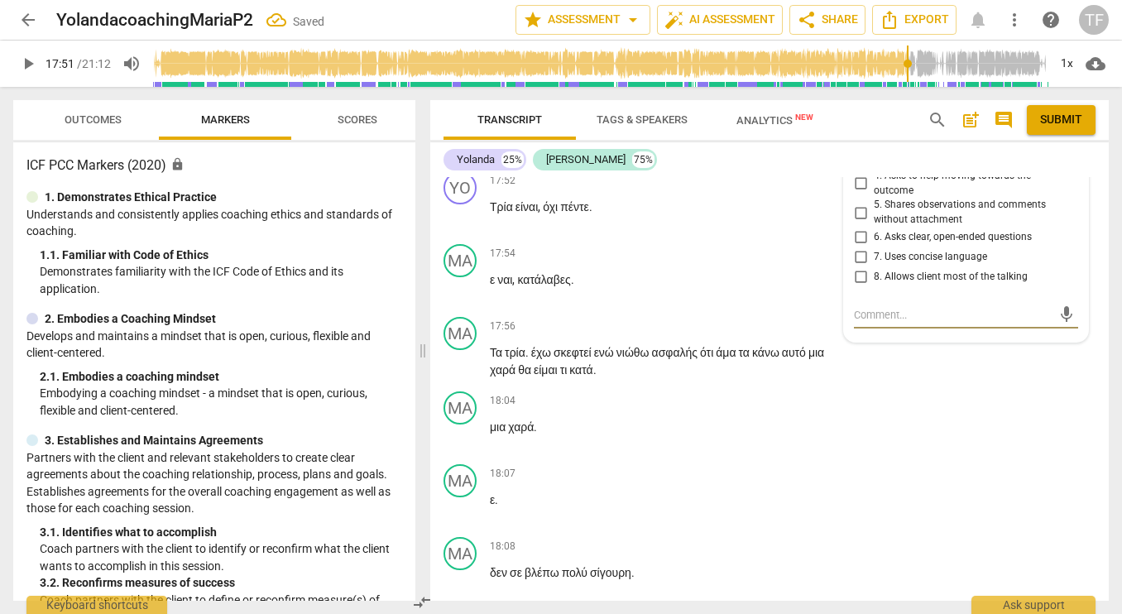
scroll to position [7557, 0]
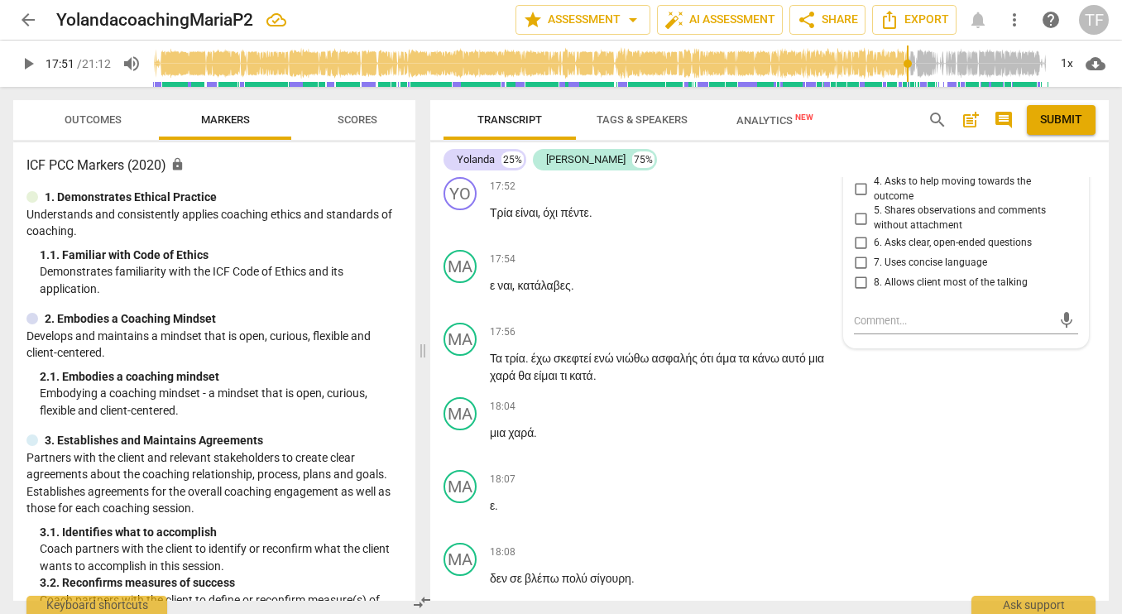
click at [1069, 90] on span "more_vert" at bounding box center [1068, 80] width 20 height 20
click at [1074, 314] on li "Delete" at bounding box center [1079, 314] width 57 height 31
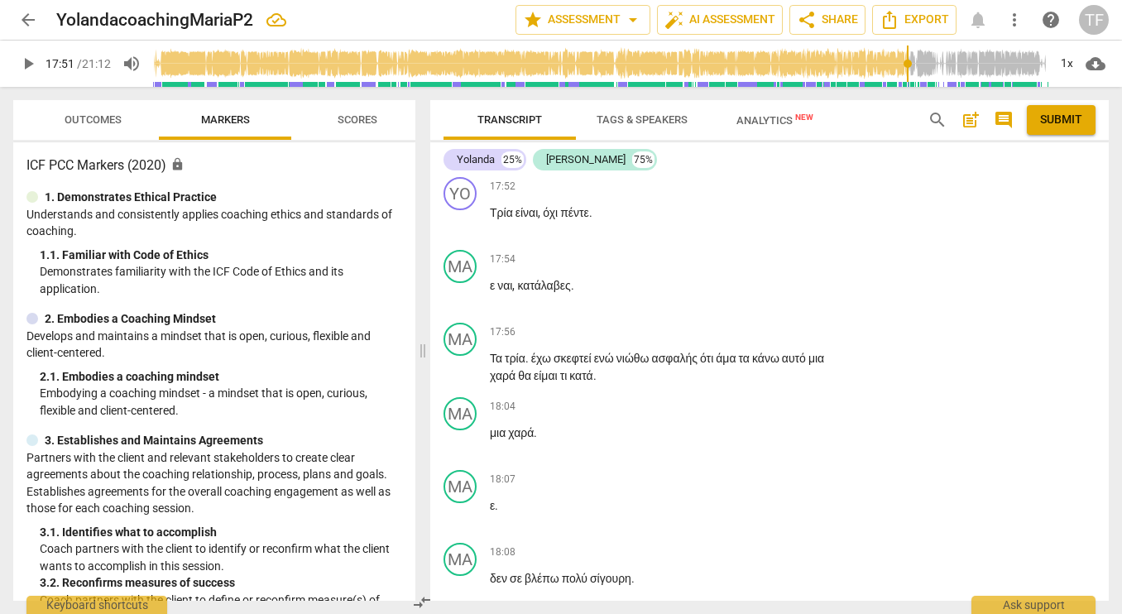
click at [739, 47] on div "+" at bounding box center [736, 39] width 17 height 17
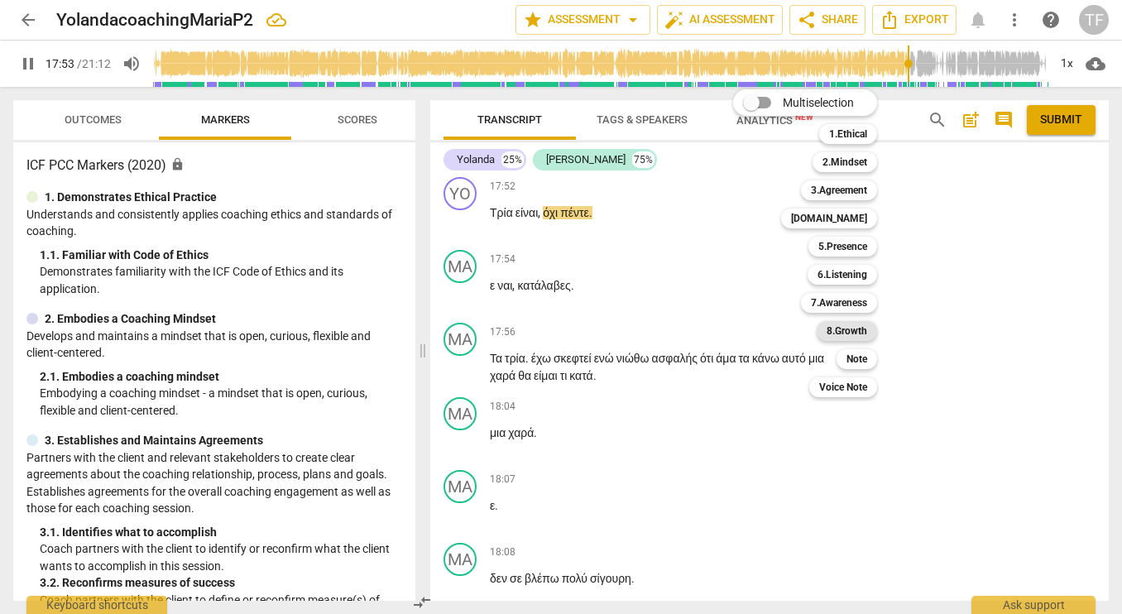
click at [865, 331] on b "8.Growth" at bounding box center [846, 331] width 41 height 20
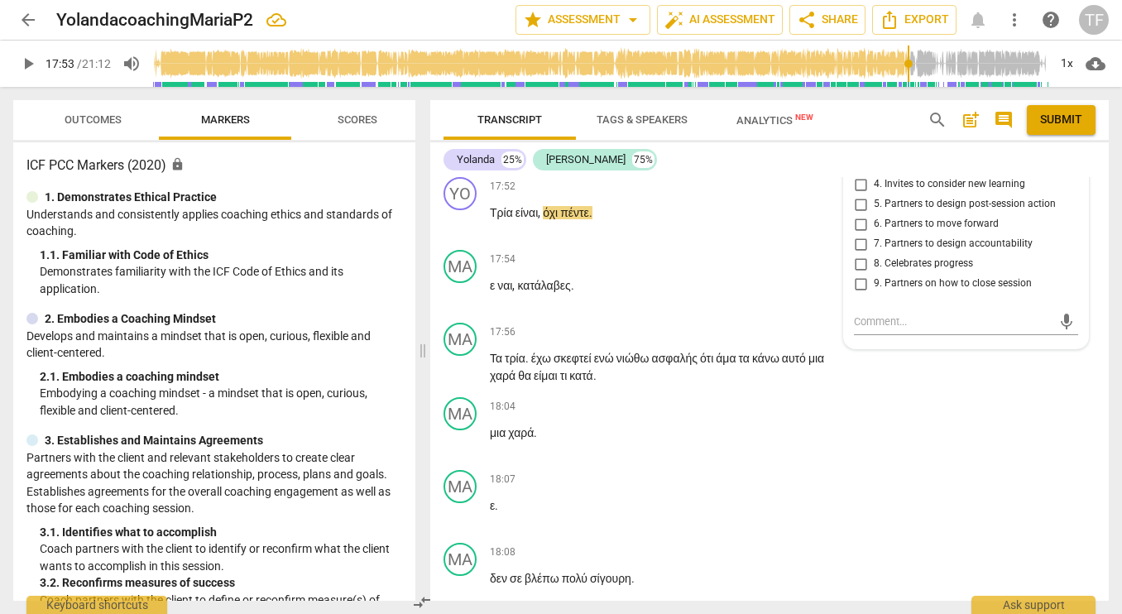
click at [859, 155] on input "2. Invites to state learning about themself" at bounding box center [860, 145] width 26 height 20
click at [858, 175] on input "3. Invites to explore learning about situation" at bounding box center [860, 165] width 26 height 20
click at [859, 155] on input "2. Invites to state learning about themself" at bounding box center [860, 145] width 26 height 20
click at [857, 155] on input "2. Invites to state learning about themself" at bounding box center [860, 145] width 26 height 20
click at [891, 335] on div "mic" at bounding box center [966, 322] width 224 height 26
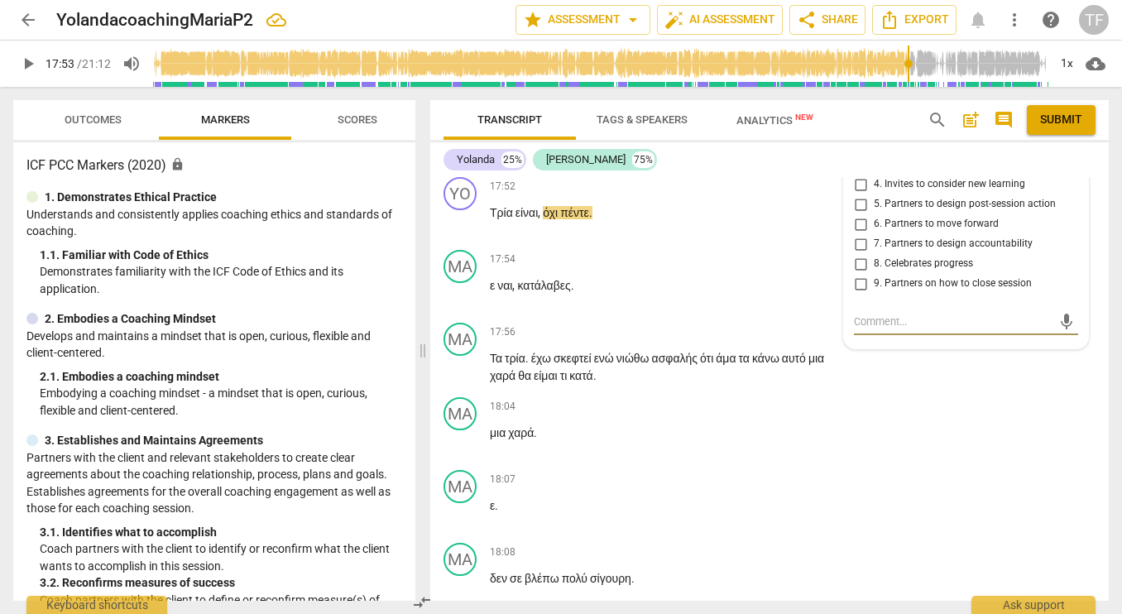
click at [891, 329] on textarea at bounding box center [953, 321] width 198 height 16
click at [1057, 338] on span "send" at bounding box center [1066, 329] width 18 height 18
click at [463, 157] on span "play_arrow" at bounding box center [461, 147] width 20 height 20
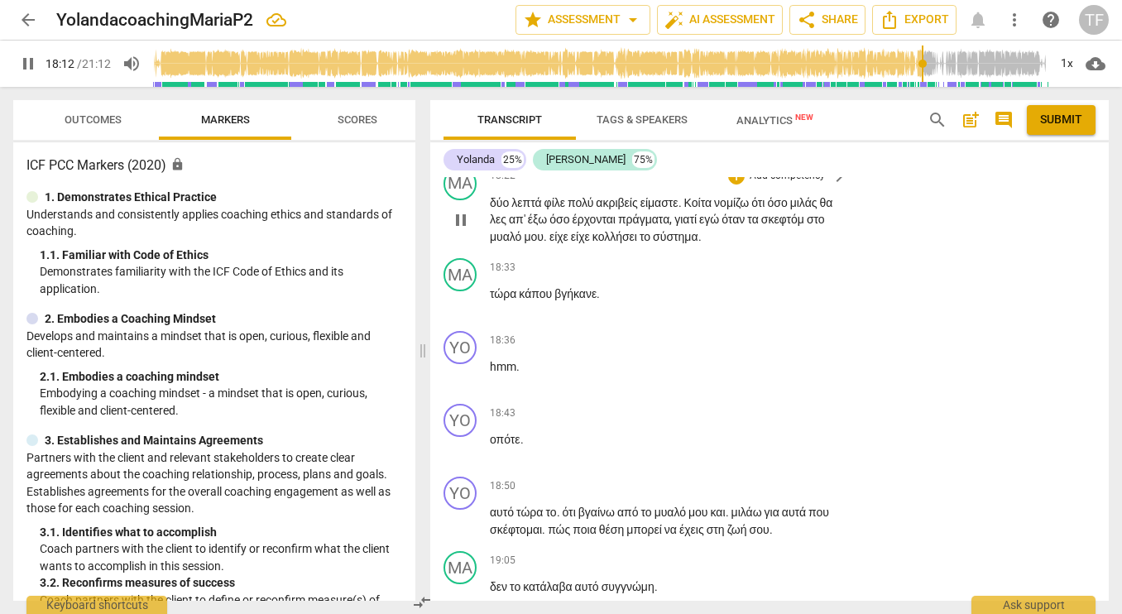
scroll to position [8100, 0]
click at [735, 90] on div "+" at bounding box center [736, 82] width 17 height 17
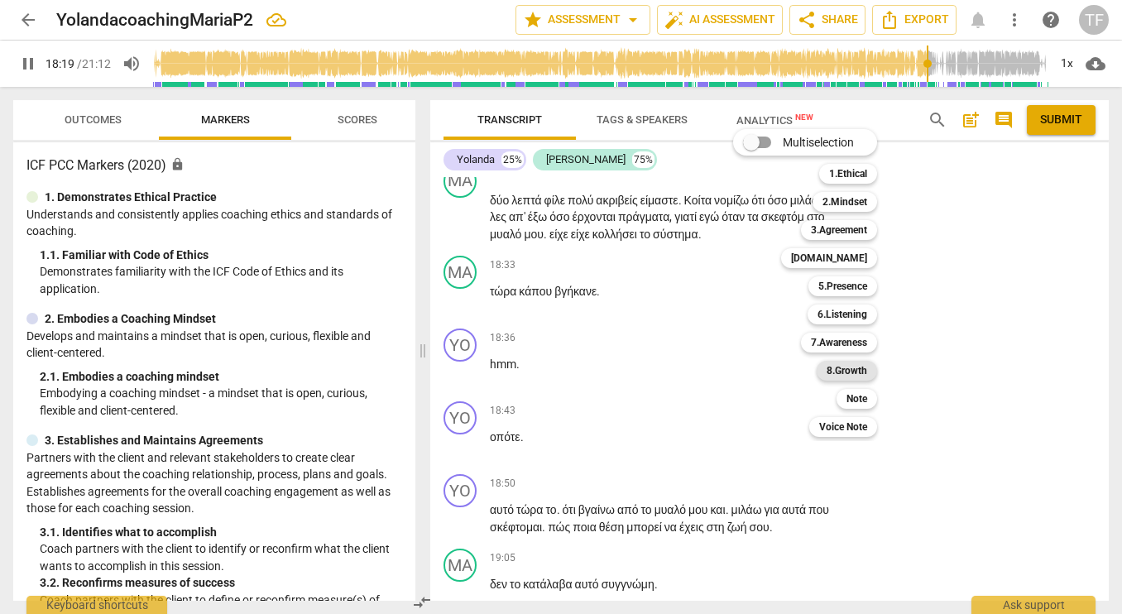
click at [839, 366] on b "8.Growth" at bounding box center [846, 371] width 41 height 20
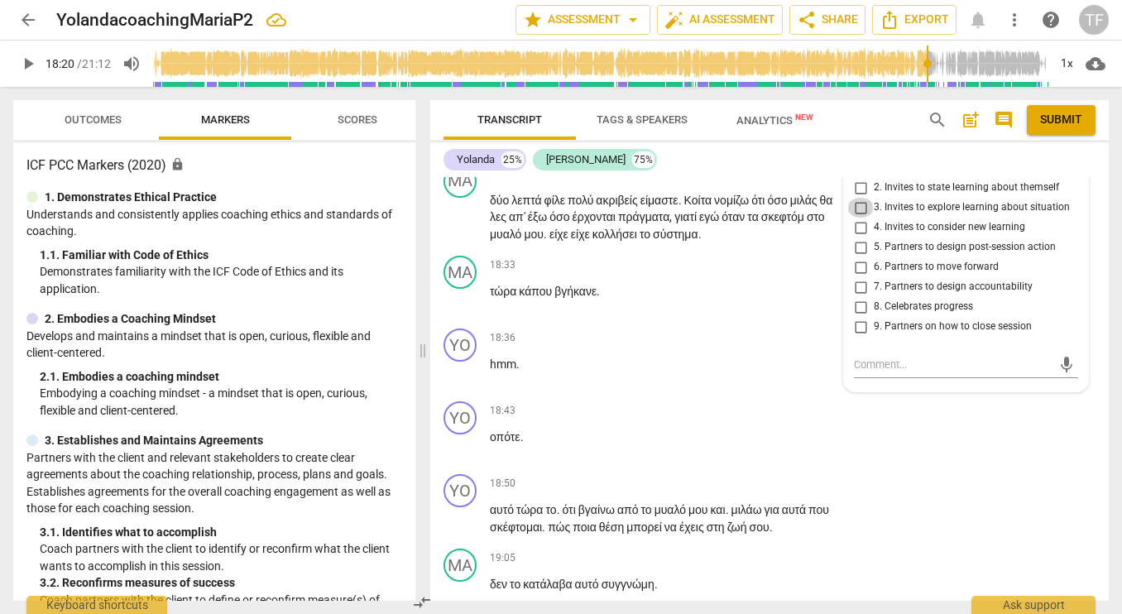
click at [855, 218] on input "3. Invites to explore learning about situation" at bounding box center [860, 208] width 26 height 20
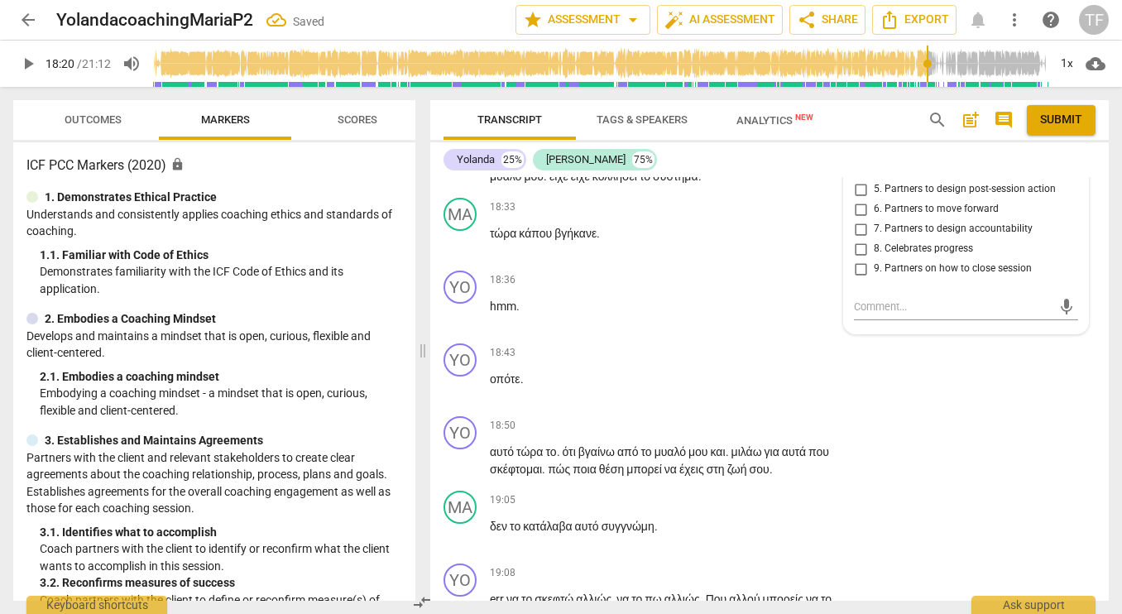
scroll to position [8158, 0]
click at [752, 336] on div "YO play_arrow pause 18:36 + Add competency keyboard_arrow_right hmm ." at bounding box center [769, 299] width 678 height 73
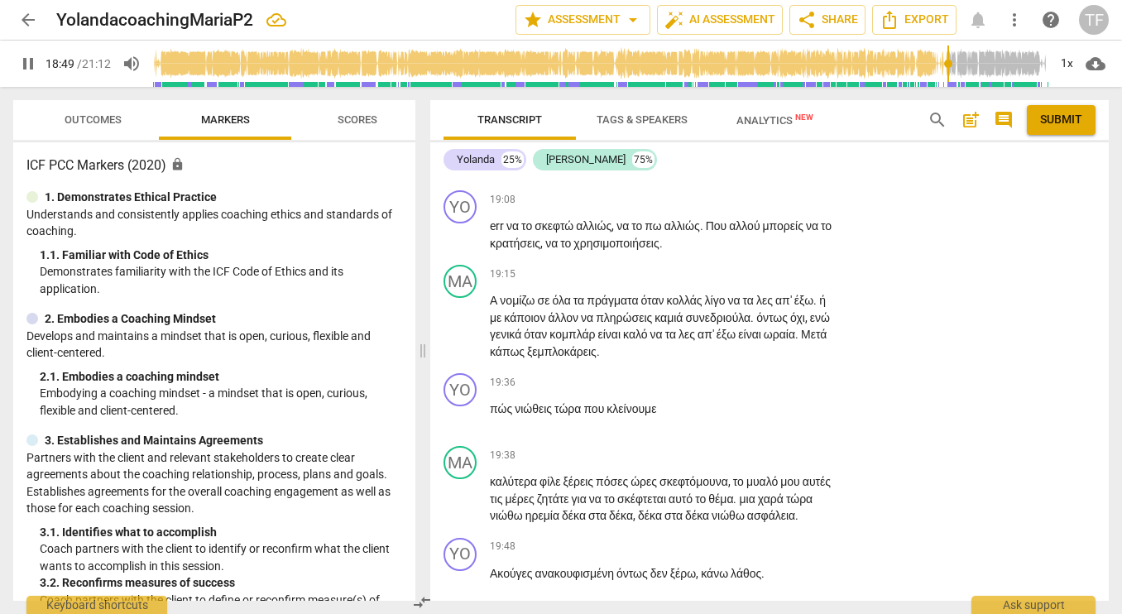
scroll to position [8545, 0]
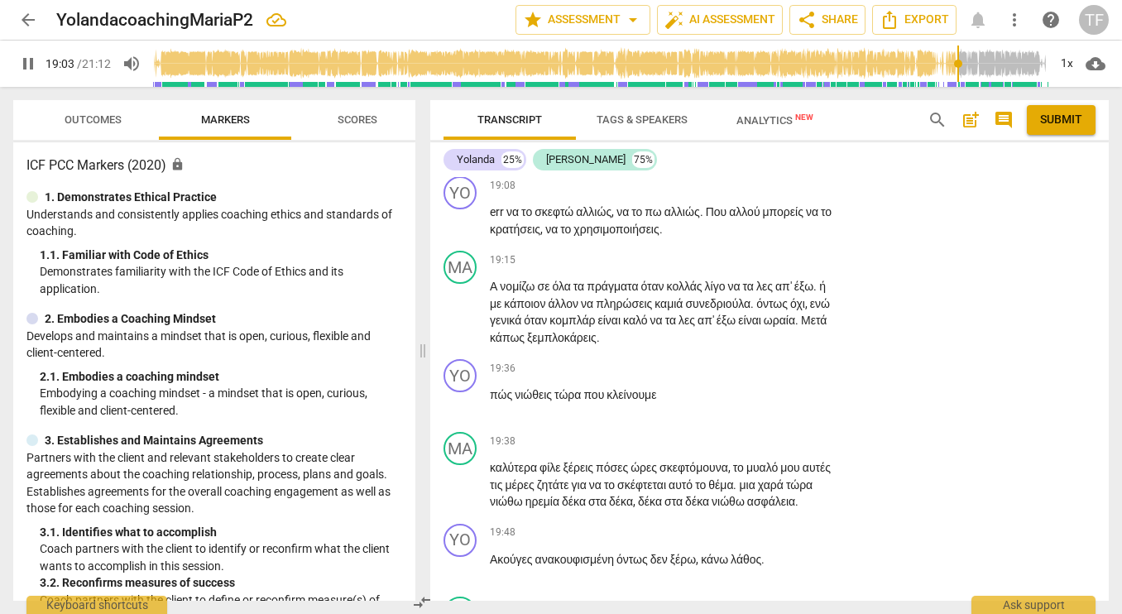
click at [736, 46] on div "+" at bounding box center [736, 38] width 17 height 17
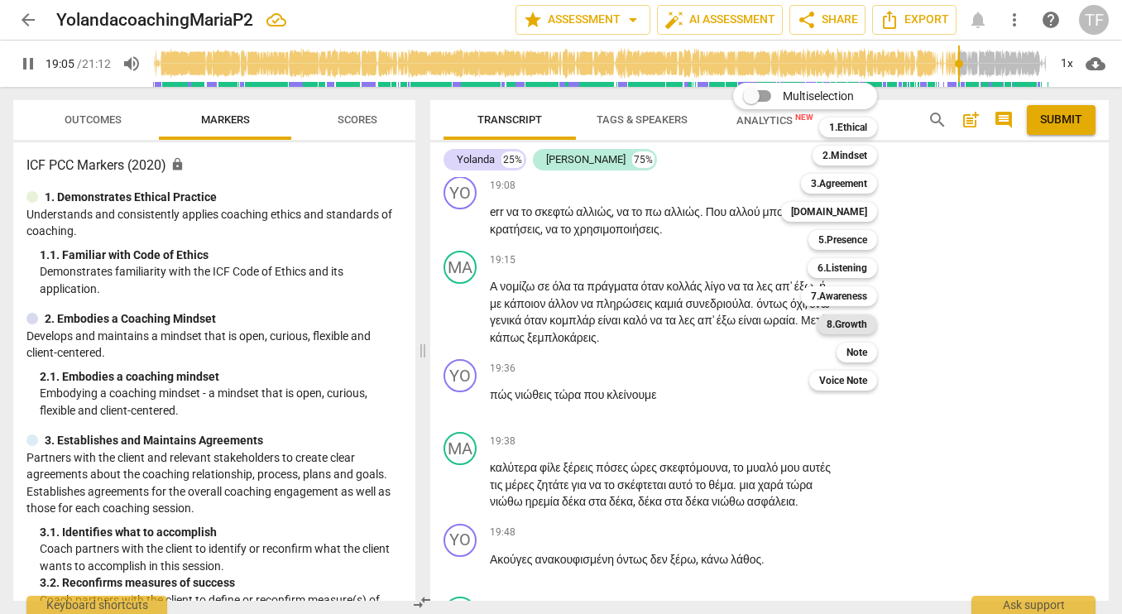
click at [860, 318] on b "8.Growth" at bounding box center [846, 324] width 41 height 20
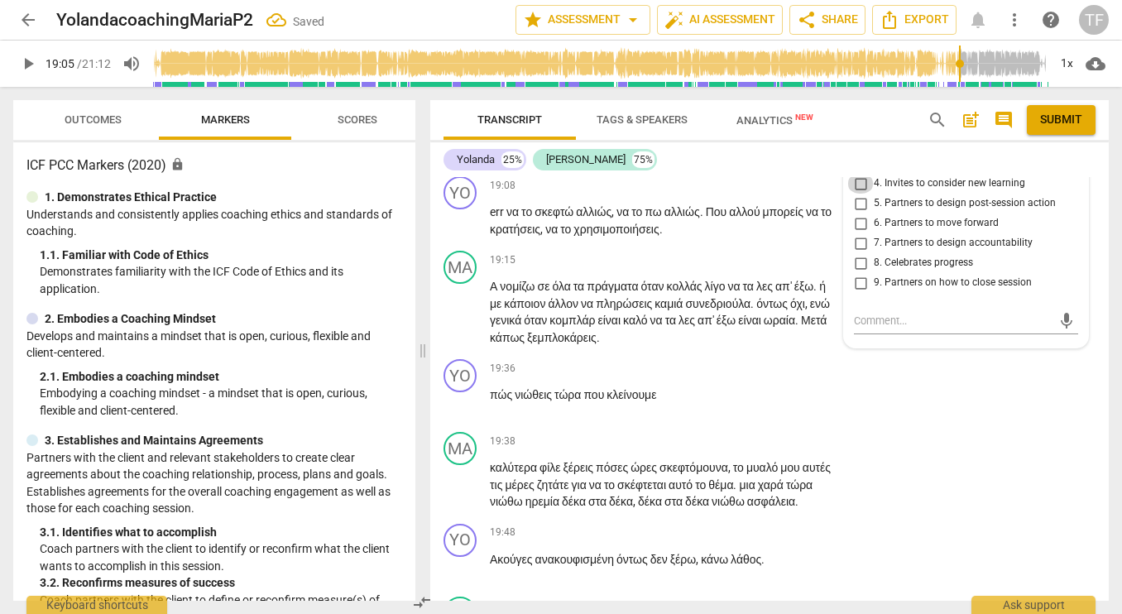
click at [857, 194] on input "4. Invites to consider new learning" at bounding box center [860, 184] width 26 height 20
click at [864, 328] on textarea at bounding box center [953, 321] width 198 height 16
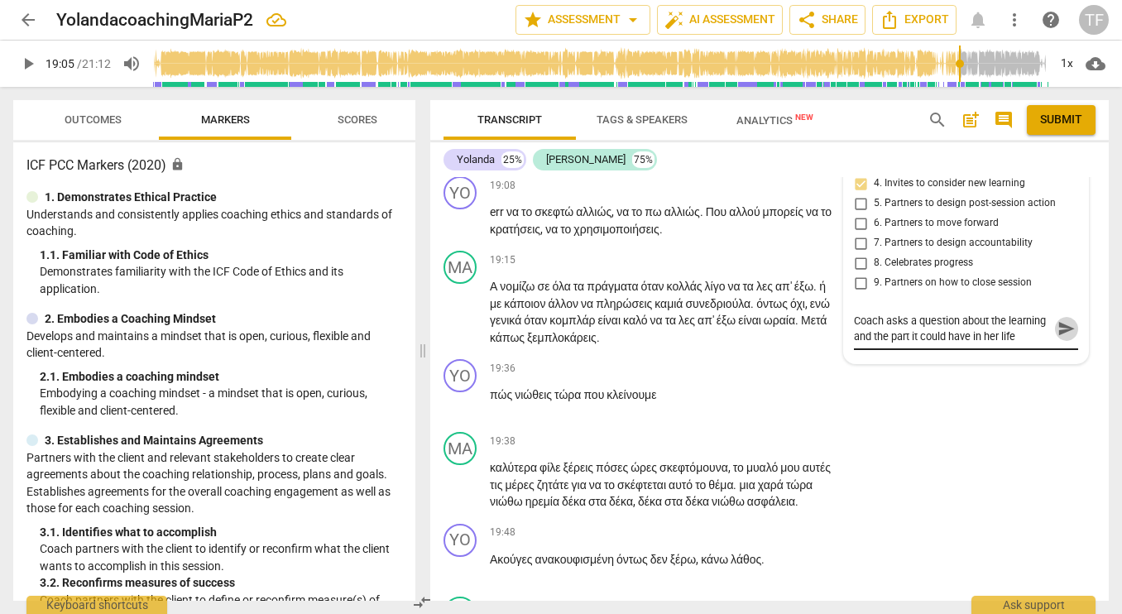
click at [1065, 337] on span "send" at bounding box center [1066, 328] width 18 height 18
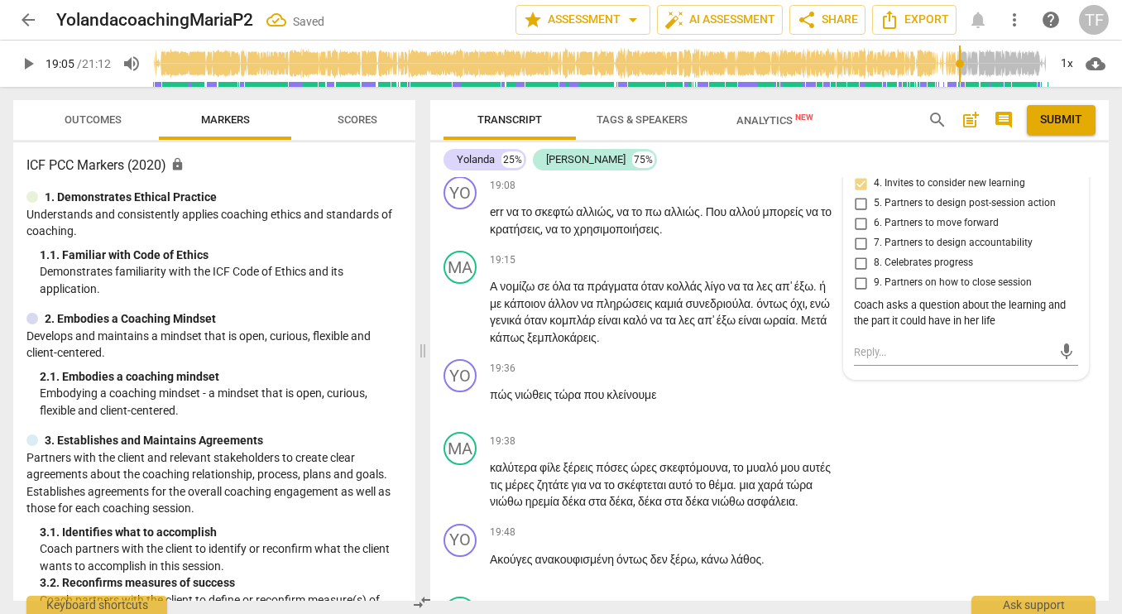
click at [471, 157] on span "play_arrow" at bounding box center [461, 147] width 26 height 20
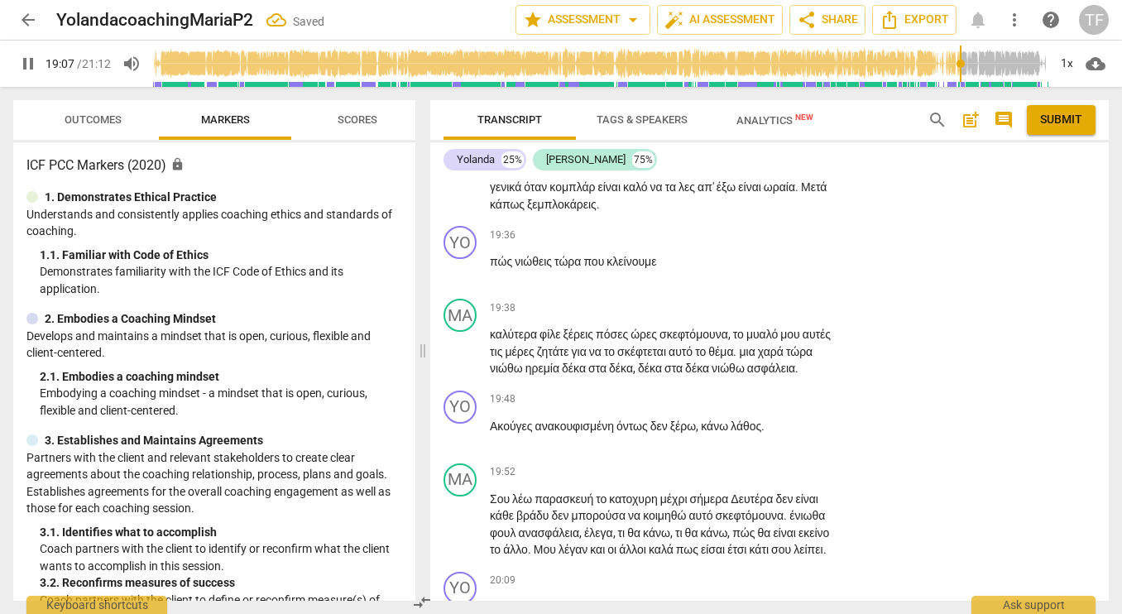
scroll to position [8677, 0]
click at [734, 61] on div "+" at bounding box center [736, 53] width 17 height 17
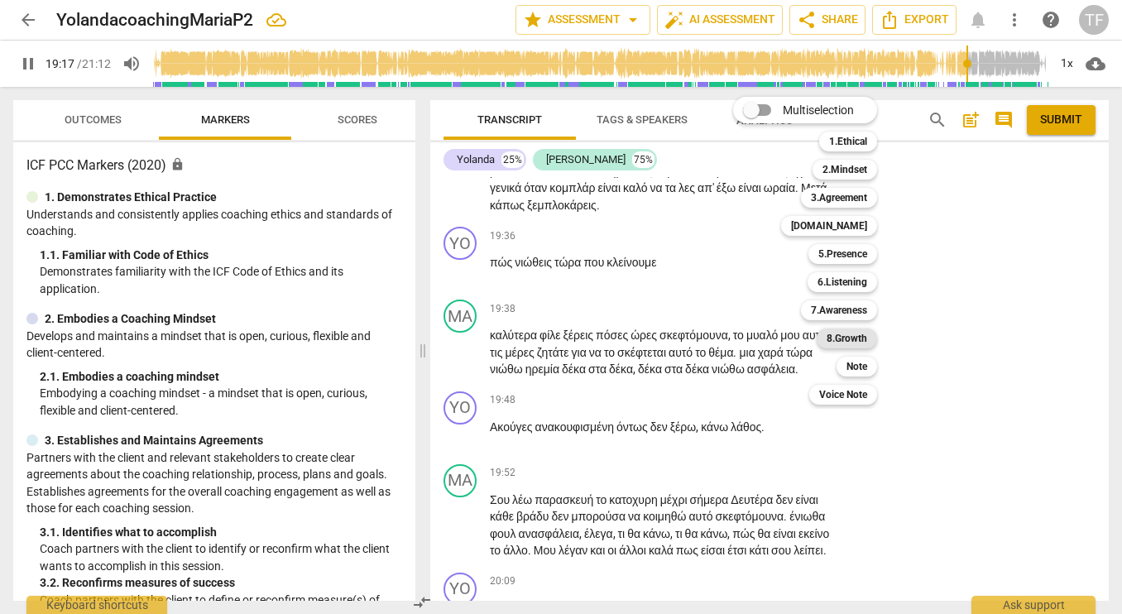
click at [840, 339] on b "8.Growth" at bounding box center [846, 338] width 41 height 20
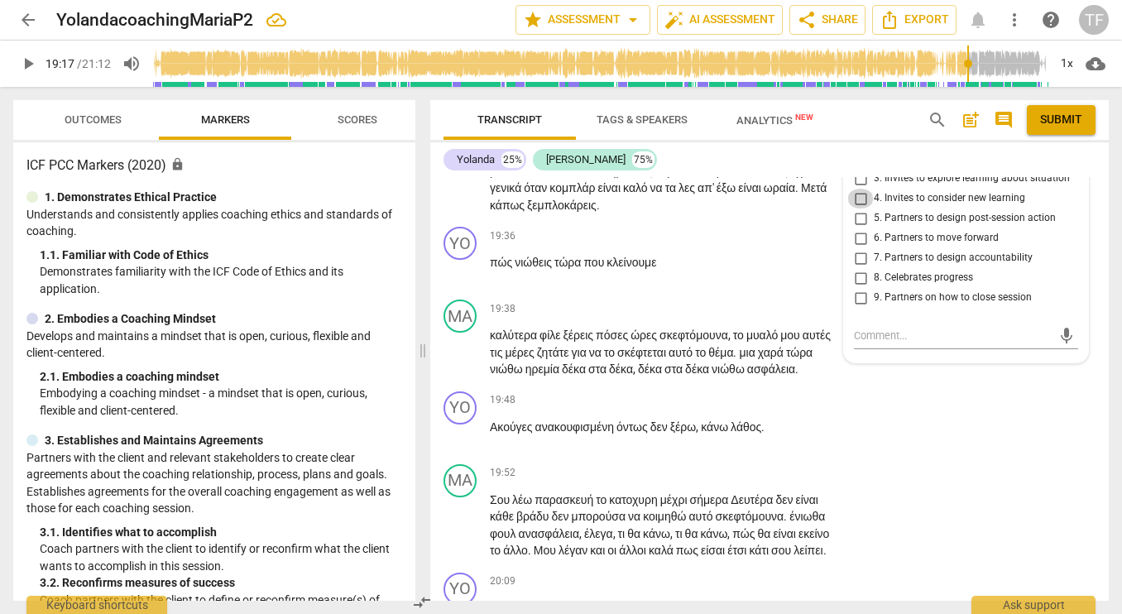
click at [854, 208] on input "4. Invites to consider new learning" at bounding box center [860, 199] width 26 height 20
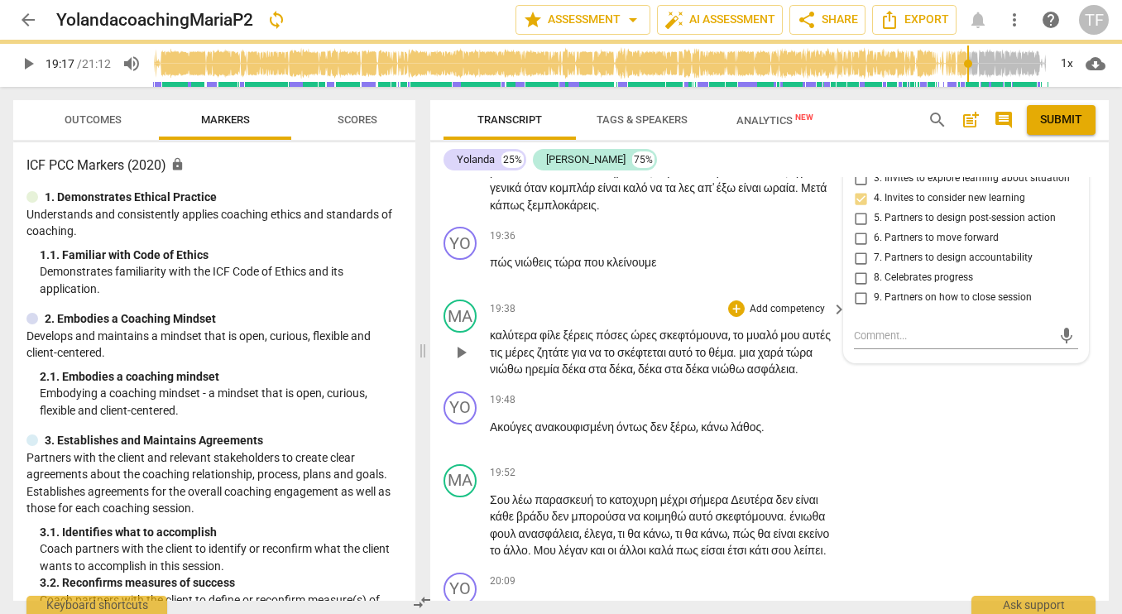
click at [889, 385] on div "MA play_arrow pause 19:38 + Add competency keyboard_arrow_right καλύτερα φίλε ξ…" at bounding box center [769, 339] width 678 height 92
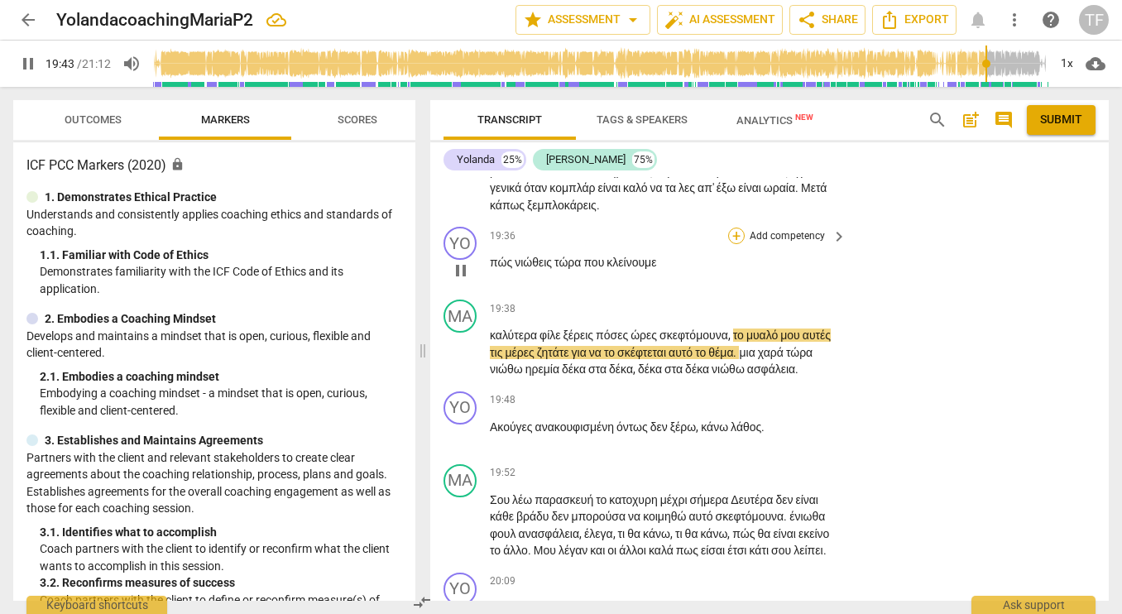
click at [736, 244] on div "+" at bounding box center [736, 235] width 17 height 17
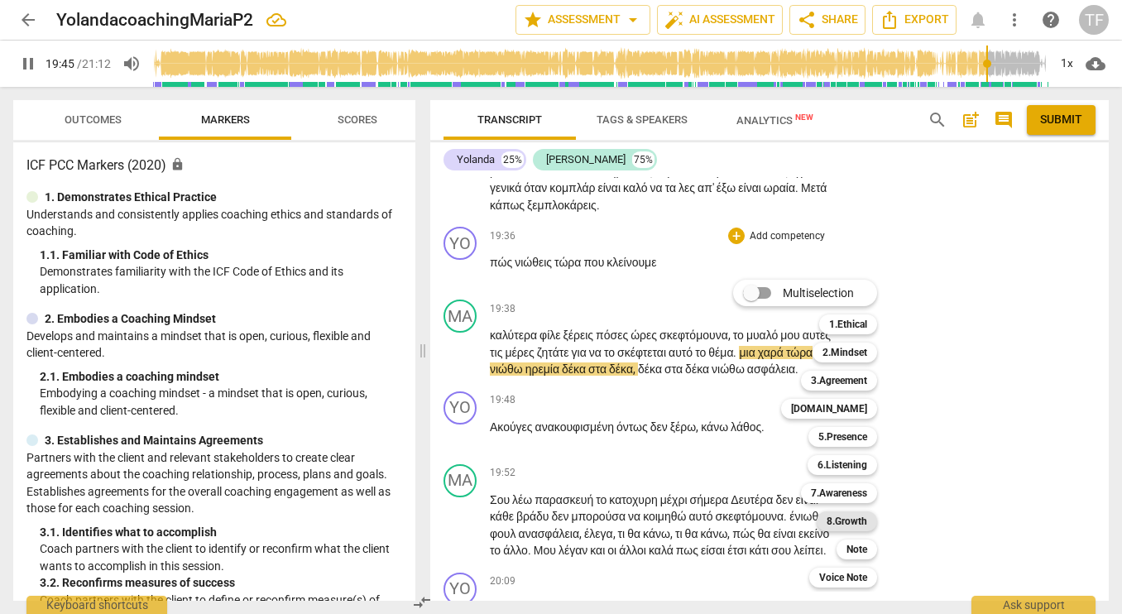
click at [866, 520] on b "8.Growth" at bounding box center [846, 521] width 41 height 20
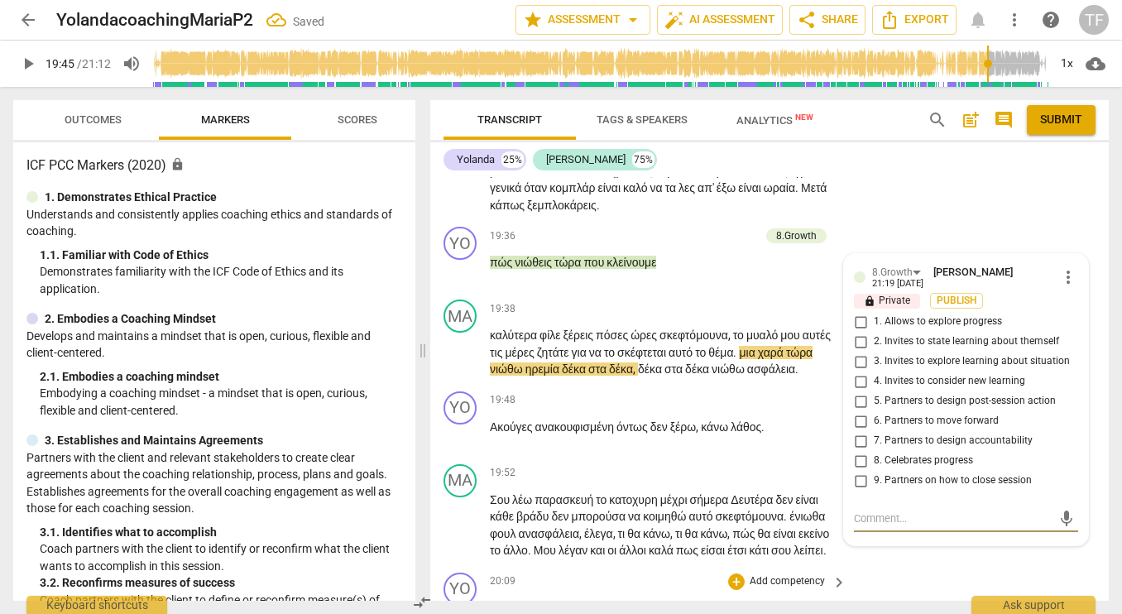
scroll to position [9005, 0]
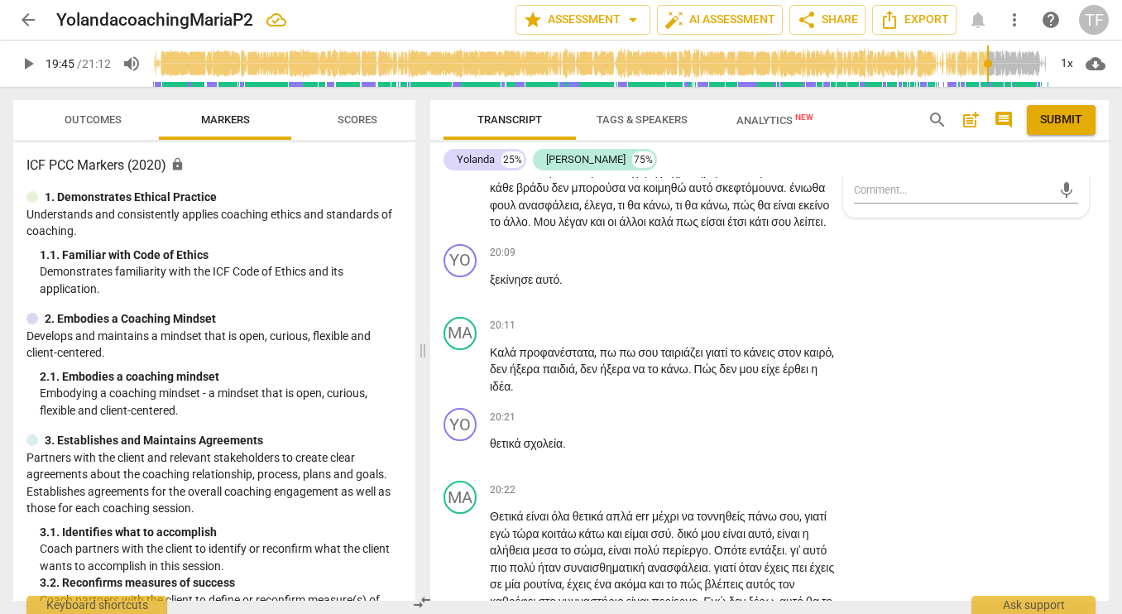
click at [859, 103] on input "6. Partners to move forward" at bounding box center [860, 93] width 26 height 20
click at [677, 237] on div "MA play_arrow pause 19:52 + Add competency keyboard_arrow_right Σου λέω παρασκε…" at bounding box center [769, 183] width 678 height 108
click at [734, 80] on div "+" at bounding box center [736, 72] width 17 height 17
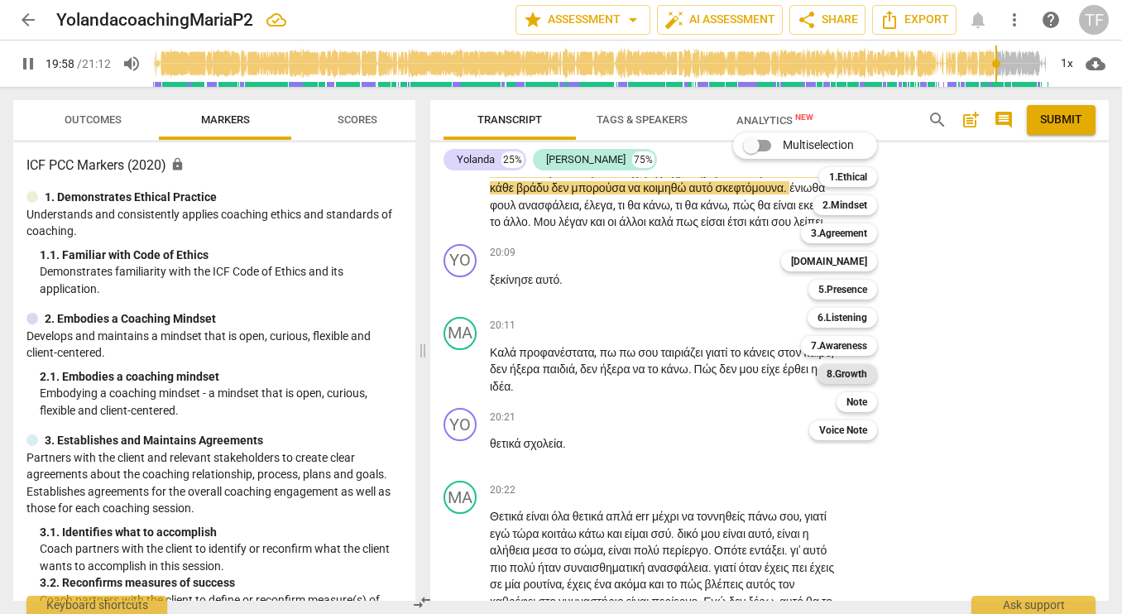
click at [839, 371] on b "8.Growth" at bounding box center [846, 374] width 41 height 20
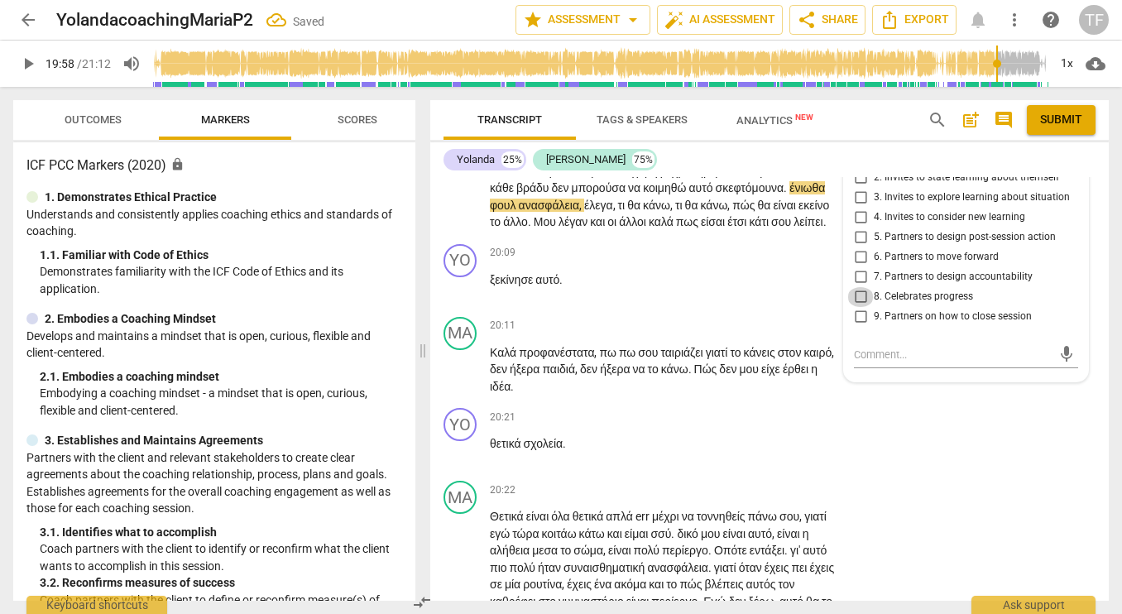
click at [859, 307] on input "8. Celebrates progress" at bounding box center [860, 297] width 26 height 20
click at [653, 129] on div "YO play_arrow pause 19:48 + Add competency 8.Growth keyboard_arrow_right Ακούγε…" at bounding box center [769, 92] width 678 height 73
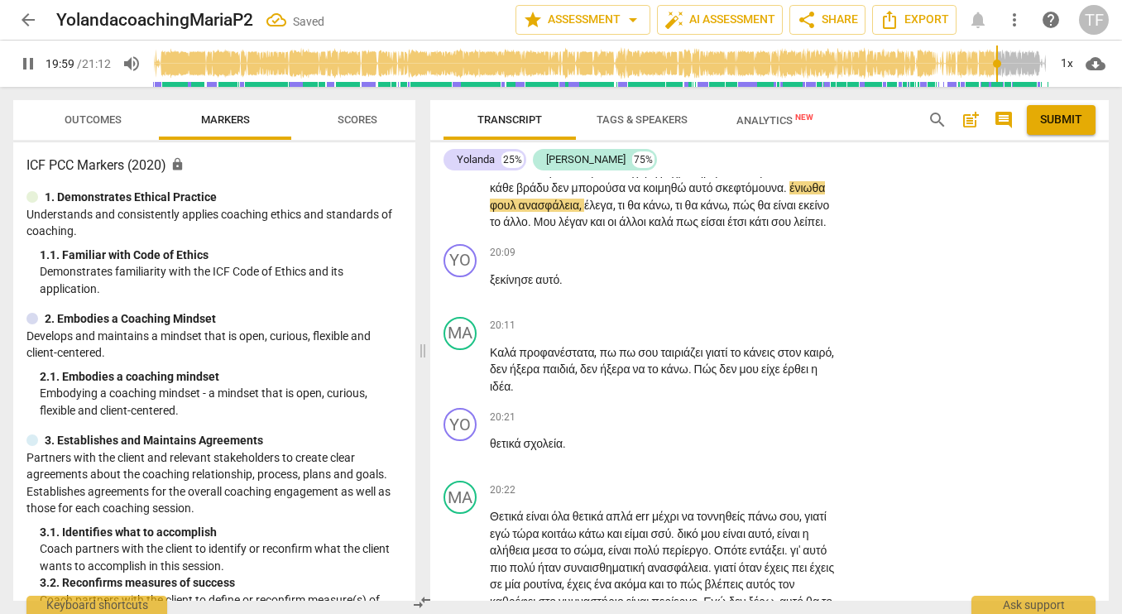
click at [460, 117] on span "pause" at bounding box center [461, 107] width 20 height 20
click at [461, 207] on span "play_arrow" at bounding box center [461, 197] width 20 height 20
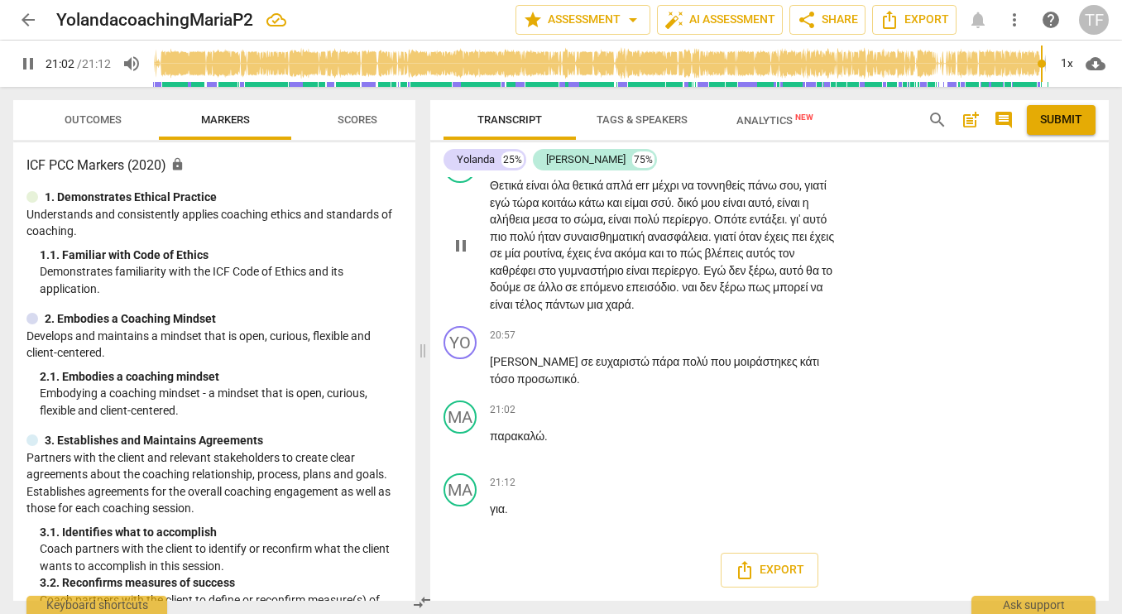
scroll to position [9405, 0]
click at [461, 381] on span "pause" at bounding box center [461, 371] width 20 height 20
click at [733, 343] on div "+" at bounding box center [736, 335] width 17 height 17
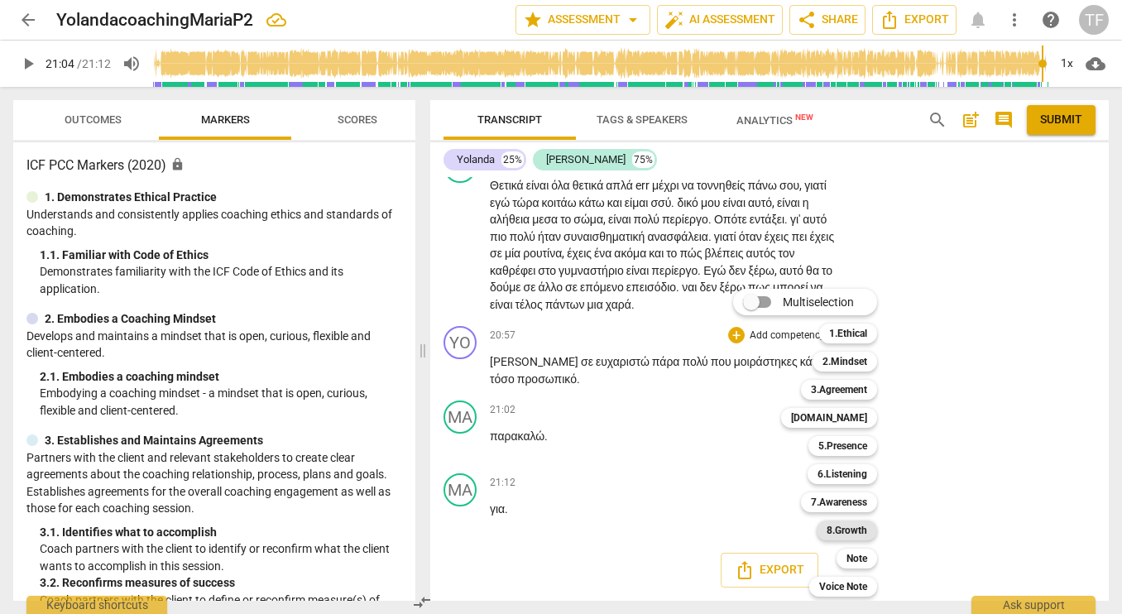
click at [854, 532] on b "8.Growth" at bounding box center [846, 530] width 41 height 20
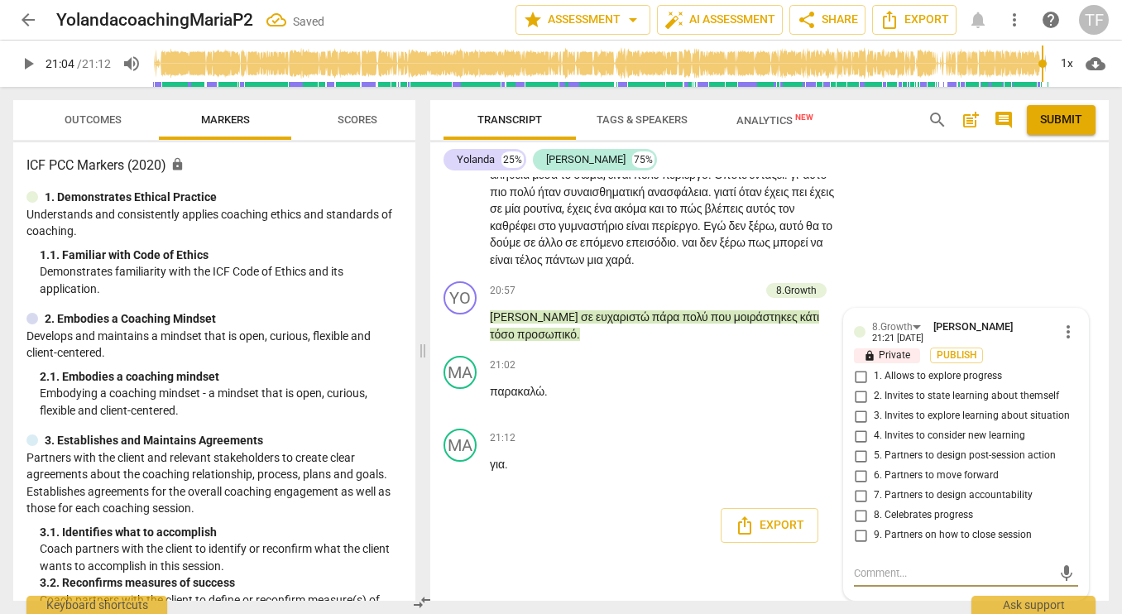
scroll to position [9627, 0]
click at [856, 515] on input "8. Celebrates progress" at bounding box center [860, 515] width 26 height 20
click at [464, 330] on span "play_arrow" at bounding box center [461, 326] width 20 height 20
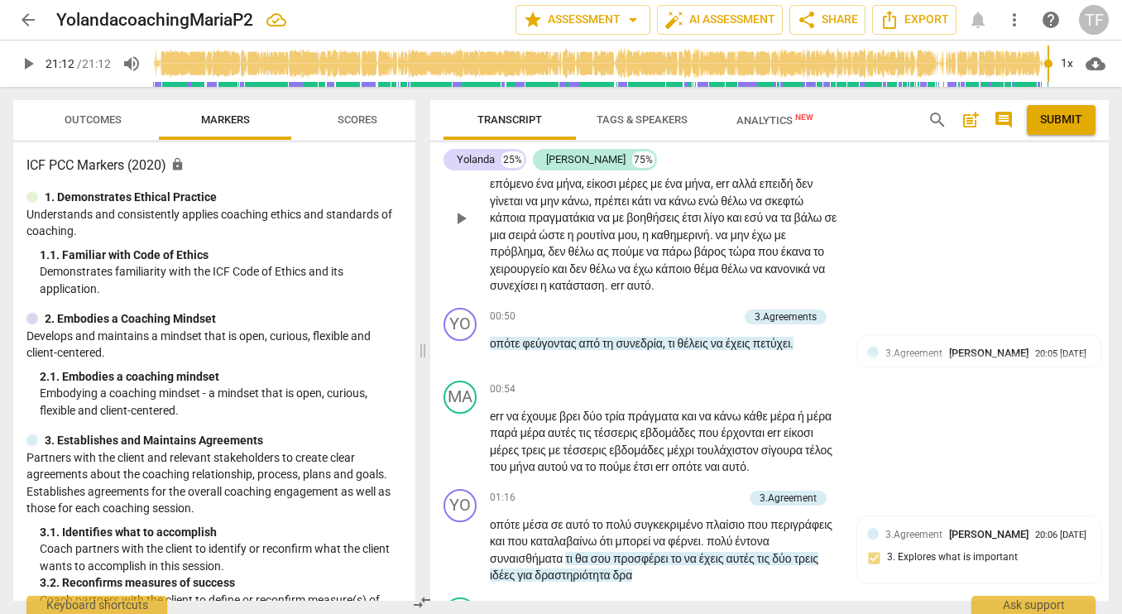
scroll to position [214, 0]
click at [931, 21] on span "Export" at bounding box center [913, 20] width 69 height 20
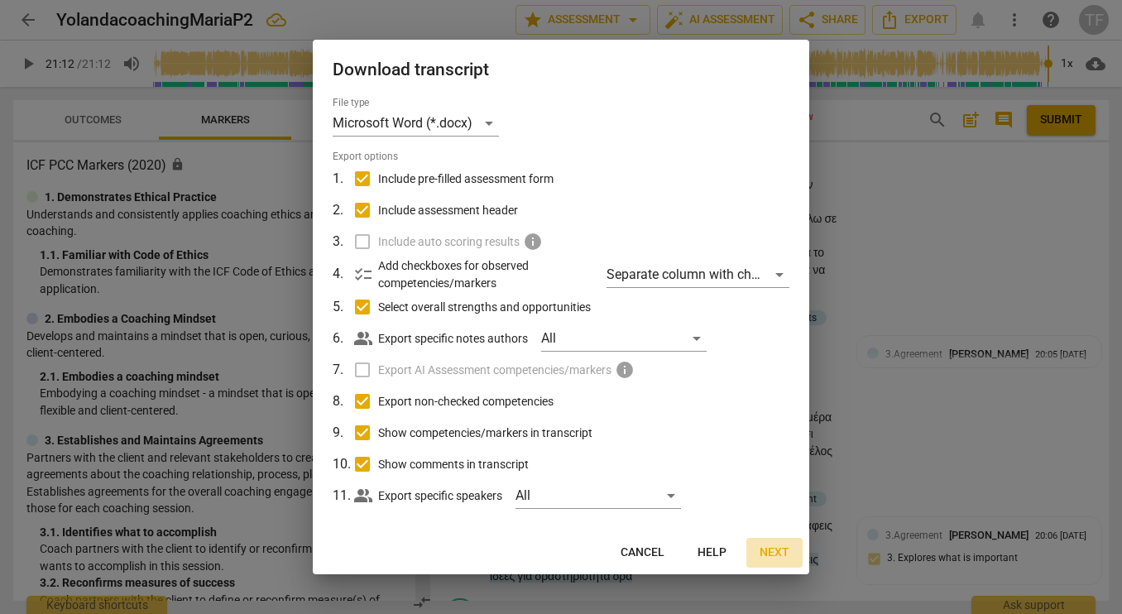
click at [780, 548] on span "Next" at bounding box center [774, 552] width 30 height 17
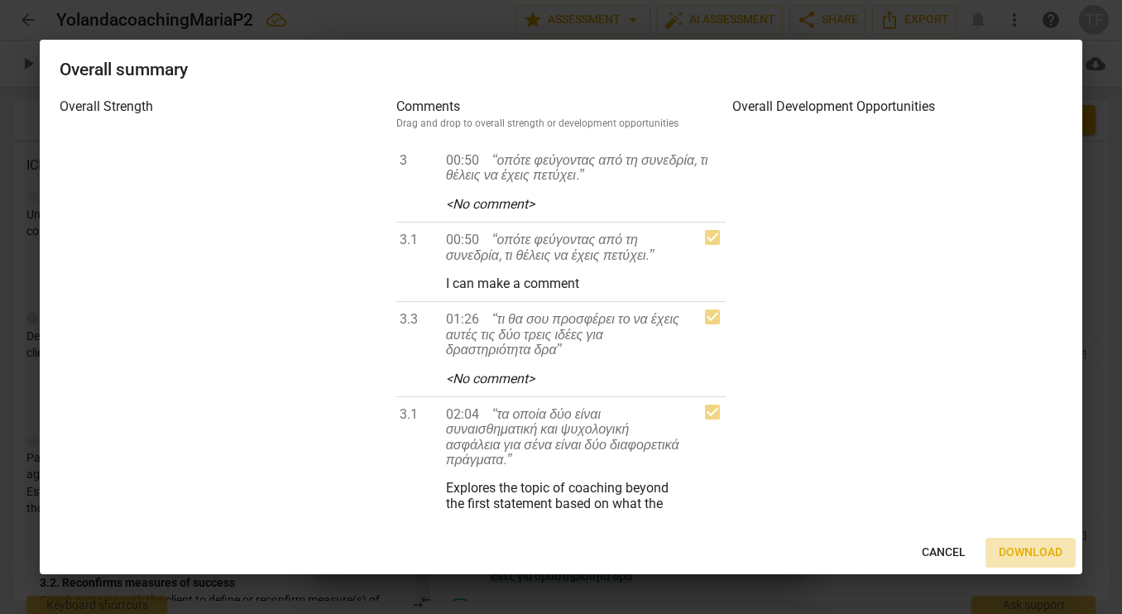
click at [1028, 548] on span "Download" at bounding box center [1030, 552] width 64 height 17
